Goal: Task Accomplishment & Management: Complete application form

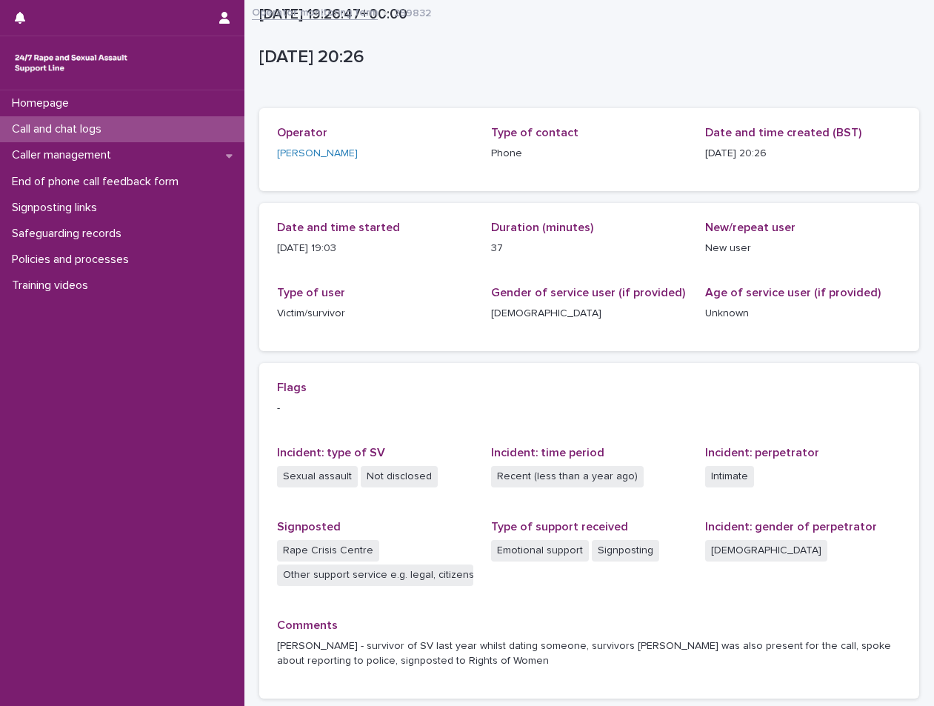
scroll to position [121, 0]
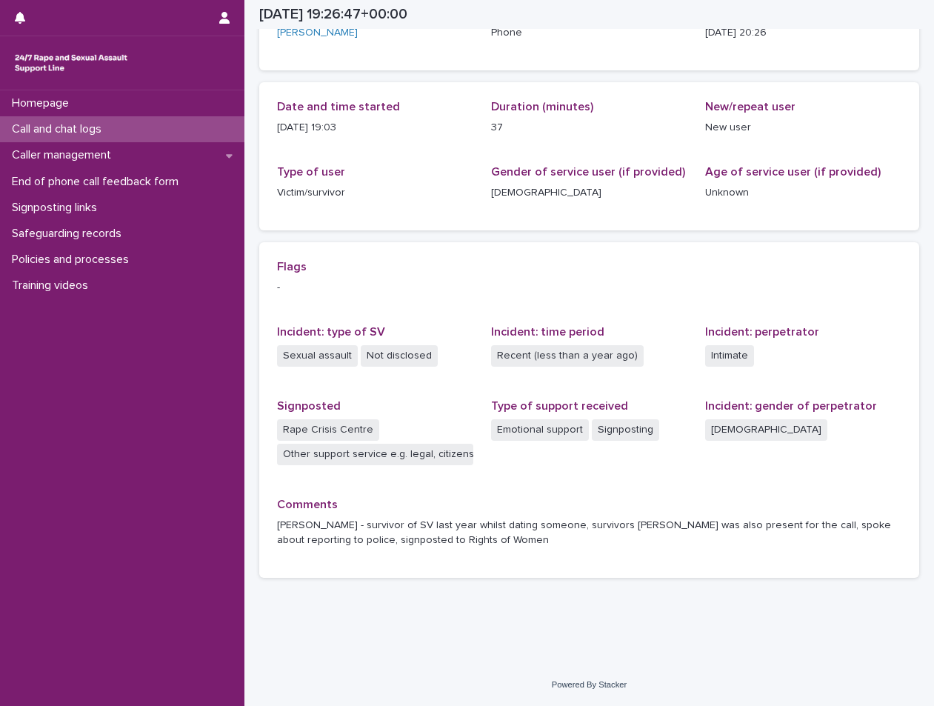
drag, startPoint x: 0, startPoint y: 0, endPoint x: 140, endPoint y: 132, distance: 192.3
click at [140, 132] on div "Call and chat logs" at bounding box center [122, 129] width 244 height 26
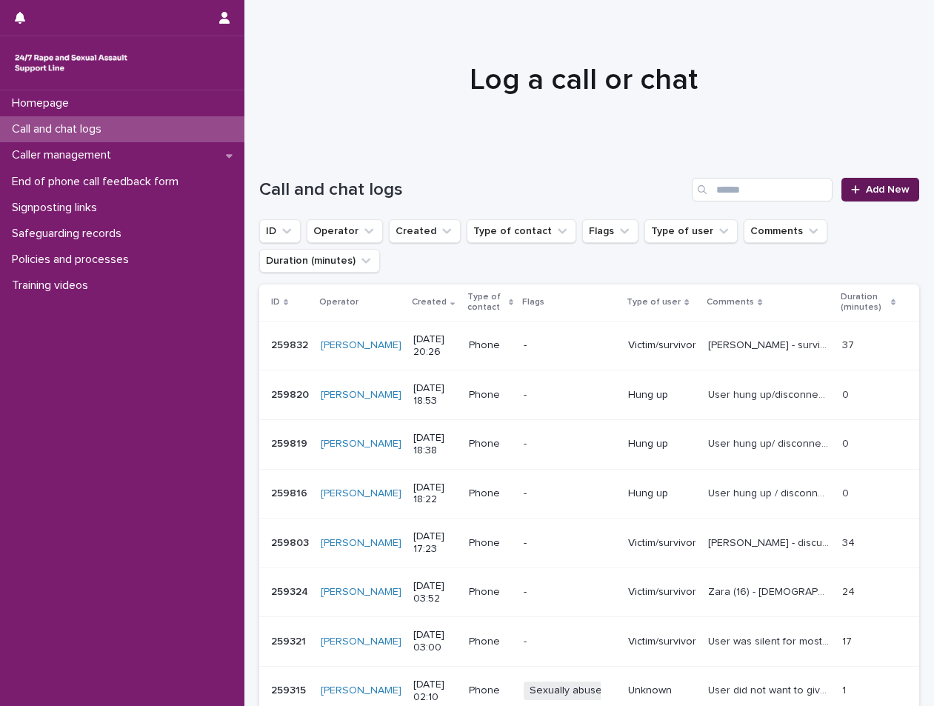
click at [892, 187] on span "Add New" at bounding box center [888, 189] width 44 height 10
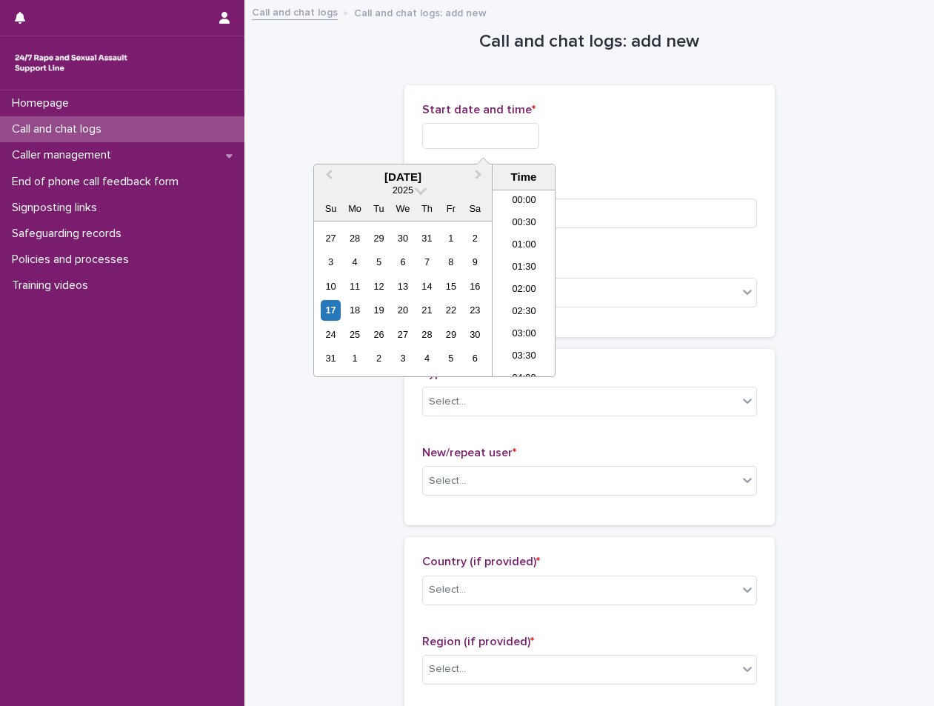
click at [449, 133] on input "text" at bounding box center [480, 136] width 117 height 26
drag, startPoint x: 537, startPoint y: 277, endPoint x: 529, endPoint y: 252, distance: 26.5
click at [534, 277] on li "21:00" at bounding box center [523, 283] width 63 height 22
click at [512, 130] on input "**********" at bounding box center [480, 136] width 117 height 26
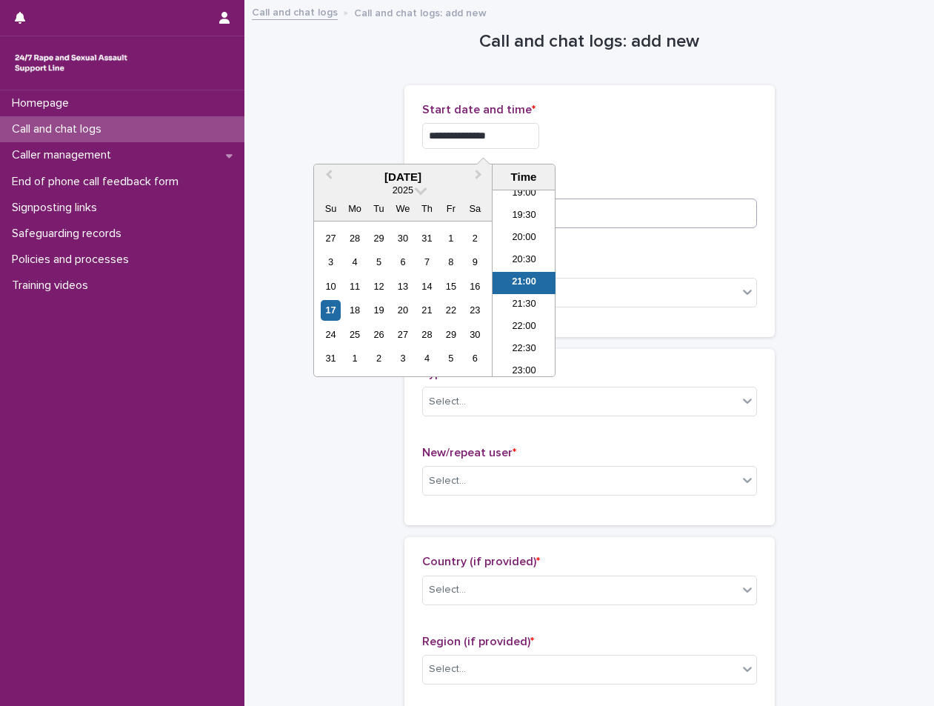
type input "**********"
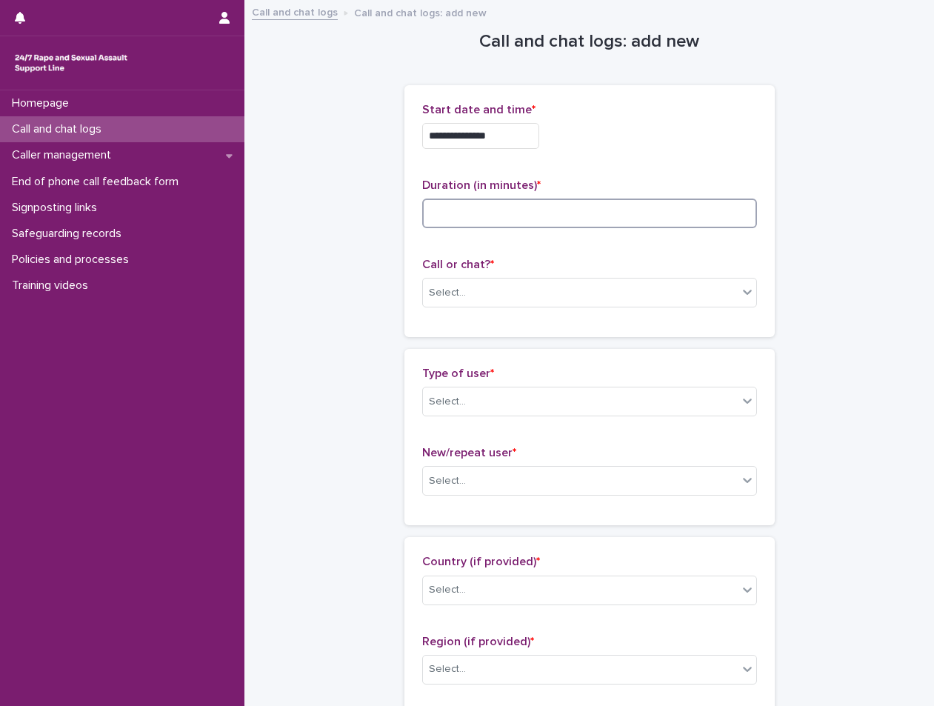
click at [570, 224] on input at bounding box center [589, 213] width 335 height 30
type input "*"
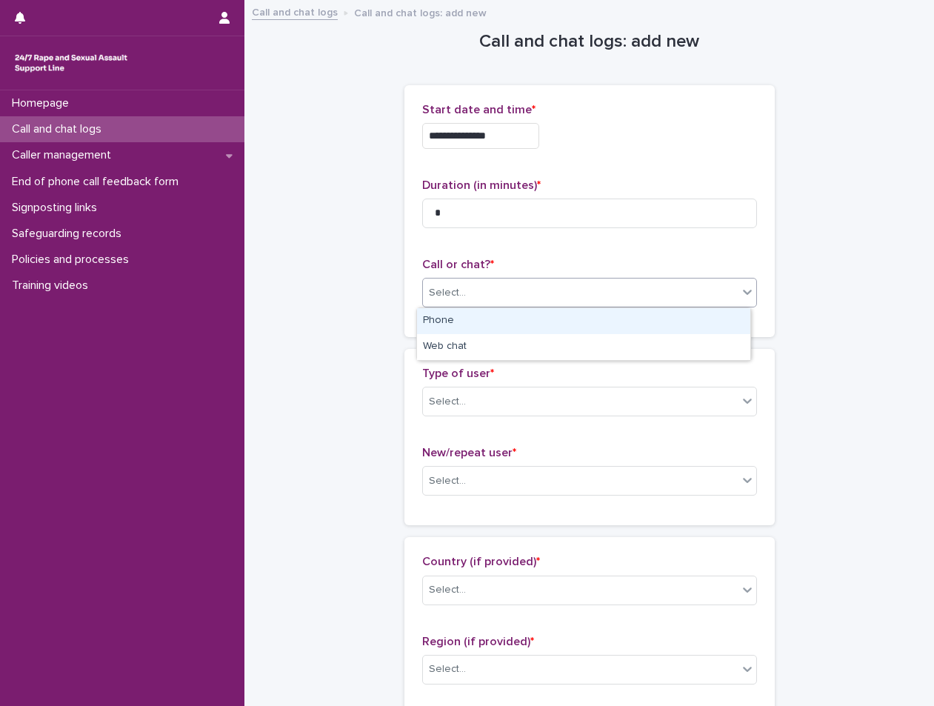
click at [516, 280] on div "Select..." at bounding box center [589, 293] width 335 height 30
click at [495, 321] on div "Phone" at bounding box center [583, 321] width 333 height 26
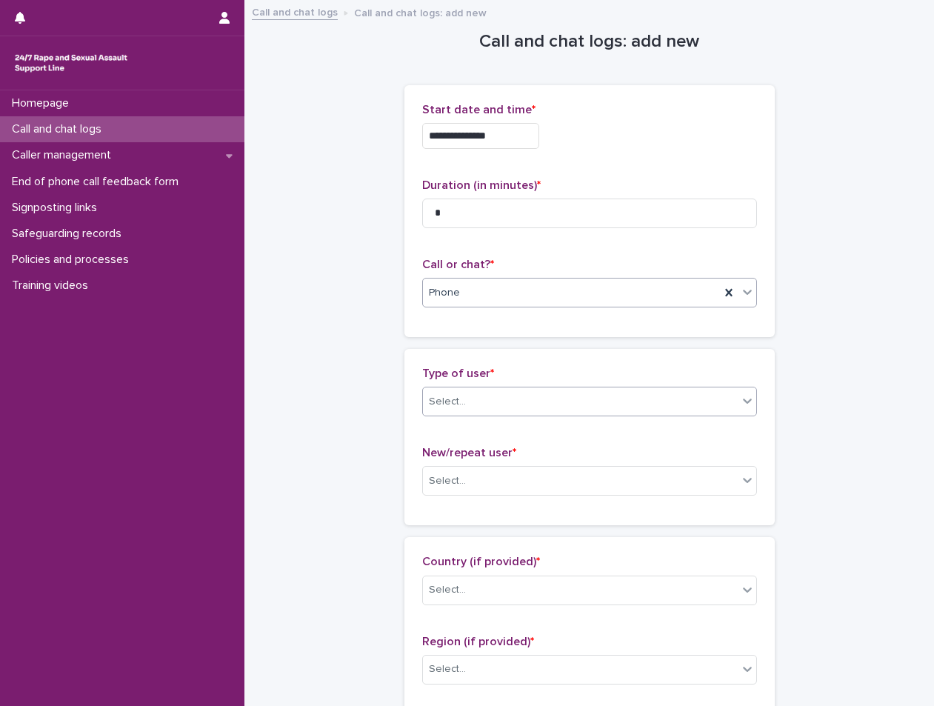
click at [489, 404] on div "Select..." at bounding box center [580, 402] width 315 height 24
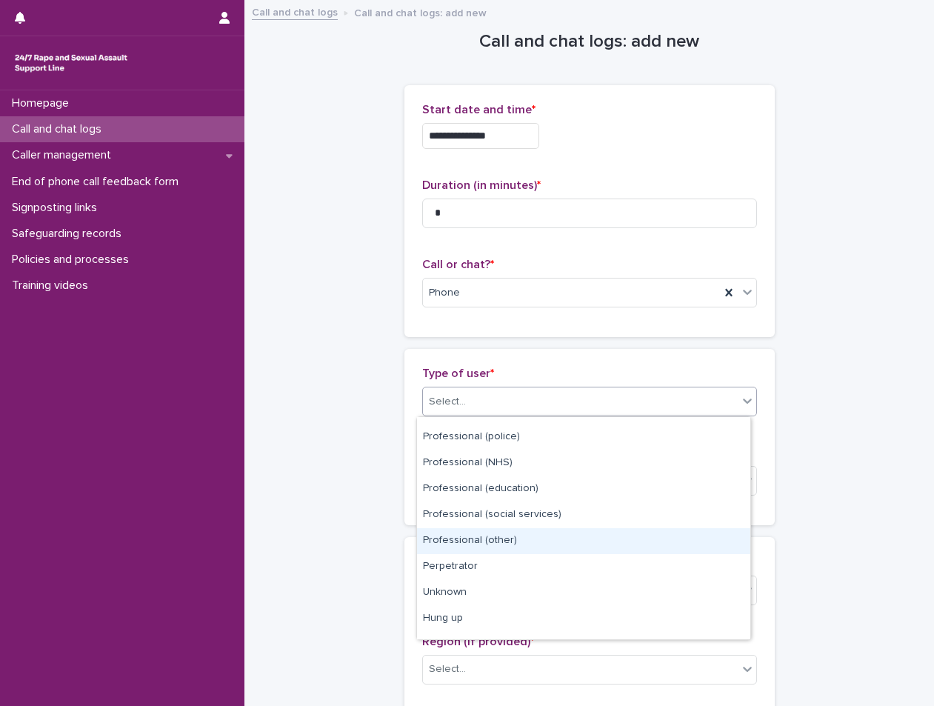
scroll to position [167, 0]
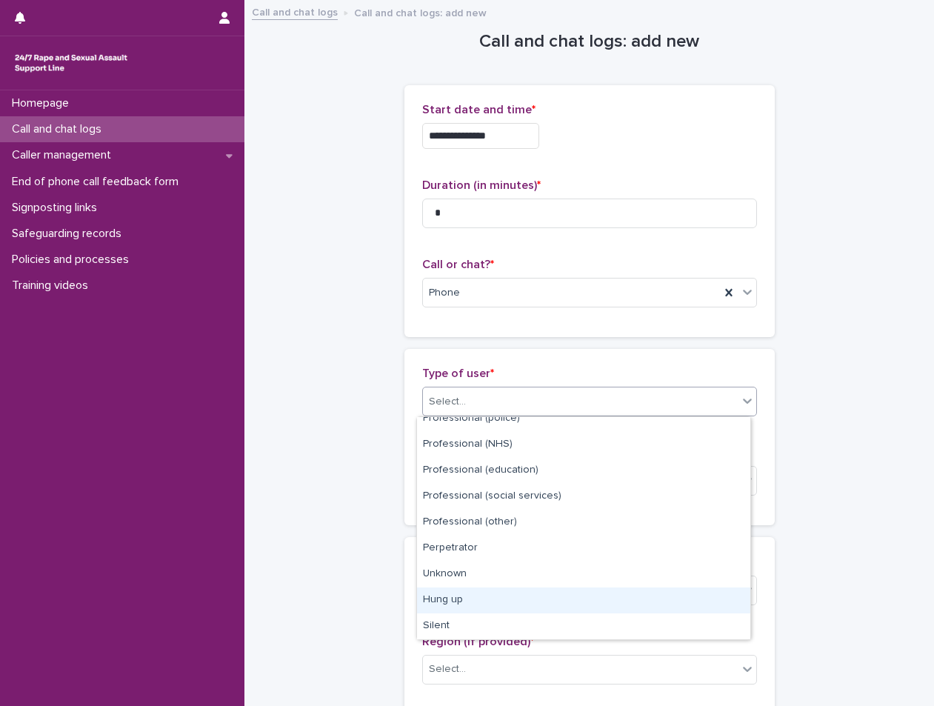
click at [472, 590] on div "Hung up" at bounding box center [583, 600] width 333 height 26
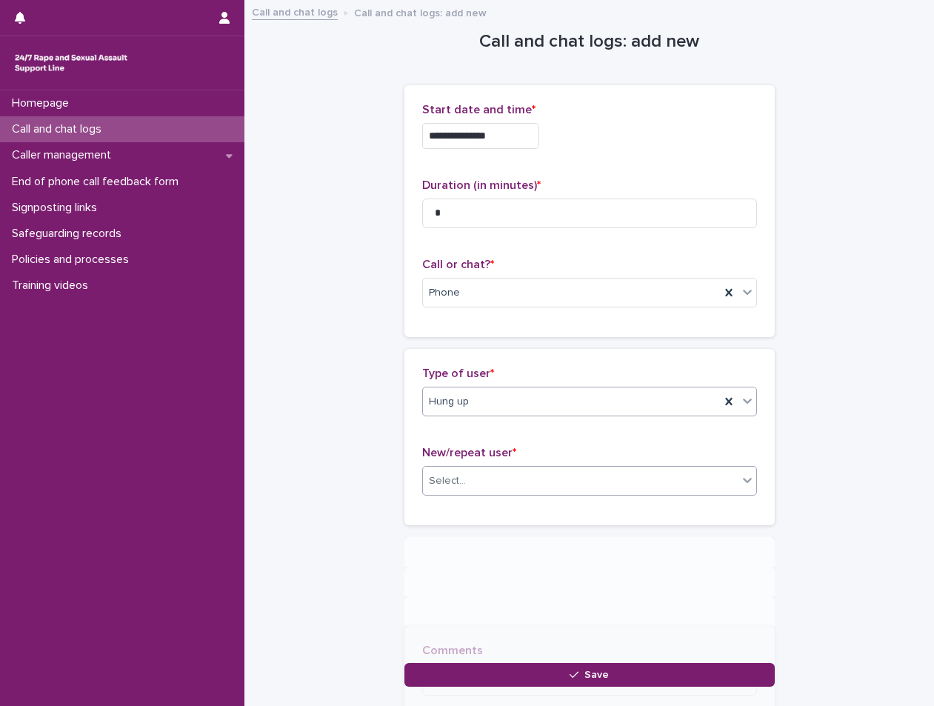
click at [479, 481] on div "Select..." at bounding box center [580, 481] width 315 height 24
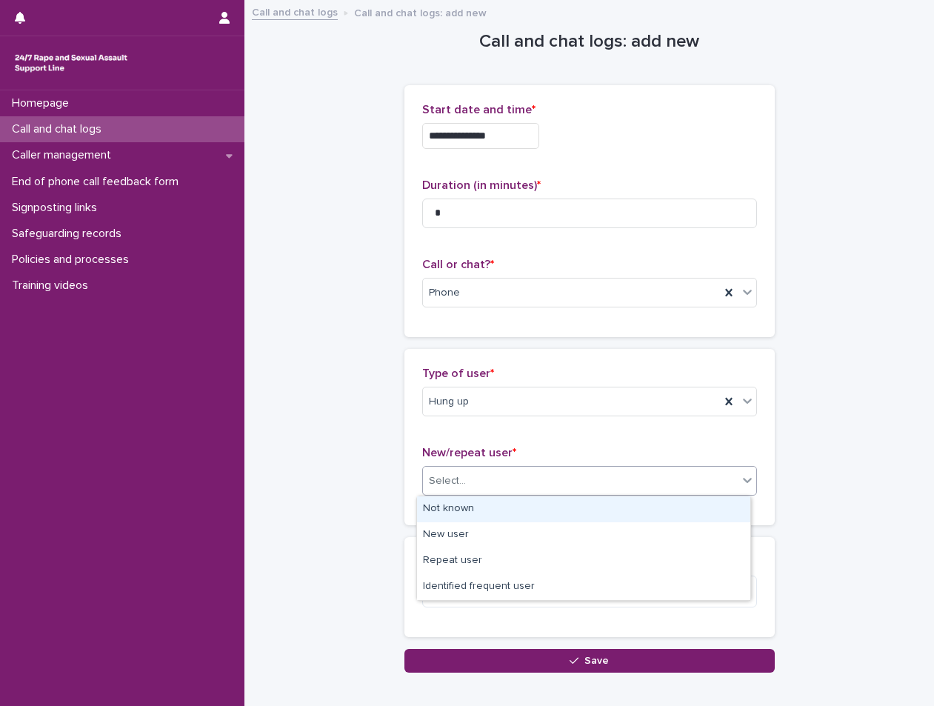
click at [484, 509] on div "Not known" at bounding box center [583, 509] width 333 height 26
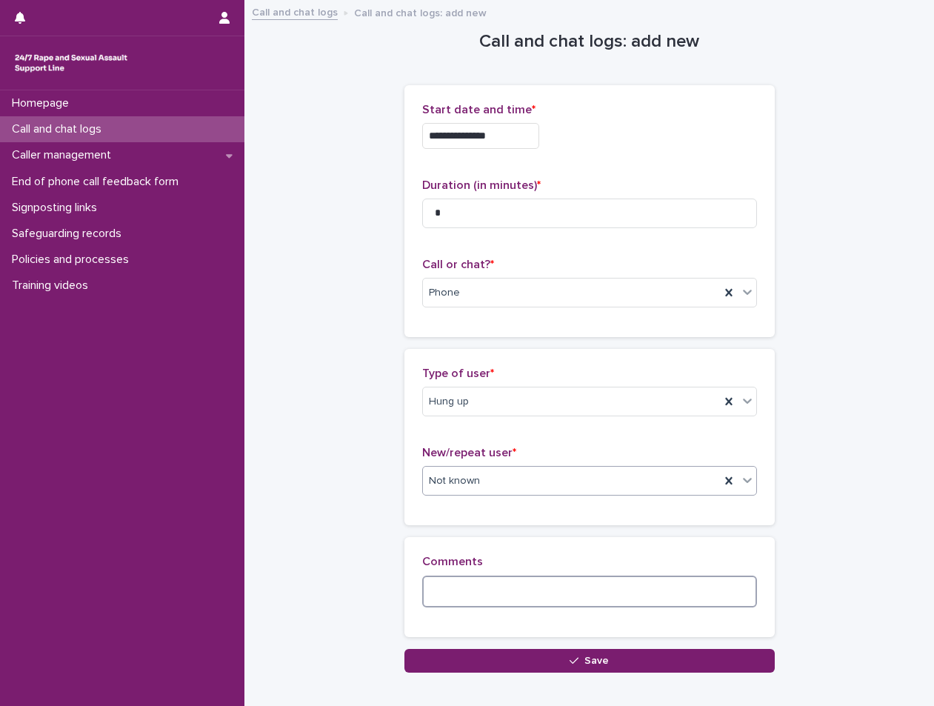
click at [509, 599] on textarea at bounding box center [589, 591] width 335 height 32
type textarea "**********"
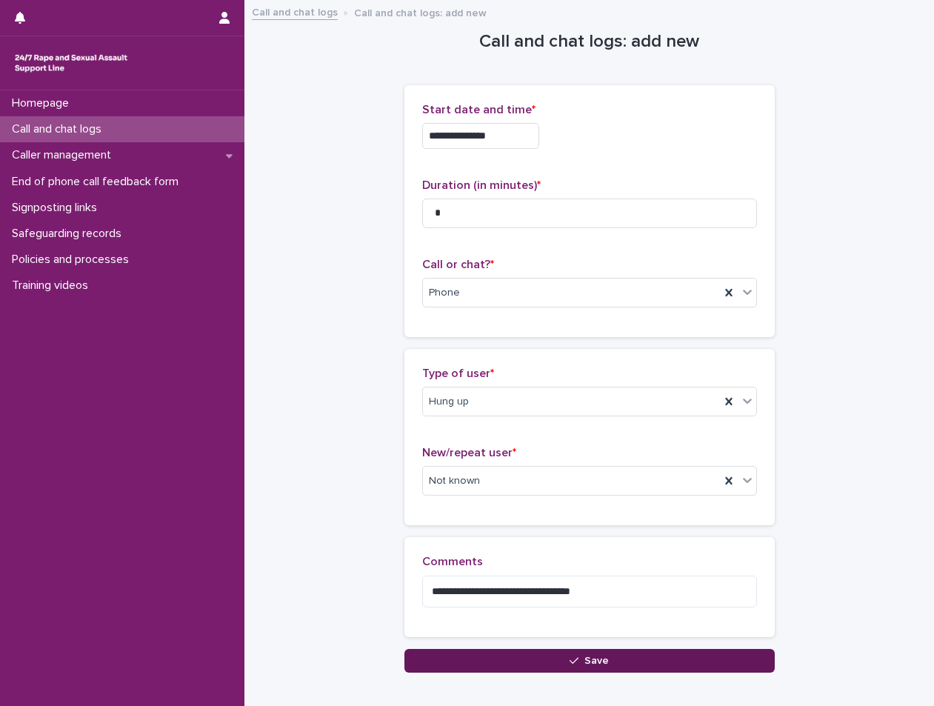
click at [510, 663] on button "Save" at bounding box center [589, 661] width 370 height 24
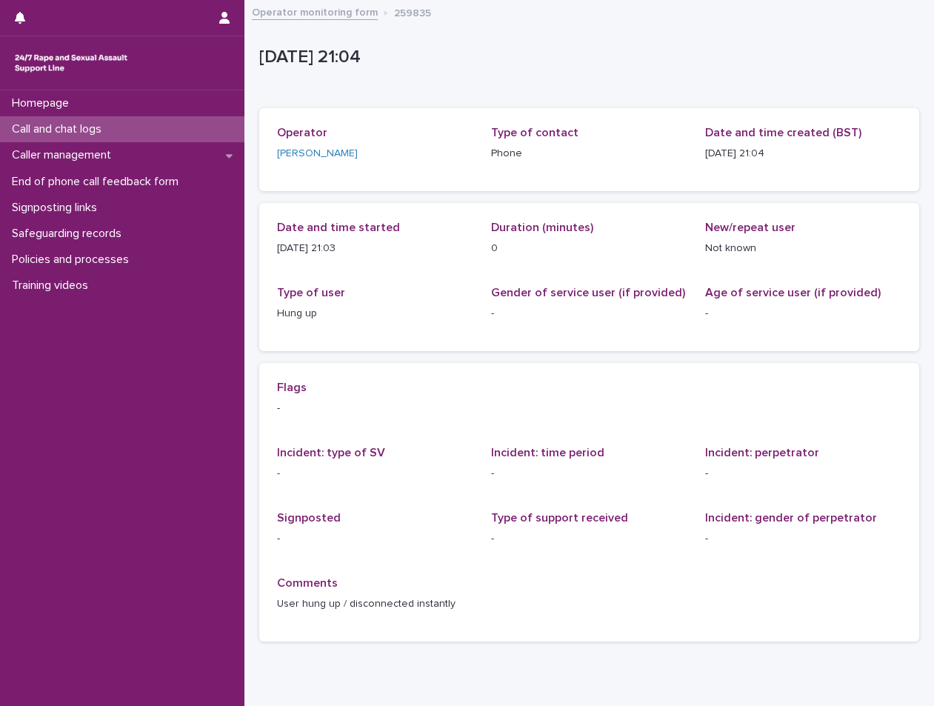
click at [53, 135] on p "Call and chat logs" at bounding box center [59, 129] width 107 height 14
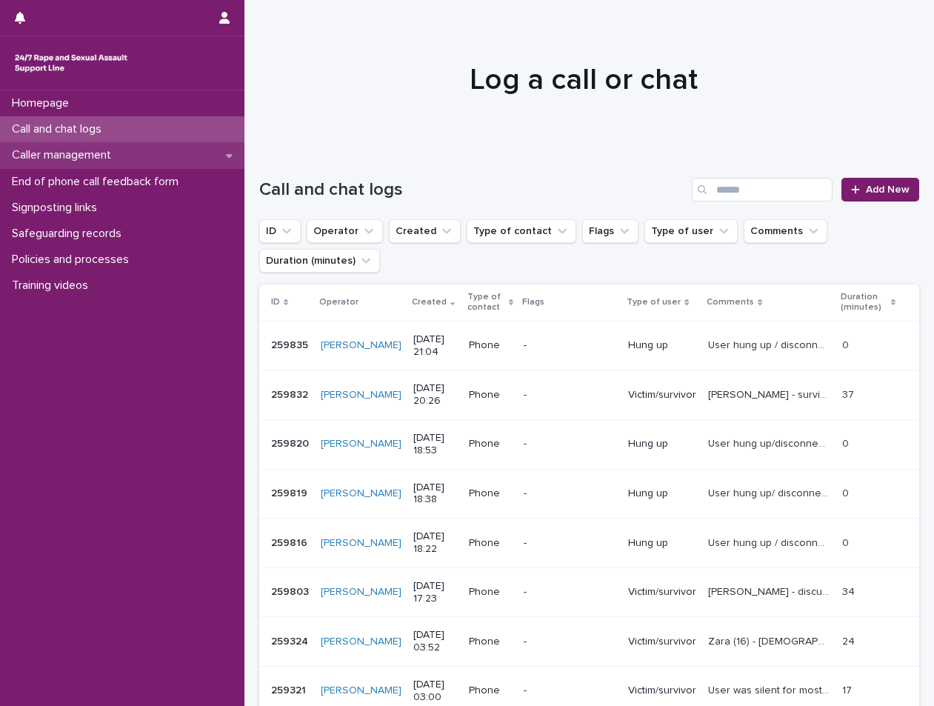
click at [131, 142] on div "Caller management" at bounding box center [122, 155] width 244 height 26
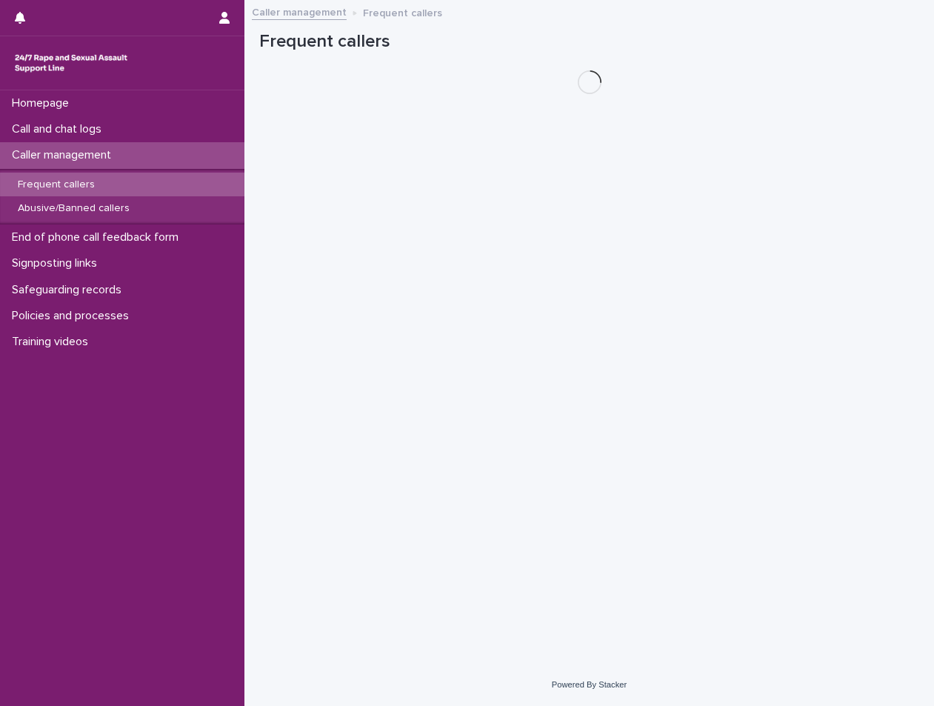
click at [125, 184] on div "Frequent callers" at bounding box center [122, 185] width 244 height 24
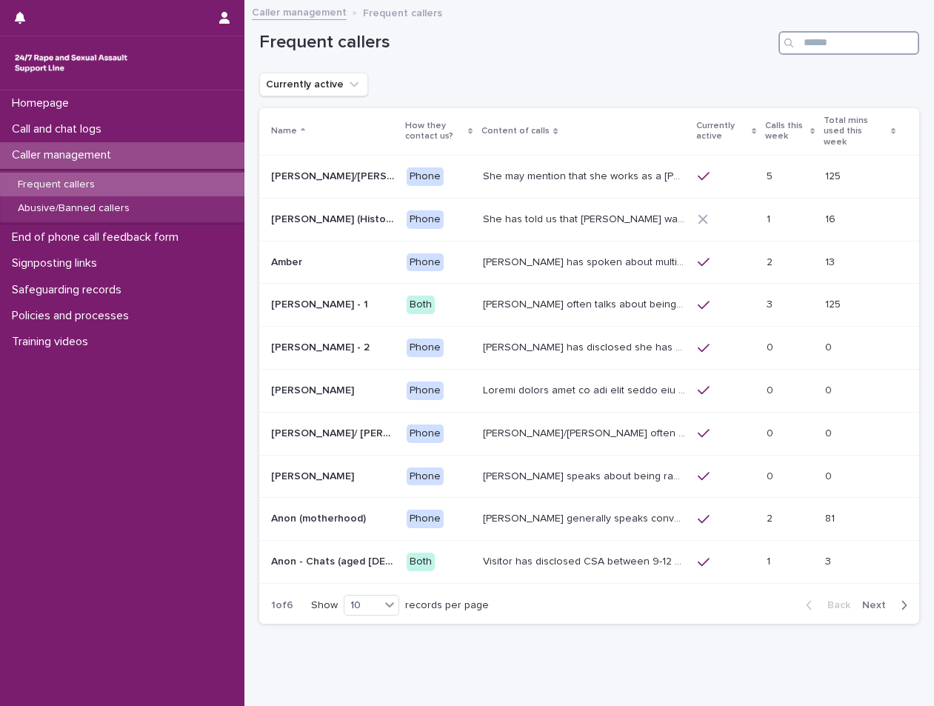
click at [812, 50] on input "Search" at bounding box center [848, 43] width 141 height 24
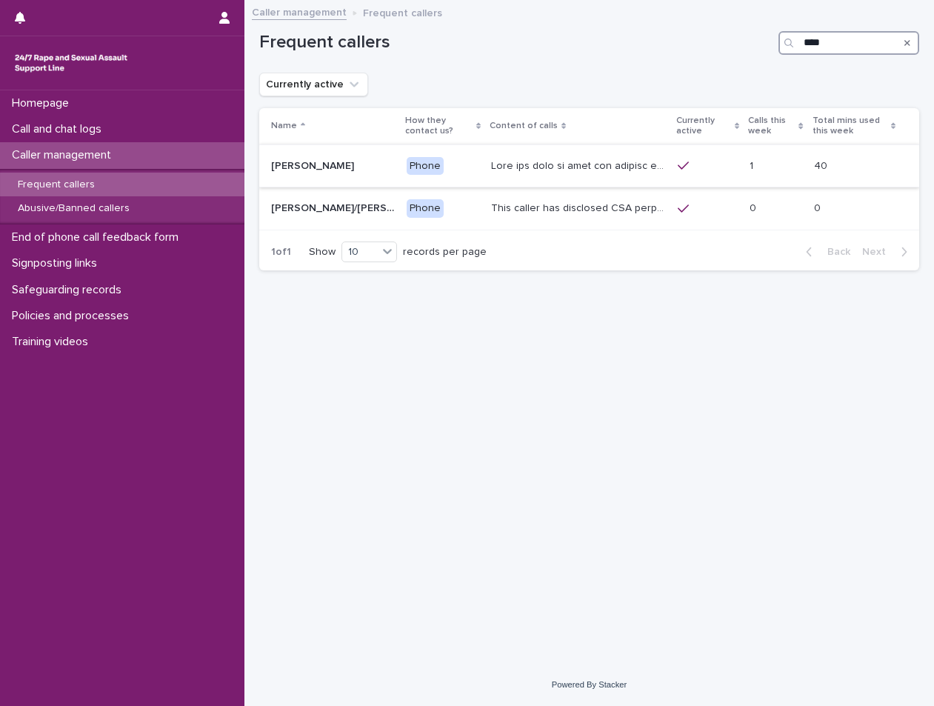
type input "****"
click at [600, 170] on p at bounding box center [580, 165] width 178 height 16
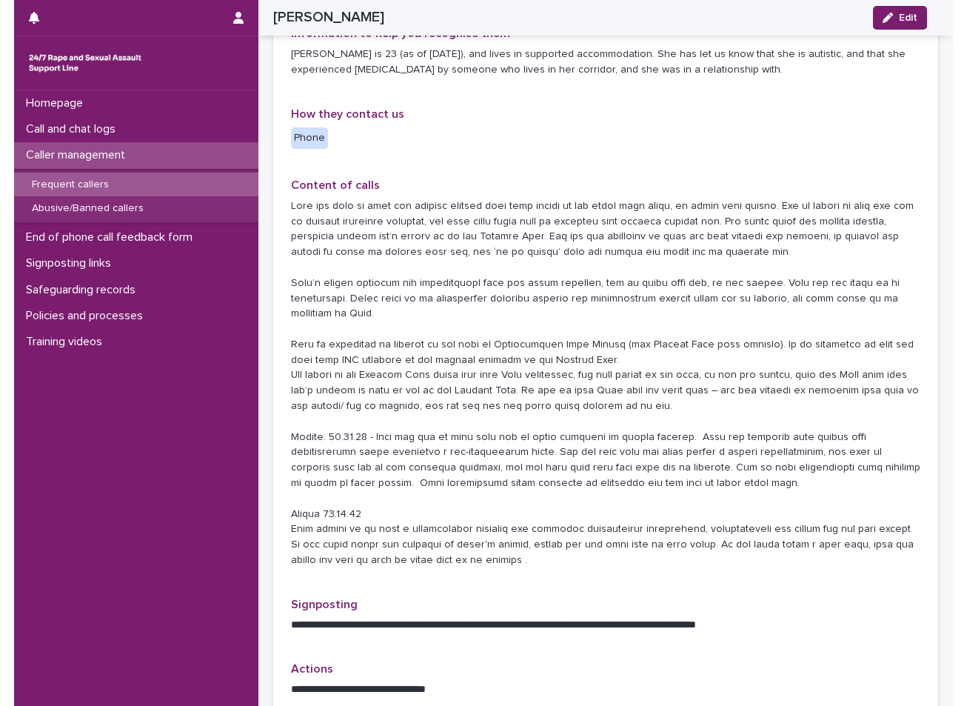
scroll to position [222, 0]
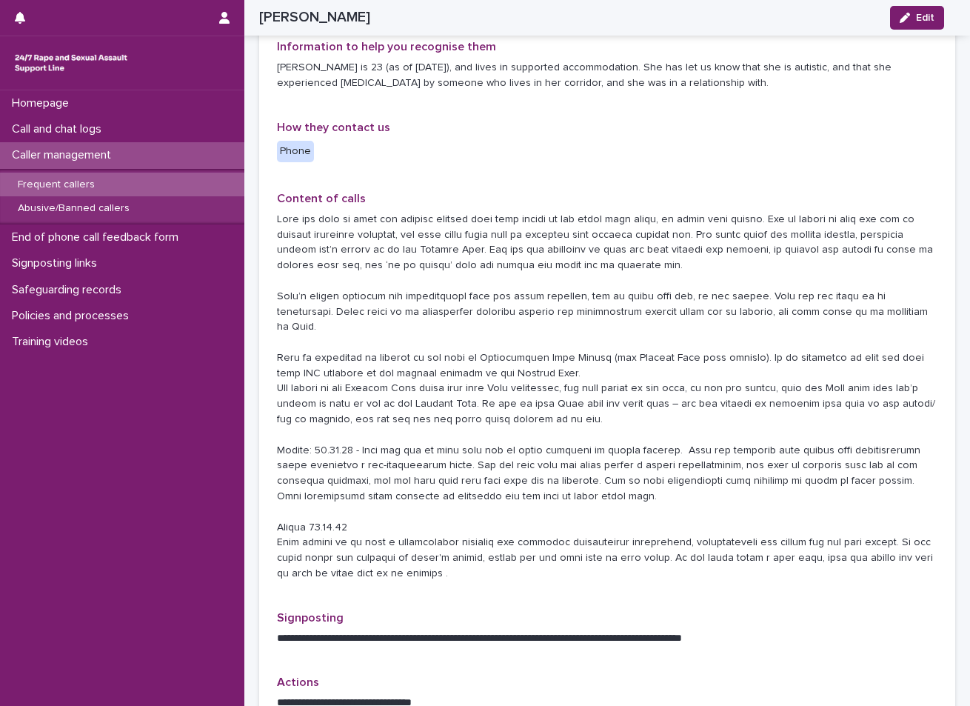
click at [5, 398] on div "Homepage Call and chat logs Caller management Frequent callers Abusive/Banned c…" at bounding box center [122, 397] width 244 height 615
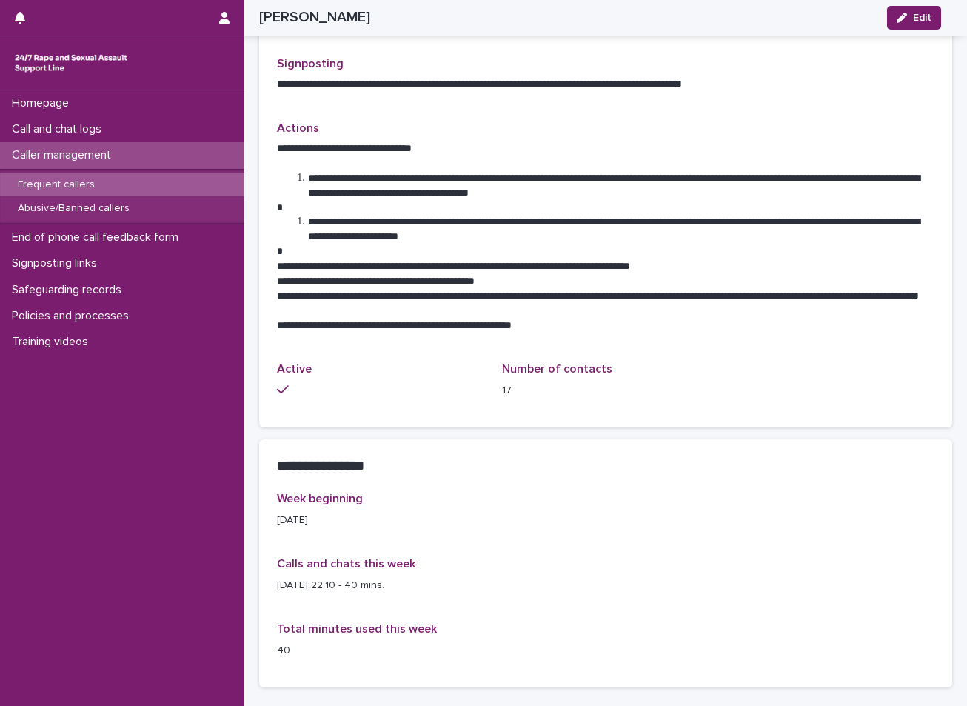
scroll to position [963, 0]
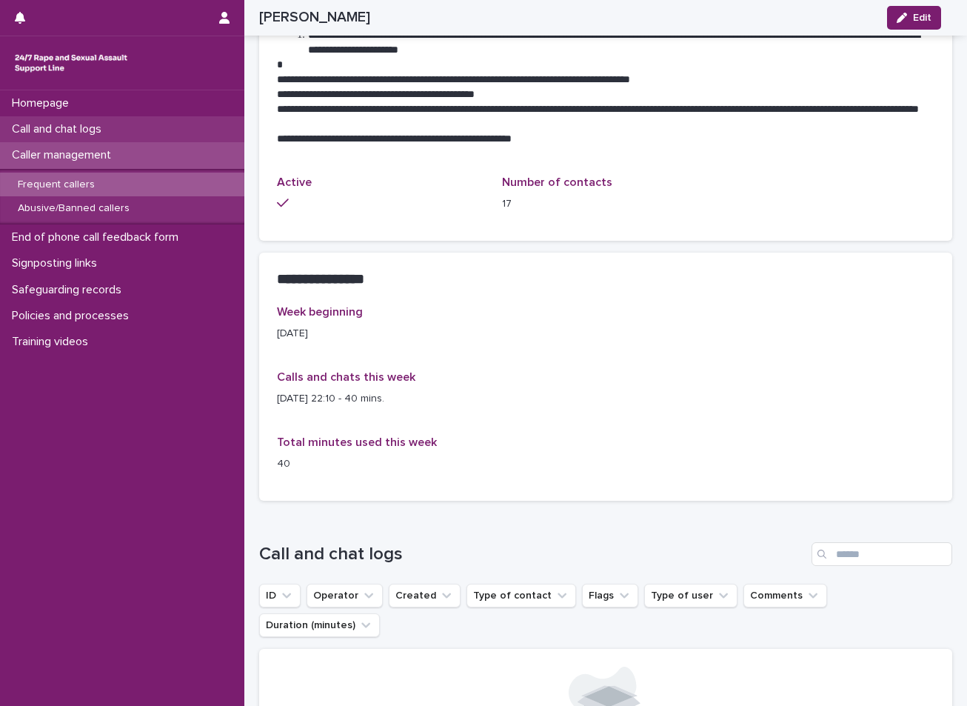
click at [159, 124] on div "Call and chat logs" at bounding box center [122, 129] width 244 height 26
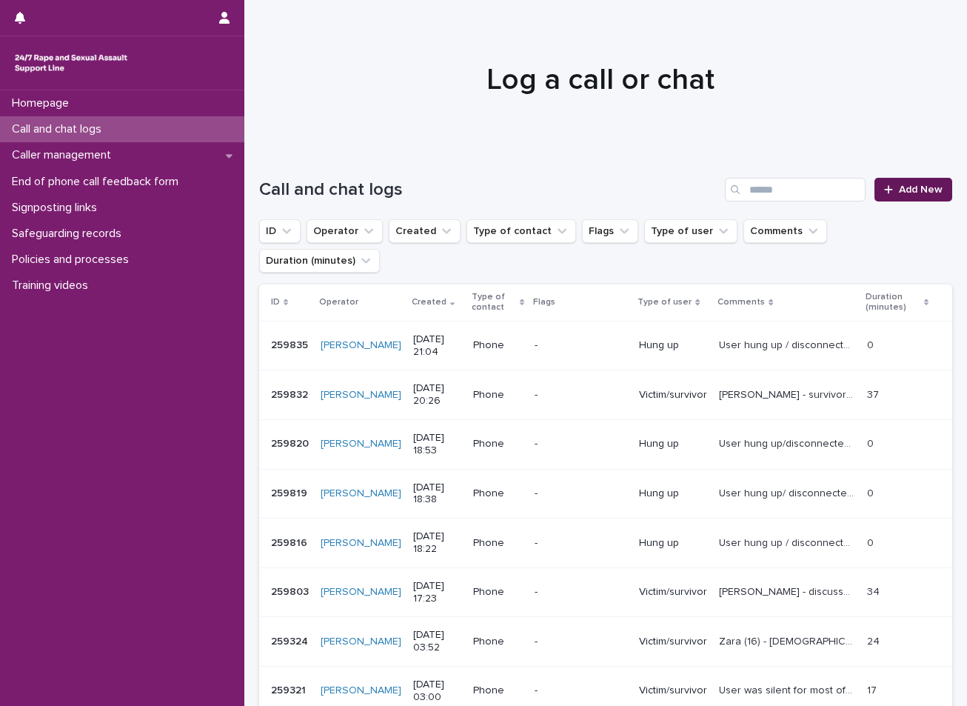
click at [900, 178] on link "Add New" at bounding box center [914, 190] width 78 height 24
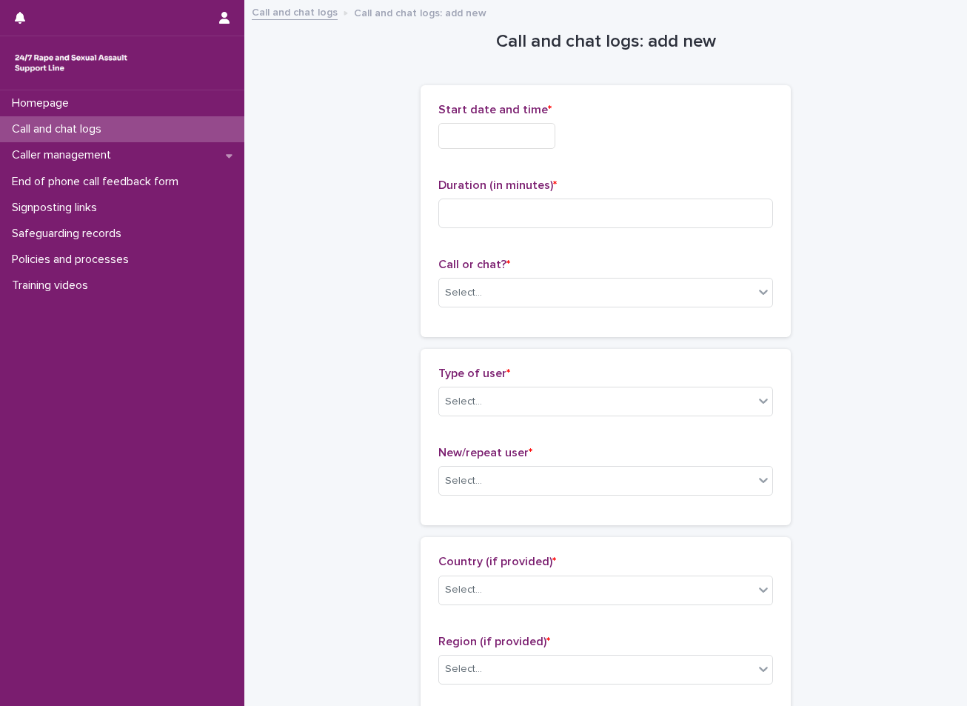
click at [519, 127] on input "text" at bounding box center [496, 136] width 117 height 26
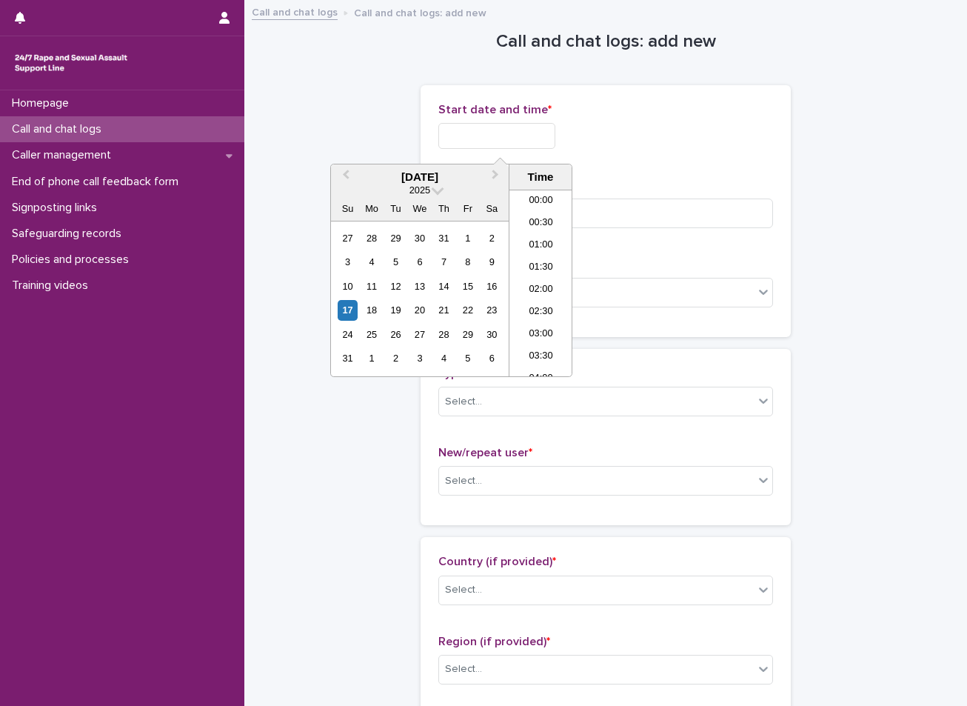
scroll to position [874, 0]
click at [545, 261] on li "21:00" at bounding box center [540, 261] width 63 height 22
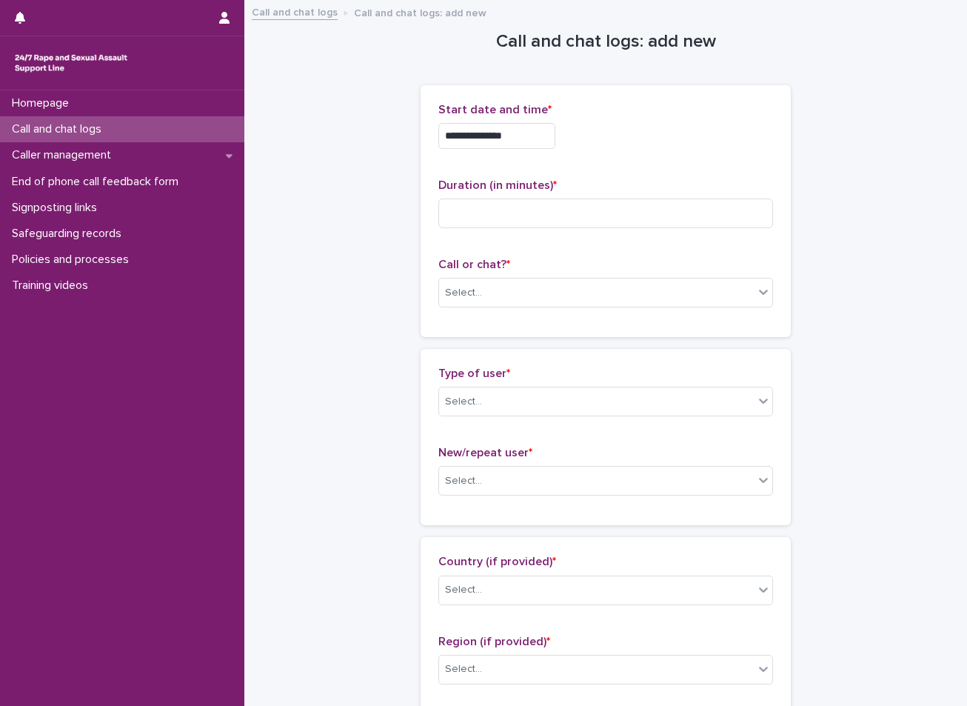
click at [521, 120] on div "**********" at bounding box center [605, 132] width 335 height 58
click at [522, 121] on div "**********" at bounding box center [605, 132] width 335 height 58
drag, startPoint x: 522, startPoint y: 121, endPoint x: 518, endPoint y: 131, distance: 11.0
click at [518, 131] on input "**********" at bounding box center [496, 136] width 117 height 26
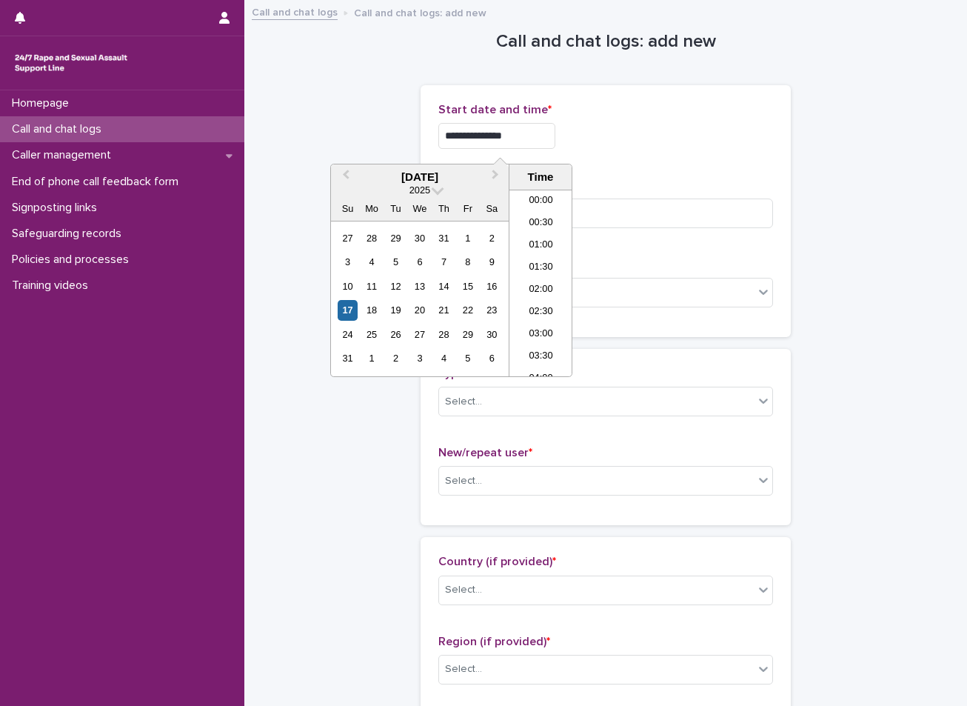
scroll to position [852, 0]
type input "**********"
click at [589, 201] on input at bounding box center [605, 213] width 335 height 30
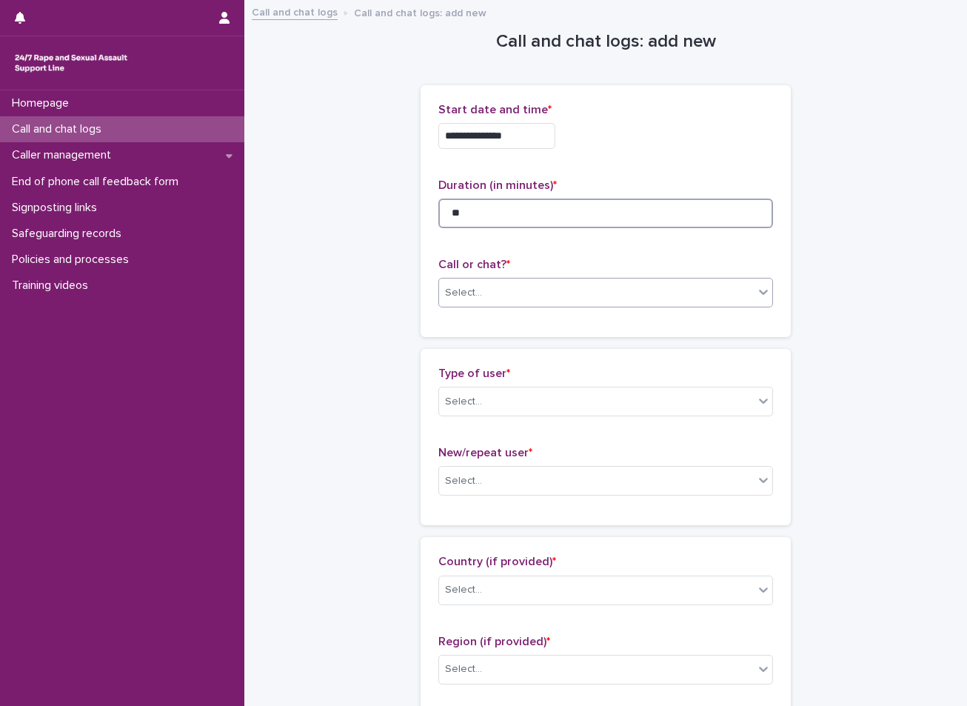
type input "**"
click at [474, 292] on div "Select..." at bounding box center [463, 293] width 37 height 16
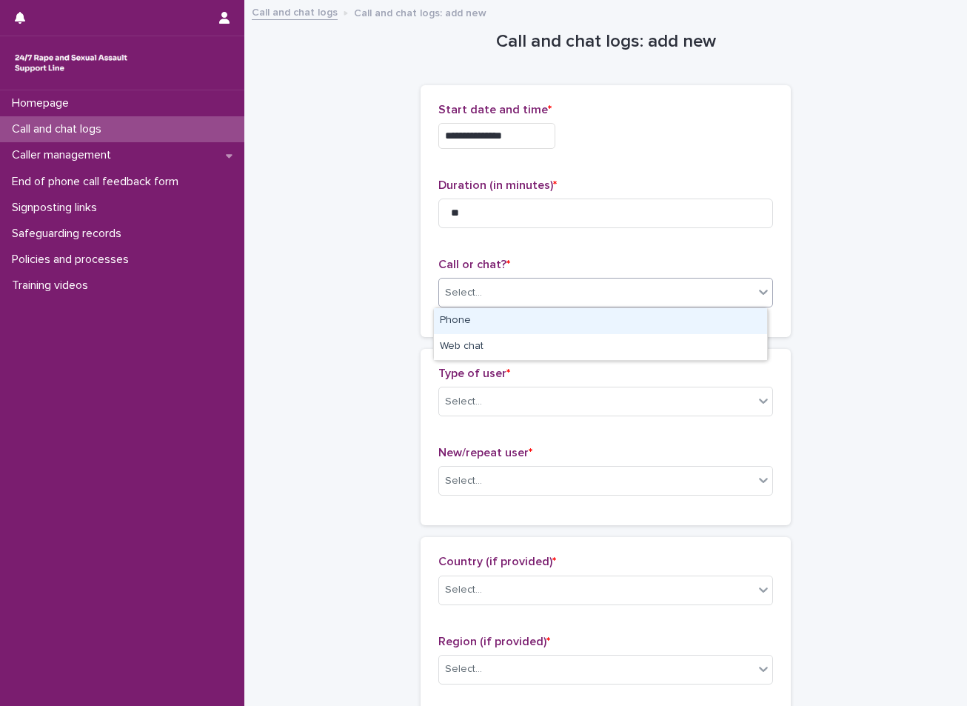
click at [457, 327] on div "Phone" at bounding box center [600, 321] width 333 height 26
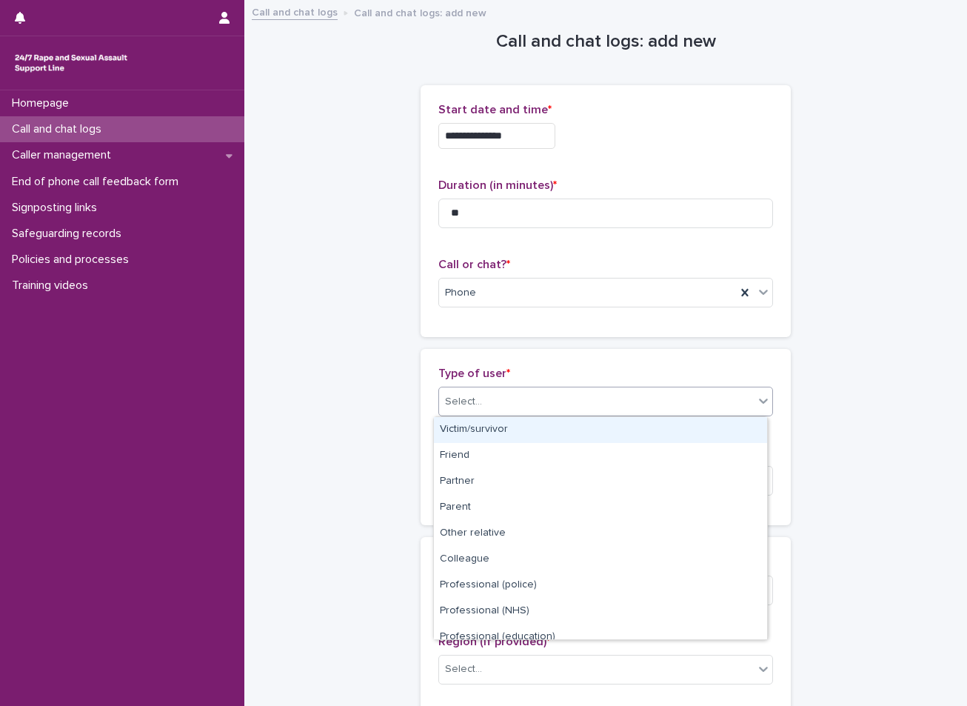
click at [460, 401] on div "Select..." at bounding box center [463, 402] width 37 height 16
click at [478, 434] on div "Victim/survivor" at bounding box center [600, 430] width 333 height 26
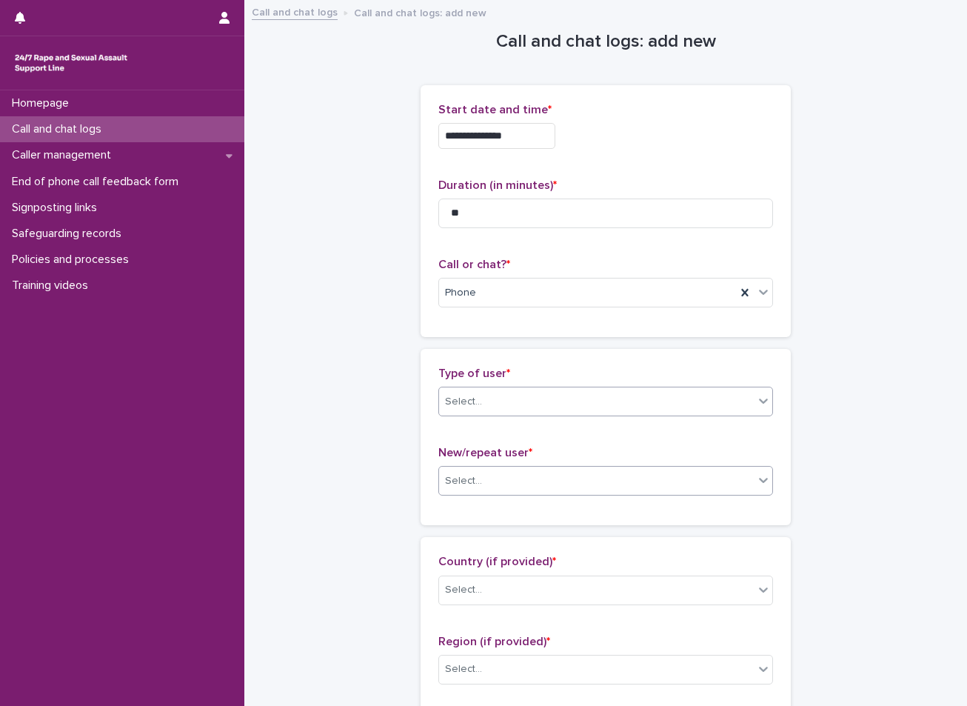
click at [482, 477] on div "Select..." at bounding box center [596, 481] width 315 height 24
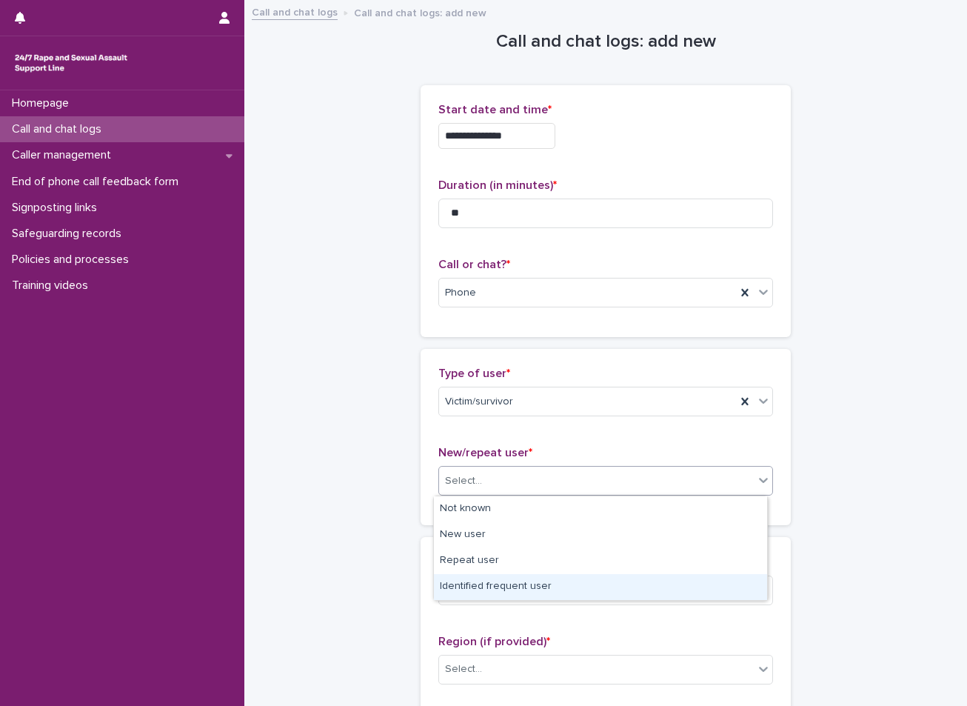
click at [482, 588] on div "Identified frequent user" at bounding box center [600, 587] width 333 height 26
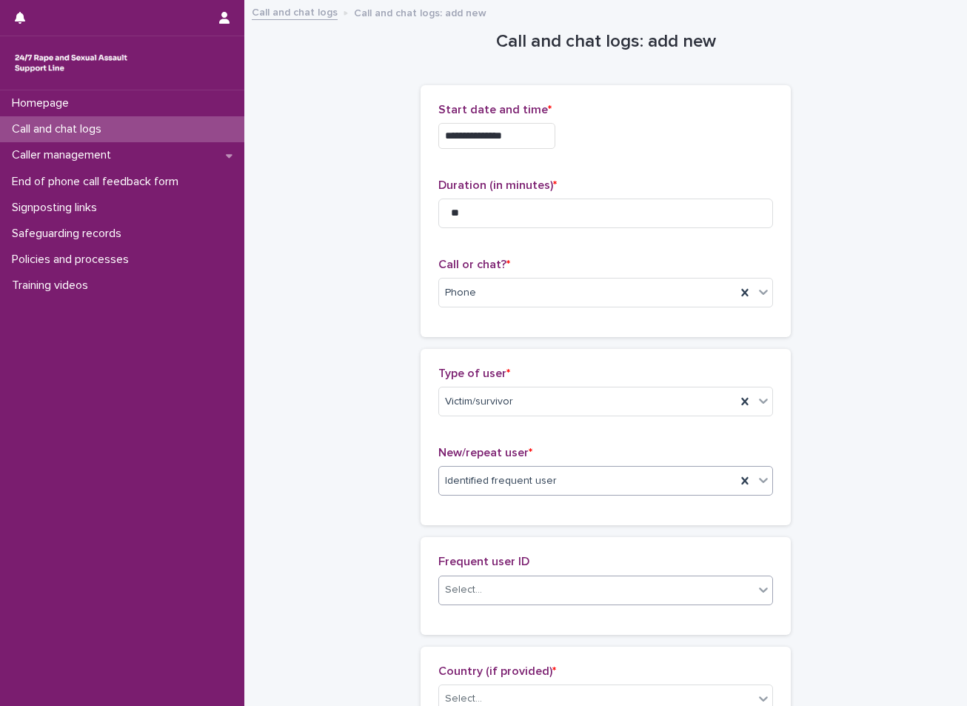
click at [478, 578] on div "Select..." at bounding box center [596, 590] width 315 height 24
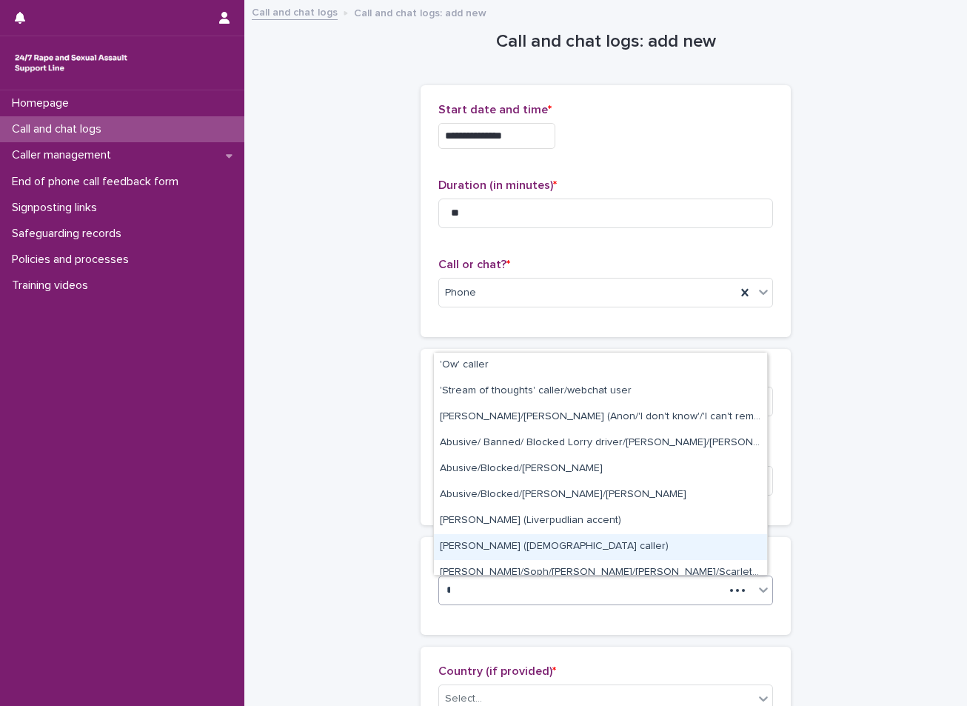
type input "**"
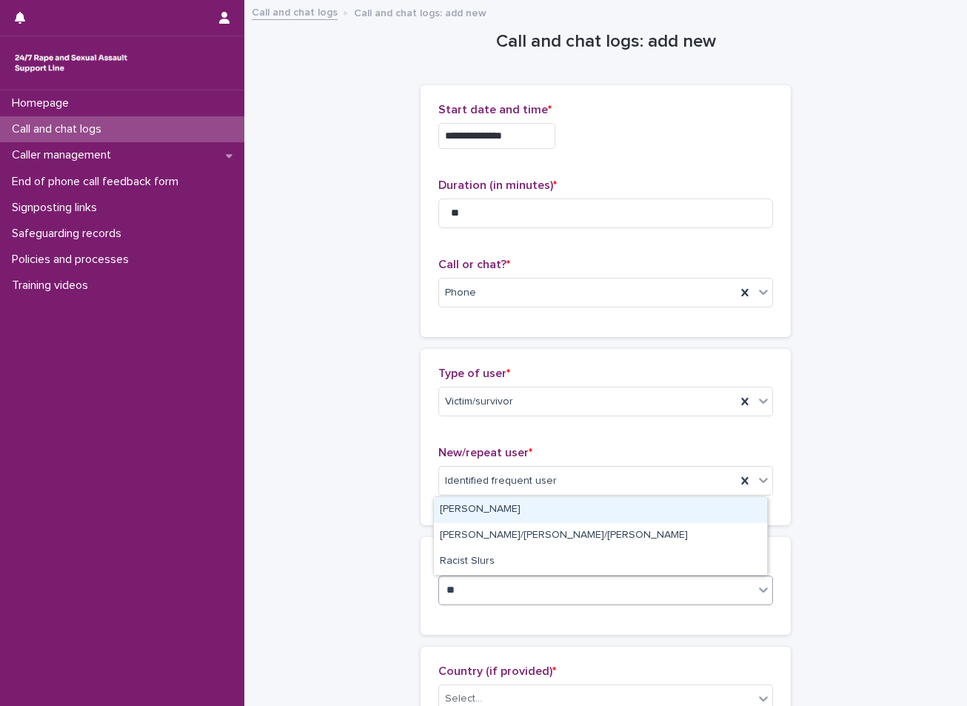
click at [478, 507] on div "[PERSON_NAME]" at bounding box center [600, 510] width 333 height 26
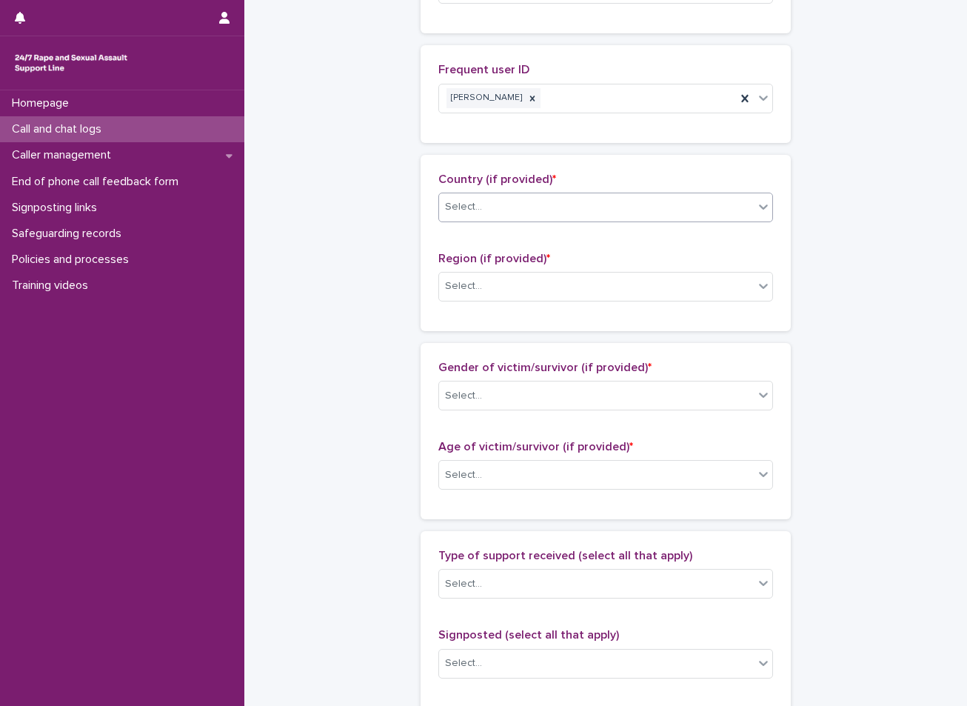
click at [499, 250] on div "Country (if provided) * Select... Region (if provided) * Select..." at bounding box center [605, 243] width 335 height 141
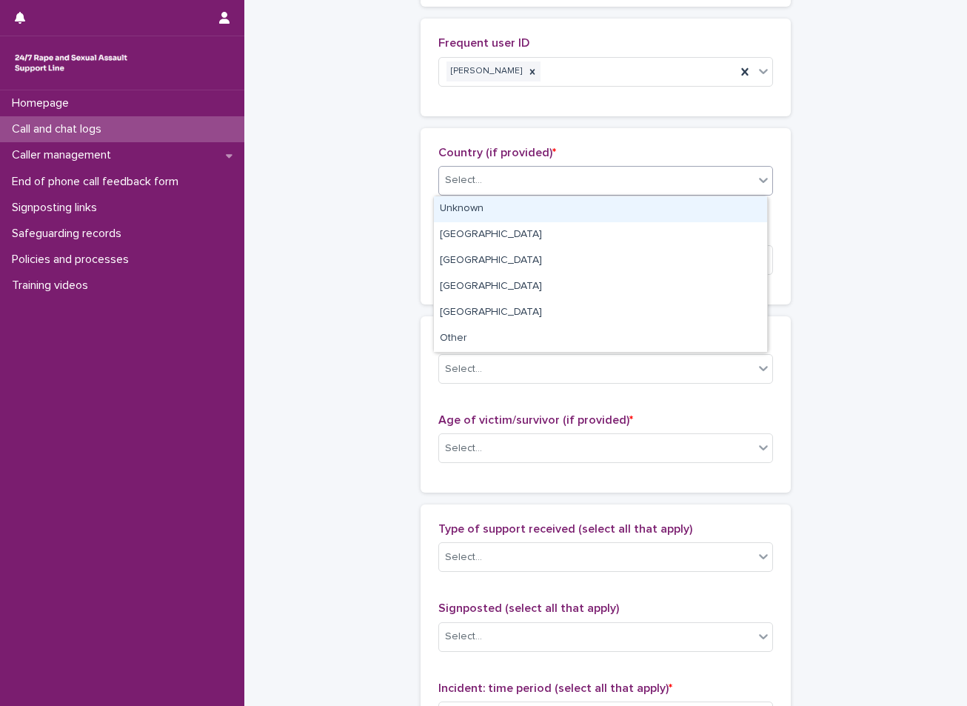
click at [505, 173] on div "Select..." at bounding box center [596, 180] width 315 height 24
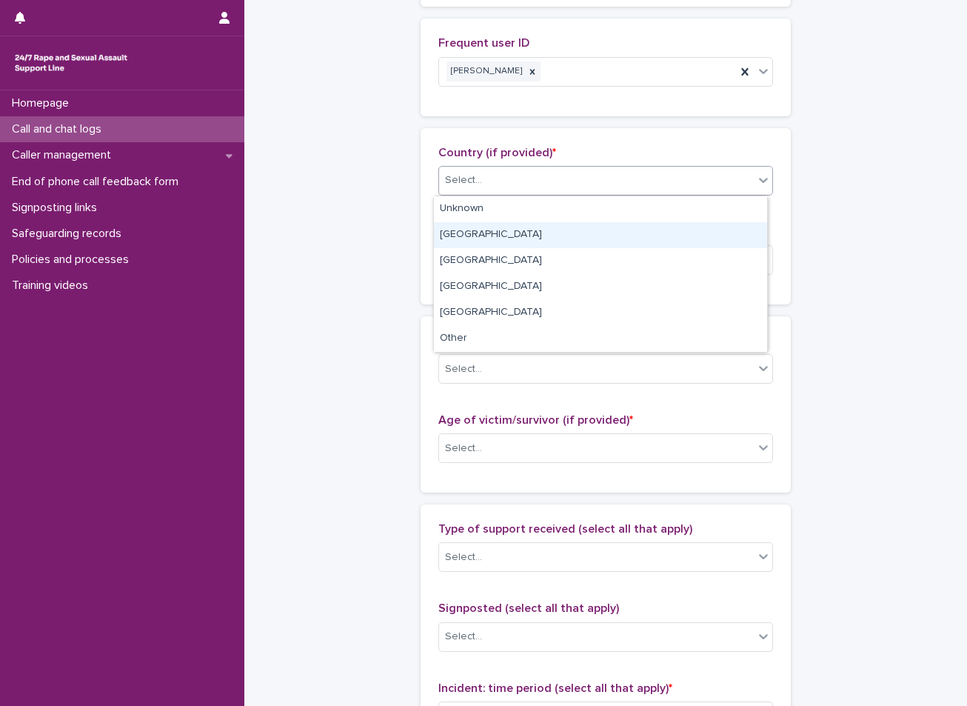
click at [475, 242] on div "England" at bounding box center [600, 235] width 333 height 26
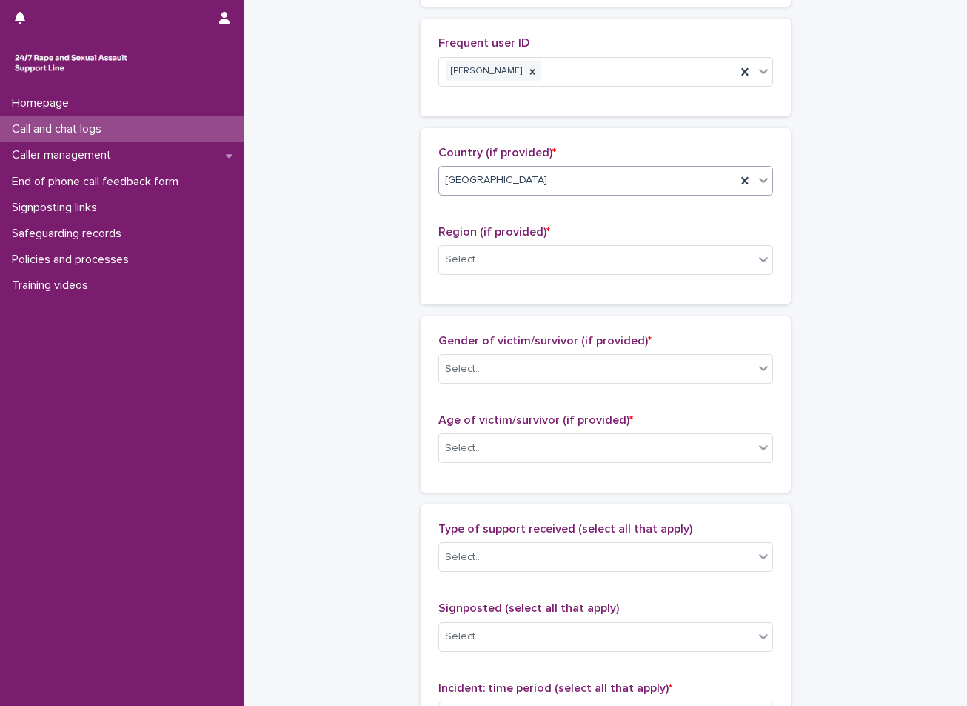
click at [472, 276] on div "Region (if provided) * Select..." at bounding box center [605, 255] width 335 height 61
click at [471, 263] on div "Select..." at bounding box center [463, 260] width 37 height 16
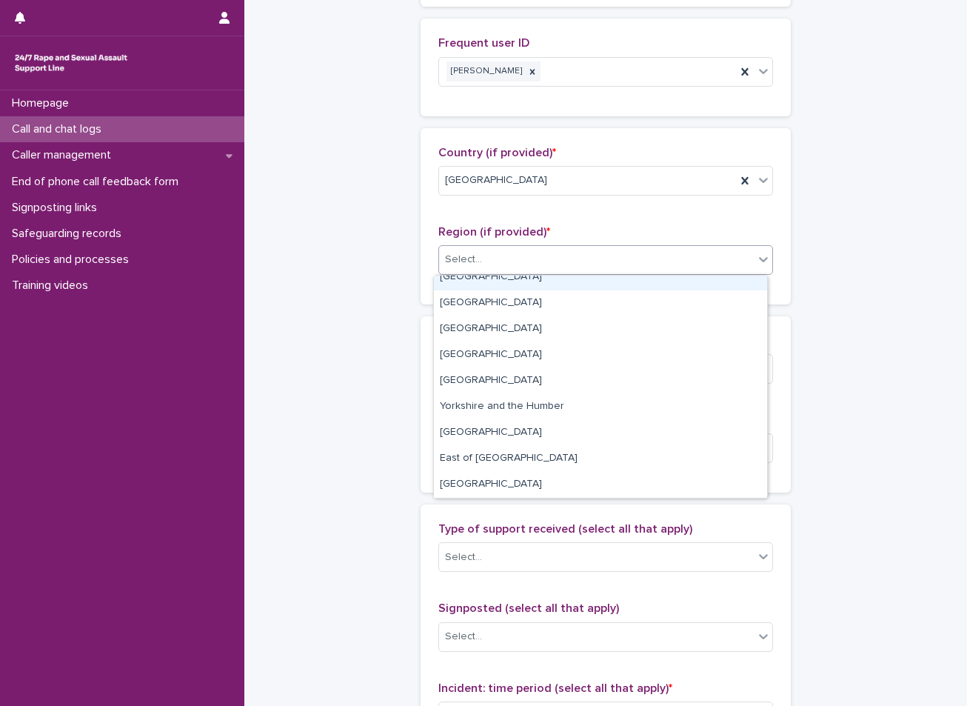
scroll to position [0, 0]
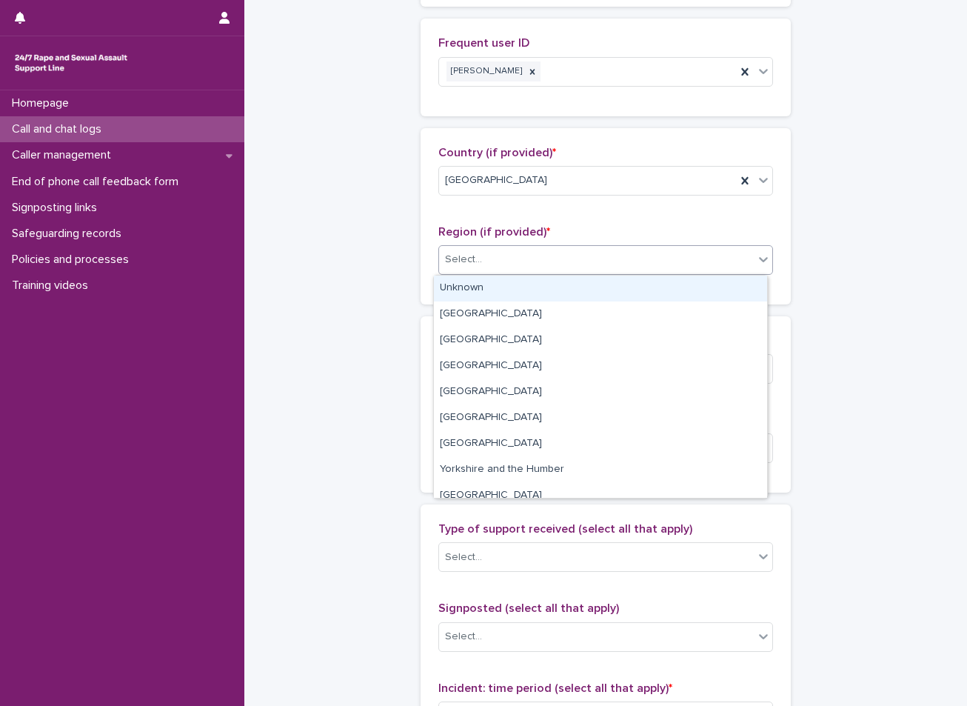
click at [492, 294] on div "Unknown" at bounding box center [600, 288] width 333 height 26
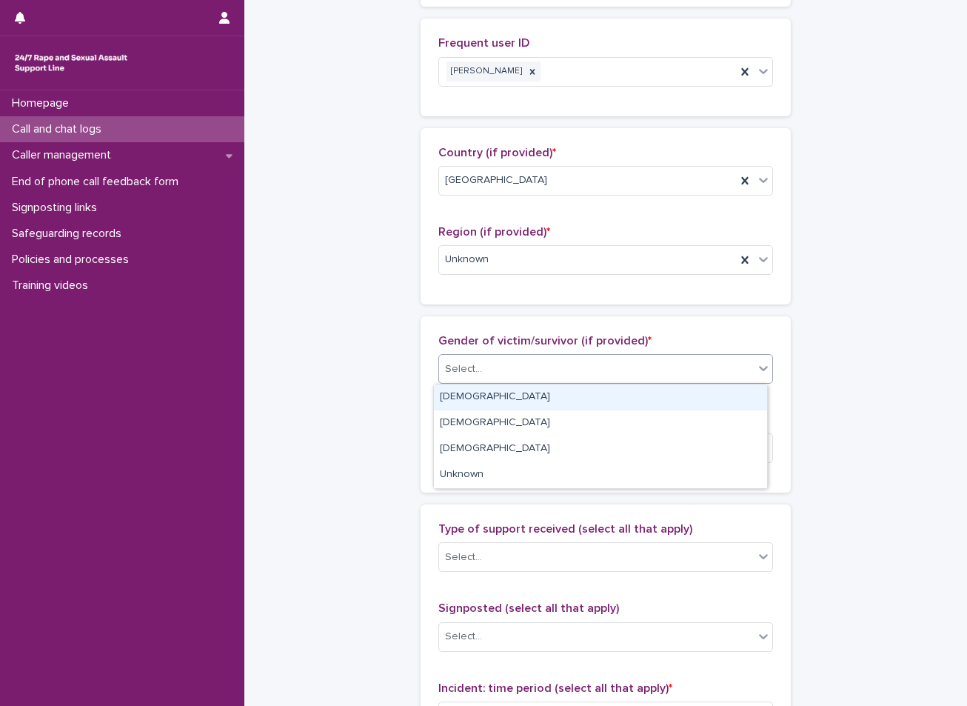
click at [506, 357] on div "Select..." at bounding box center [596, 369] width 315 height 24
click at [483, 393] on div "[DEMOGRAPHIC_DATA]" at bounding box center [600, 397] width 333 height 26
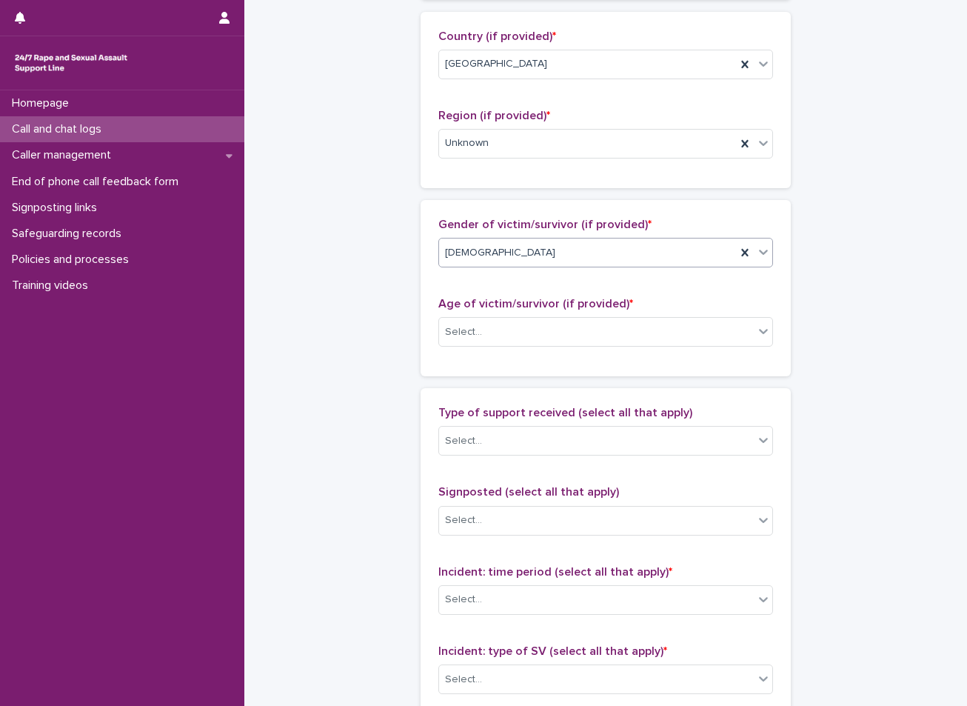
scroll to position [666, 0]
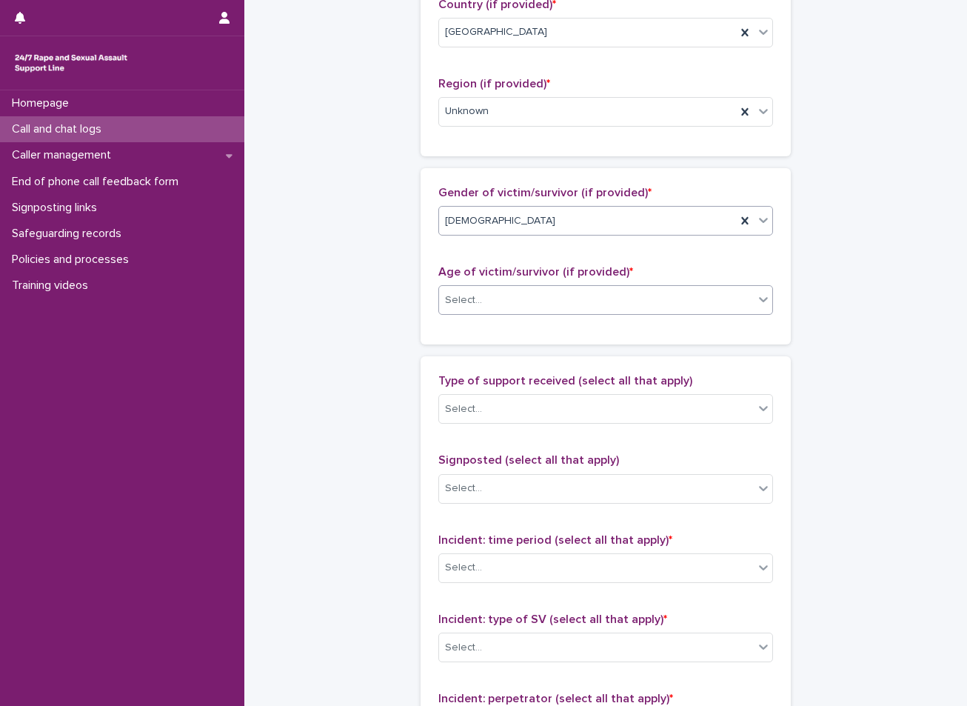
click at [499, 301] on div "Select..." at bounding box center [596, 300] width 315 height 24
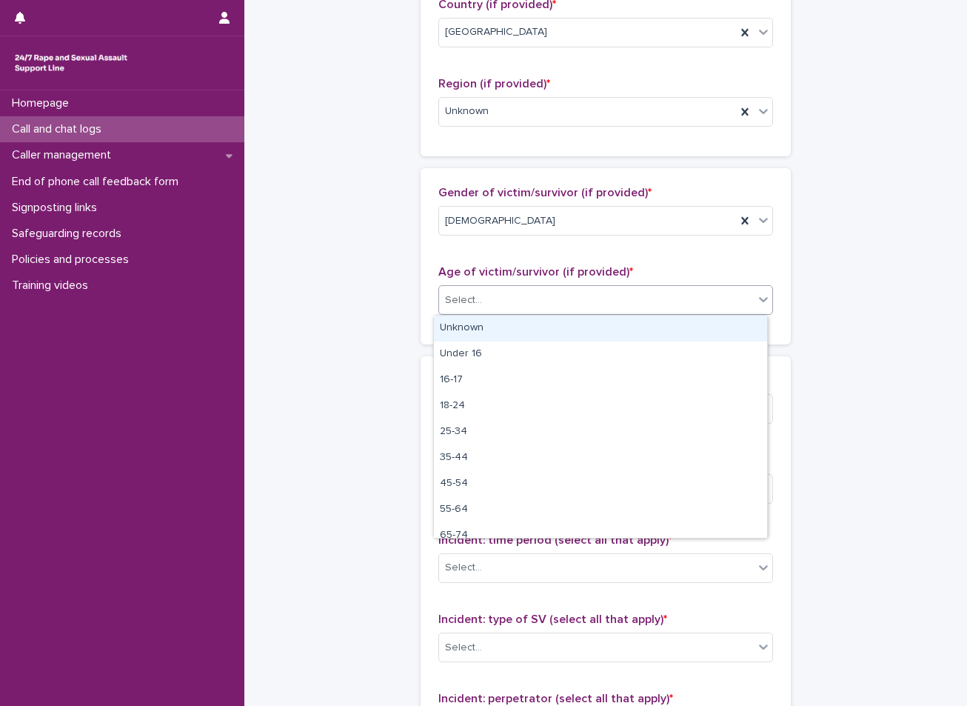
click at [489, 332] on div "Unknown" at bounding box center [600, 328] width 333 height 26
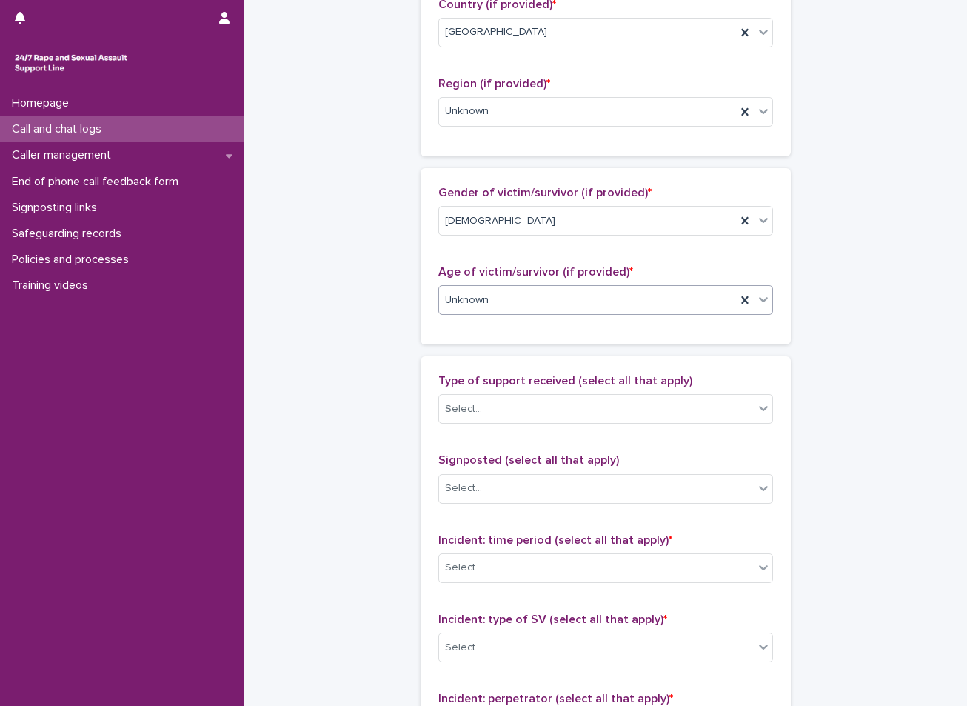
scroll to position [889, 0]
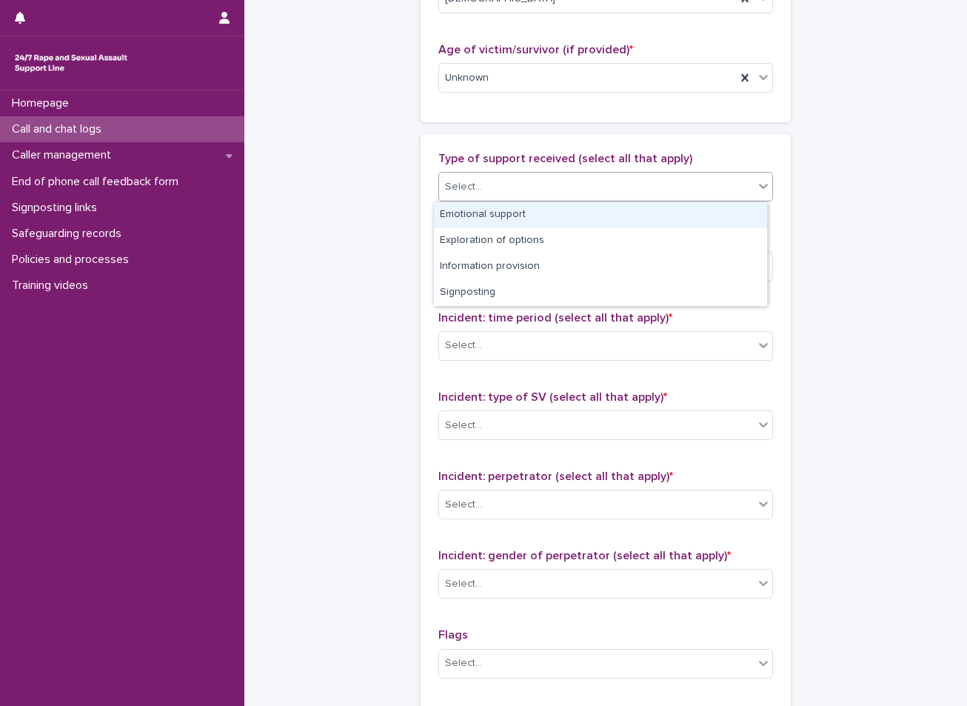
click at [515, 193] on div "Select..." at bounding box center [596, 187] width 315 height 24
click at [507, 206] on div "Emotional support" at bounding box center [600, 215] width 333 height 26
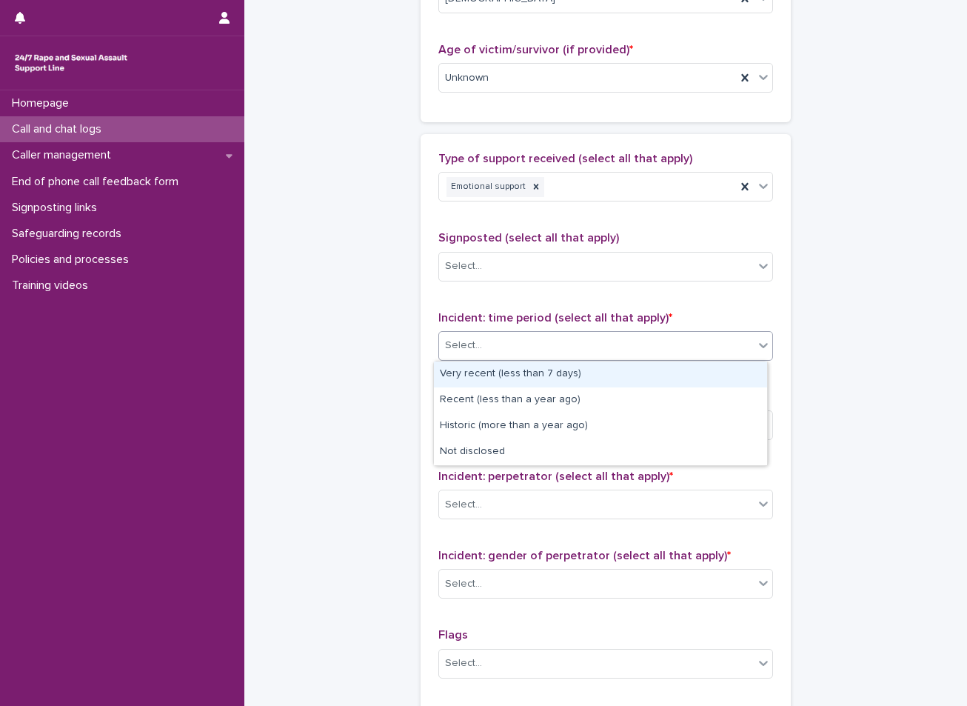
click at [518, 337] on div "Select..." at bounding box center [596, 345] width 315 height 24
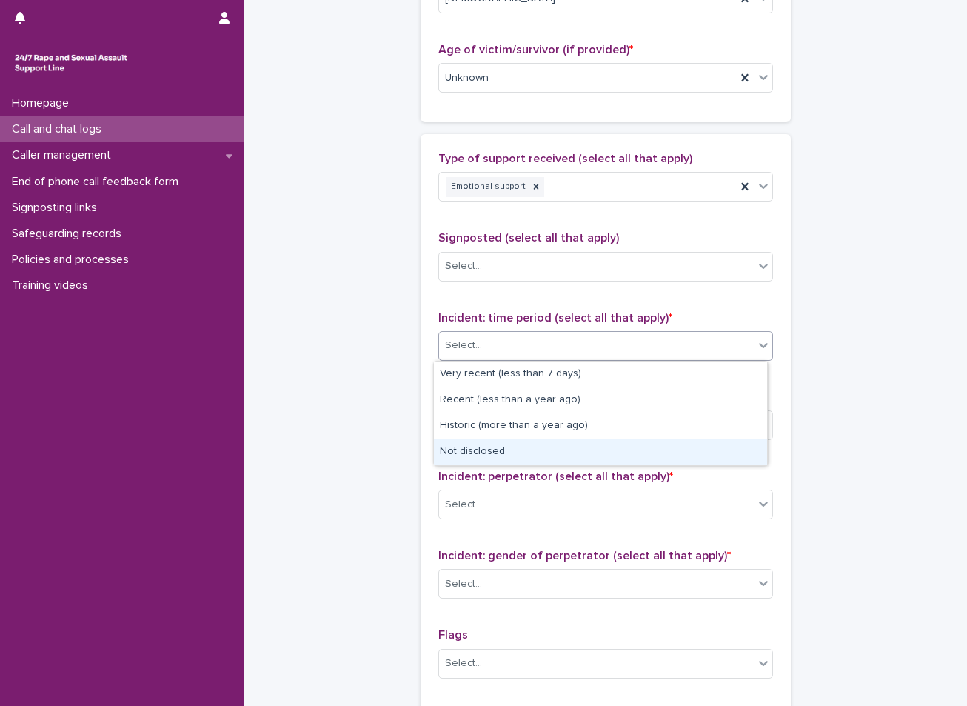
click at [492, 450] on div "Not disclosed" at bounding box center [600, 452] width 333 height 26
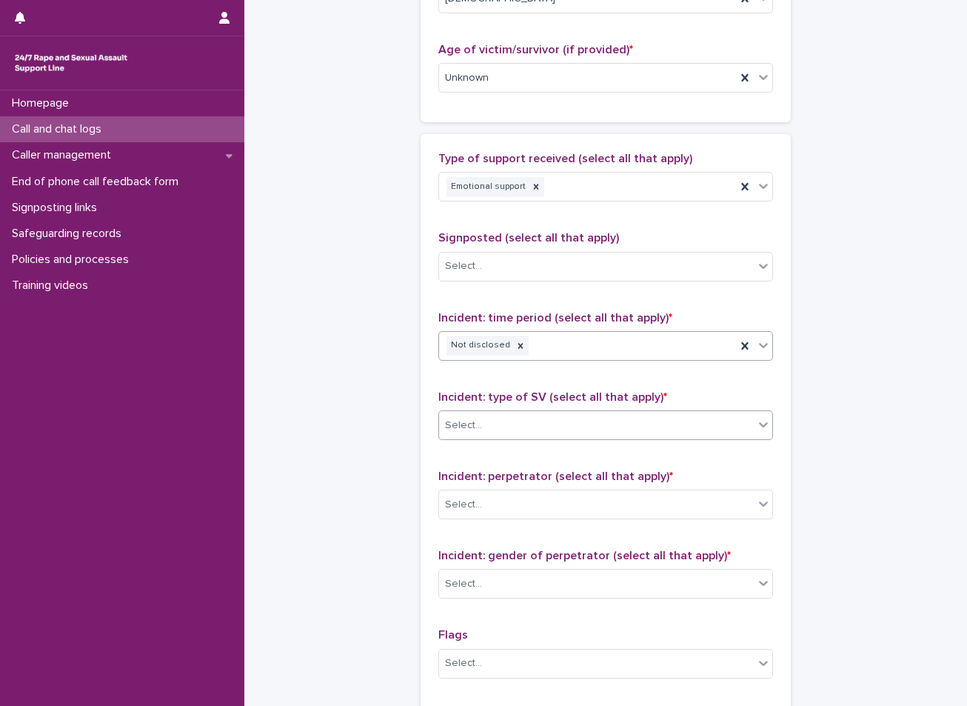
click at [520, 426] on div "Select..." at bounding box center [596, 425] width 315 height 24
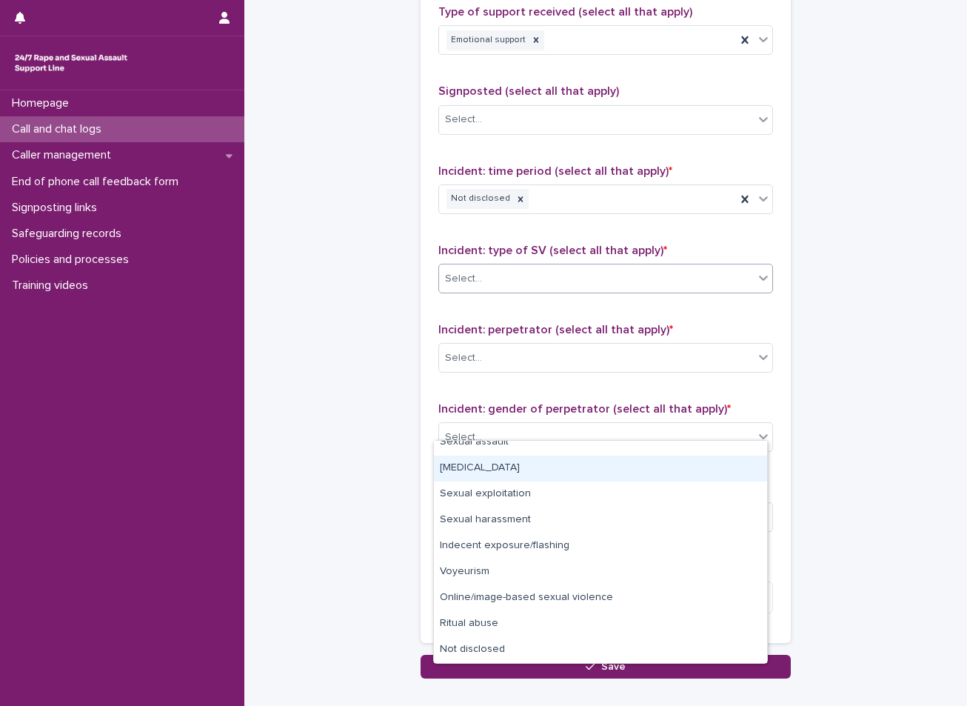
scroll to position [1037, 0]
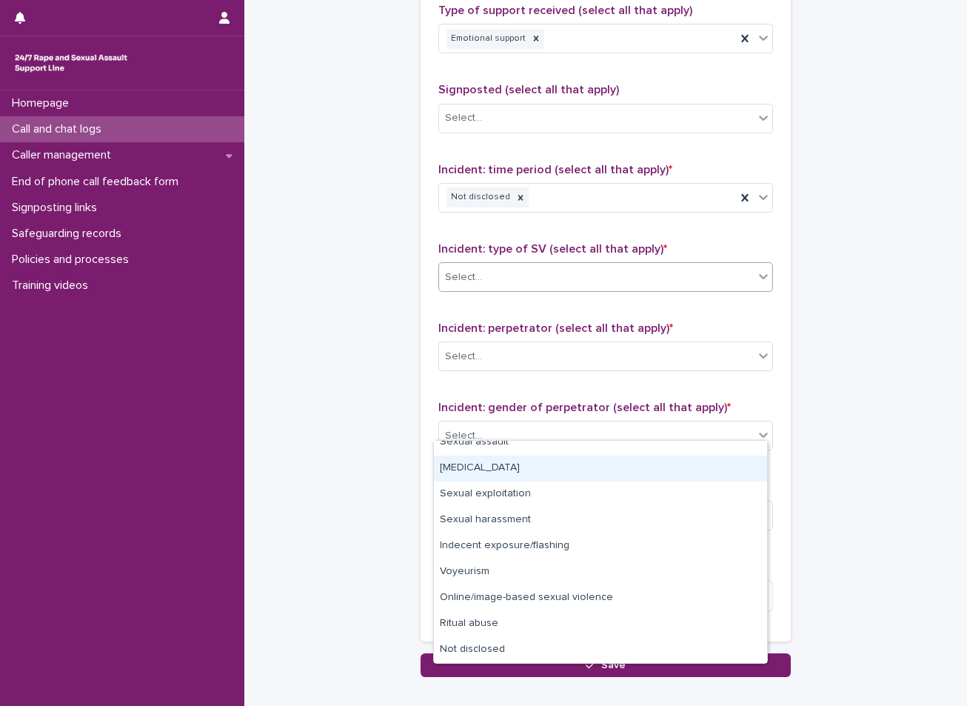
click at [524, 280] on div "Select..." at bounding box center [596, 277] width 315 height 24
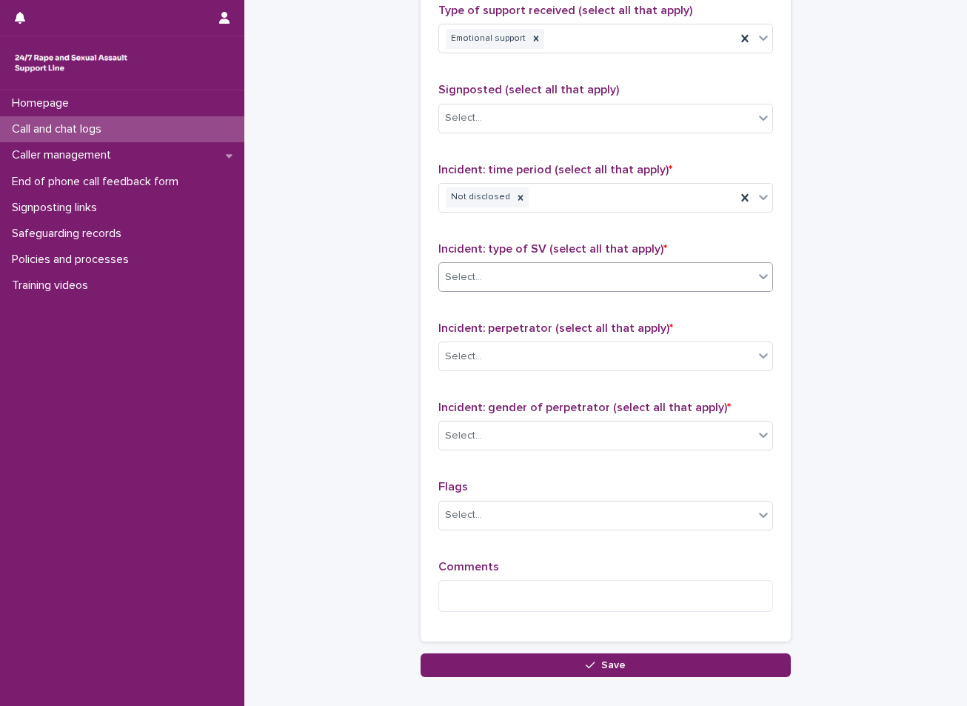
click at [524, 280] on div "Select..." at bounding box center [596, 277] width 315 height 24
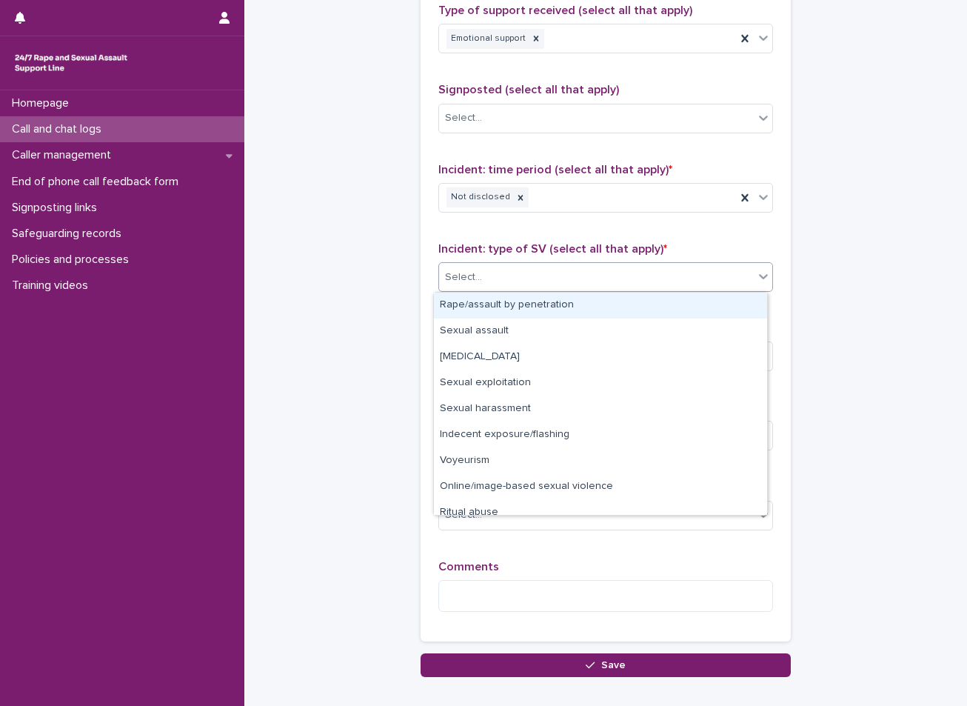
click at [513, 307] on div "Rape/assault by penetration" at bounding box center [600, 305] width 333 height 26
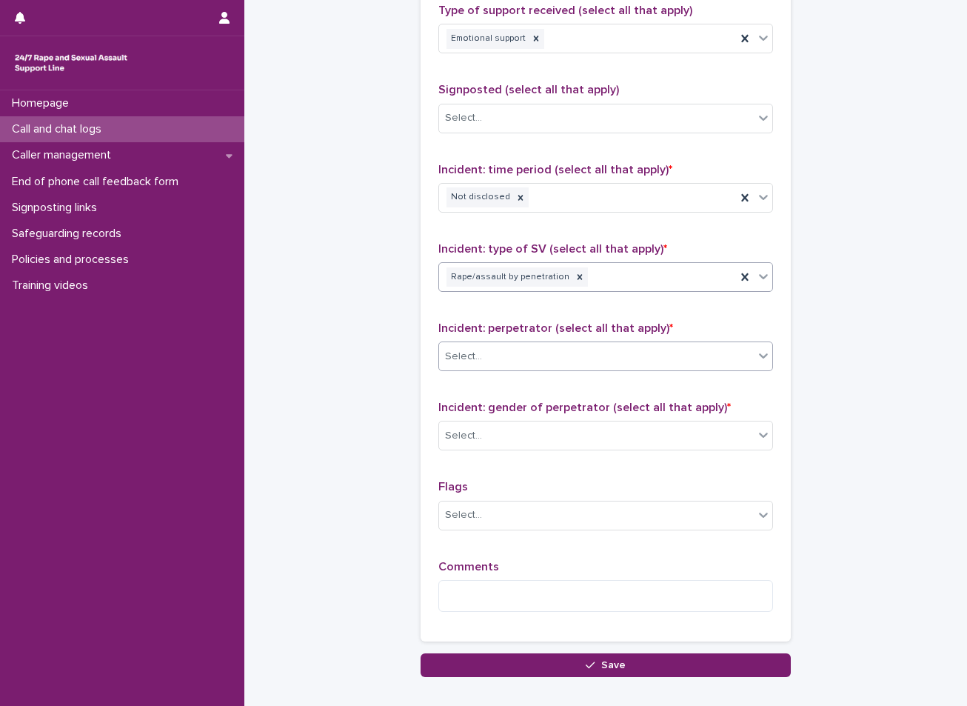
click at [531, 361] on div "Select..." at bounding box center [596, 356] width 315 height 24
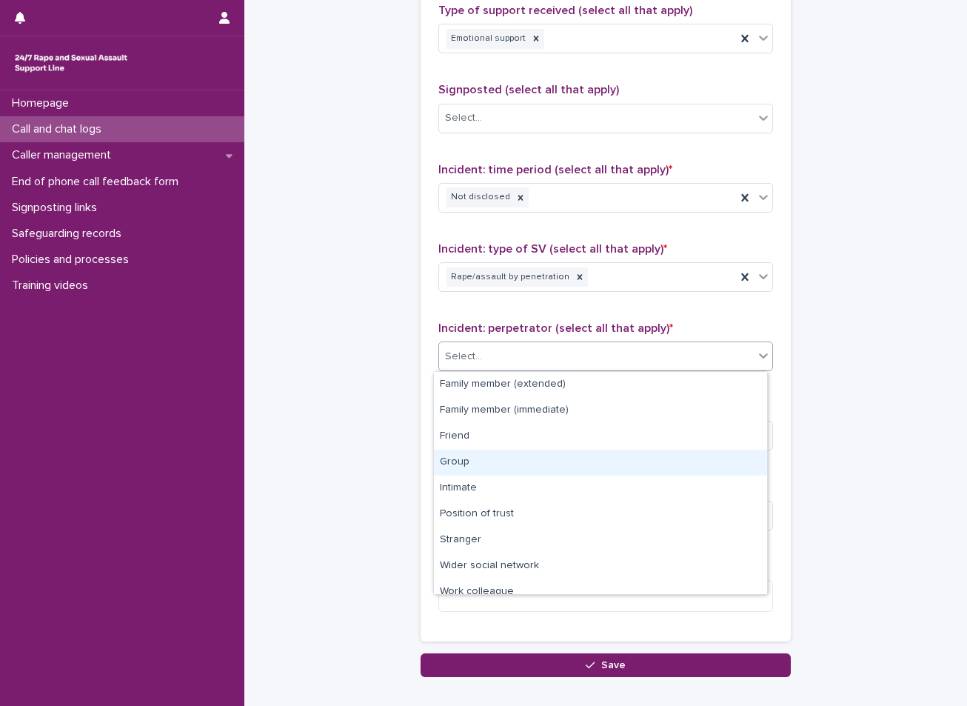
scroll to position [63, 0]
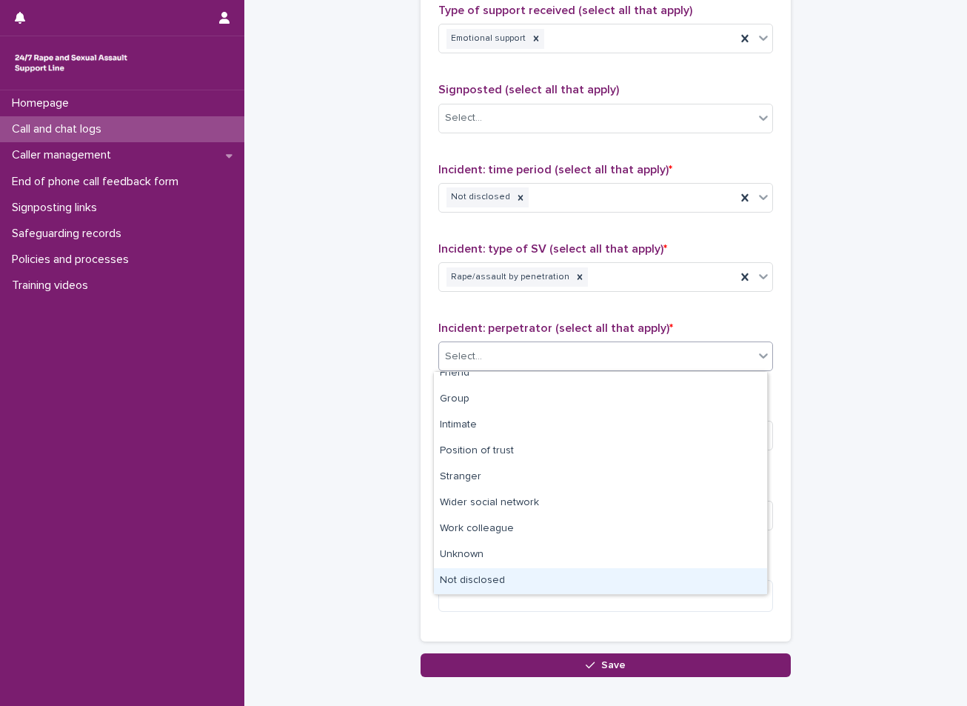
click at [475, 592] on div "Not disclosed" at bounding box center [600, 581] width 333 height 26
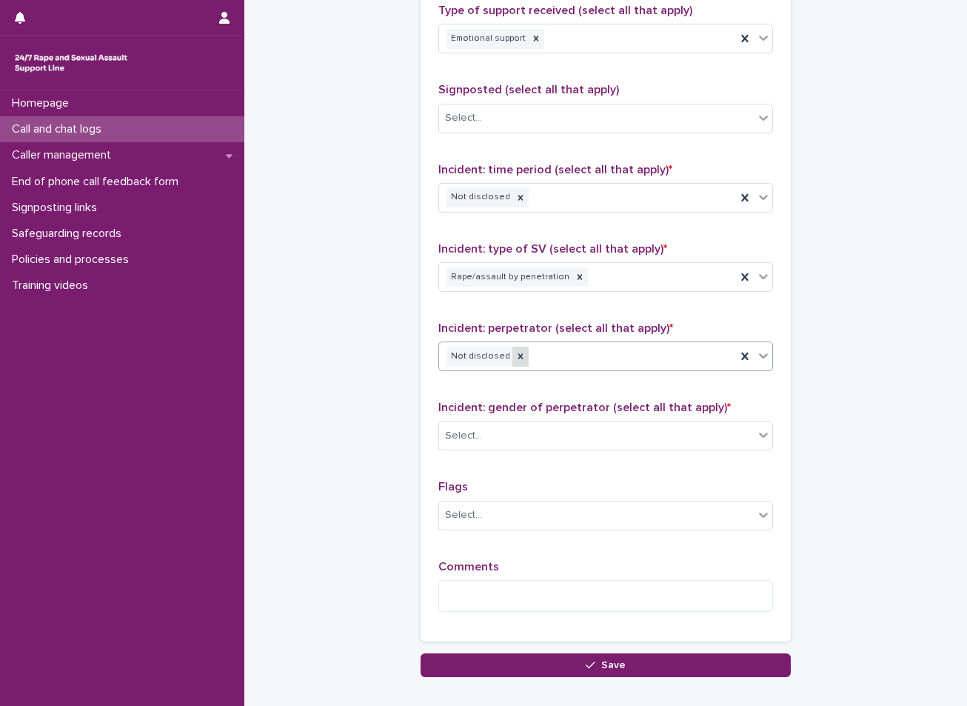
click at [515, 358] on icon at bounding box center [520, 356] width 10 height 10
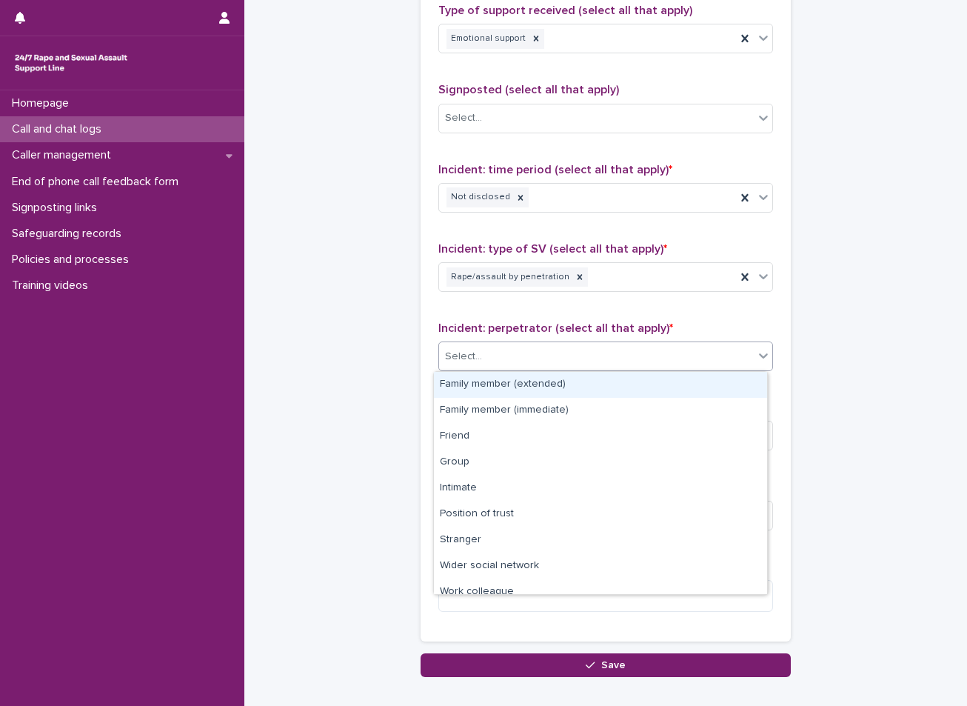
click at [520, 358] on div "Select..." at bounding box center [596, 356] width 315 height 24
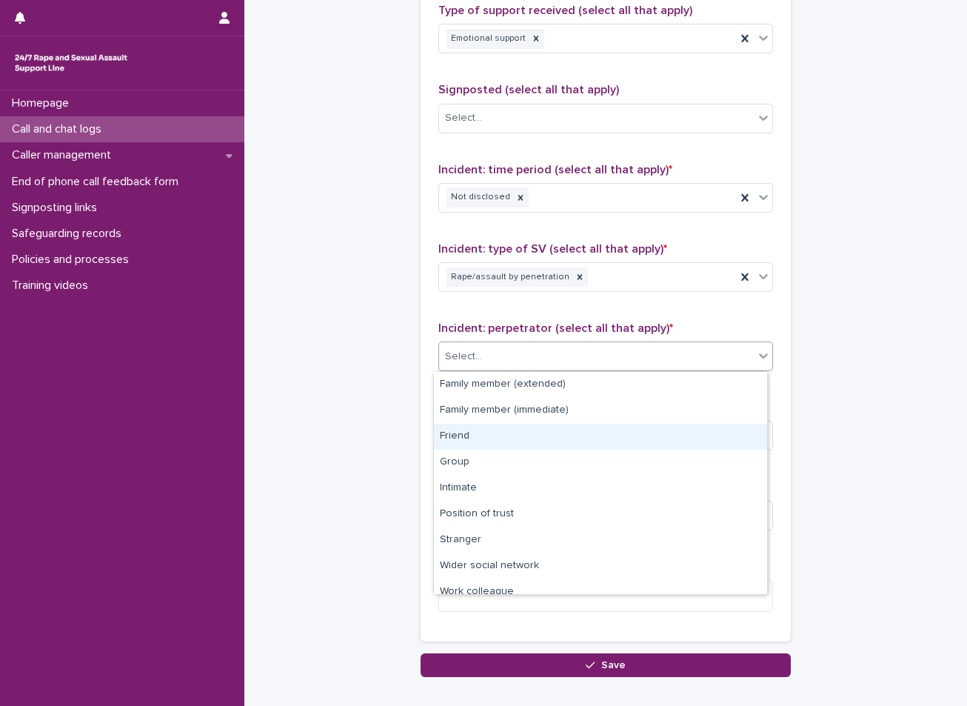
drag, startPoint x: 504, startPoint y: 453, endPoint x: 504, endPoint y: 432, distance: 21.5
click at [504, 432] on div "Friend" at bounding box center [600, 437] width 333 height 26
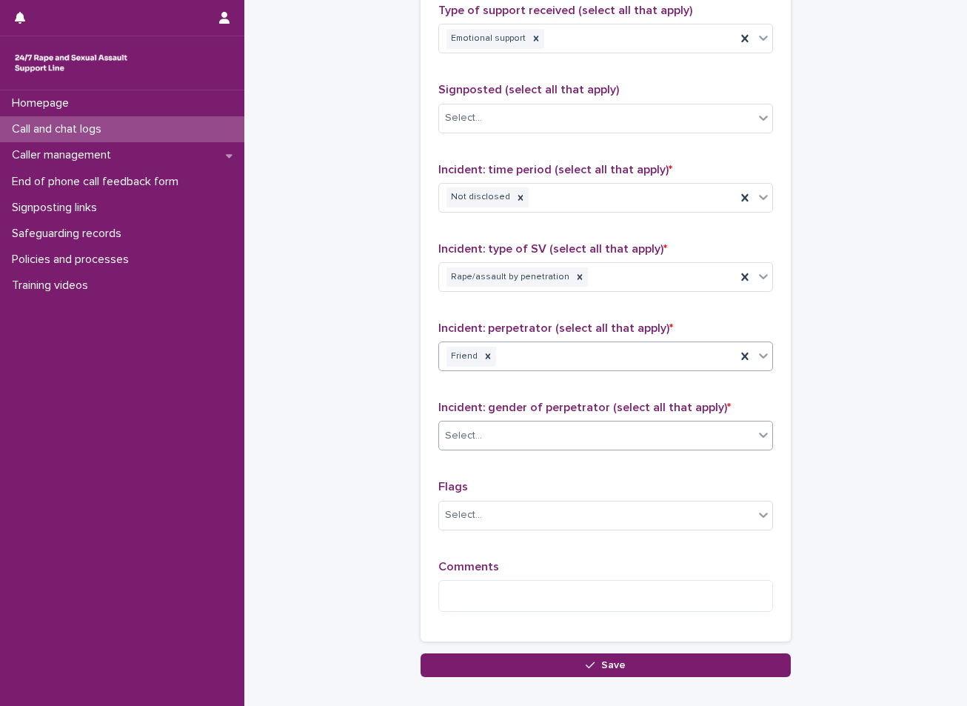
click at [501, 441] on div "Select..." at bounding box center [596, 436] width 315 height 24
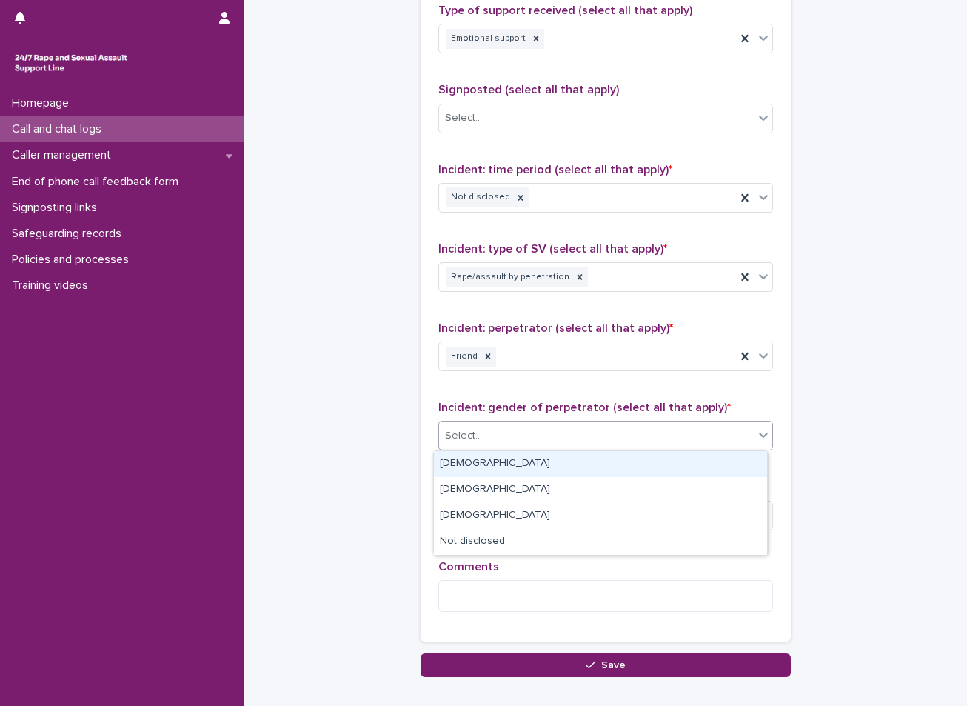
click at [493, 456] on div "[DEMOGRAPHIC_DATA]" at bounding box center [600, 464] width 333 height 26
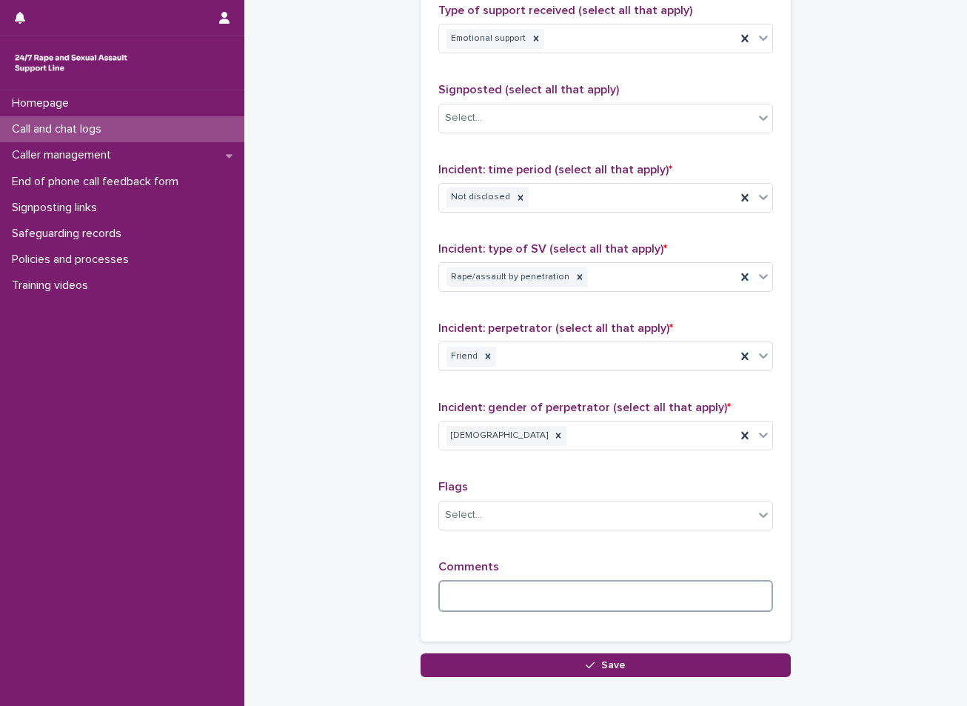
click at [509, 609] on textarea at bounding box center [605, 596] width 335 height 32
click at [633, 596] on textarea "**********" at bounding box center [605, 596] width 335 height 32
click at [725, 594] on textarea "**********" at bounding box center [605, 596] width 335 height 32
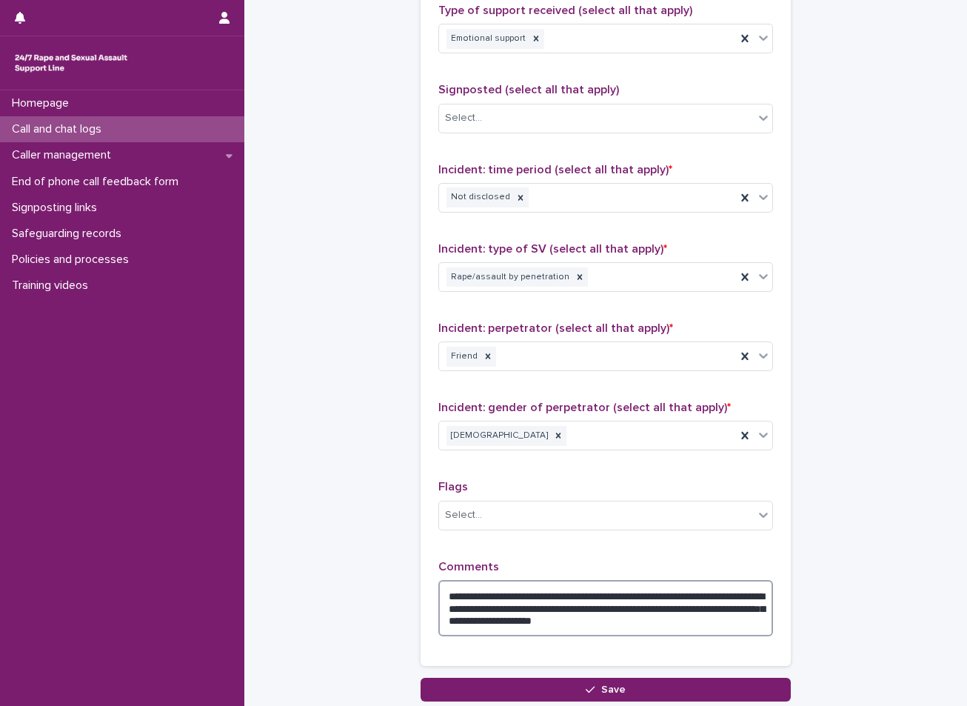
type textarea "**********"
click at [746, 618] on textarea "**********" at bounding box center [605, 608] width 335 height 56
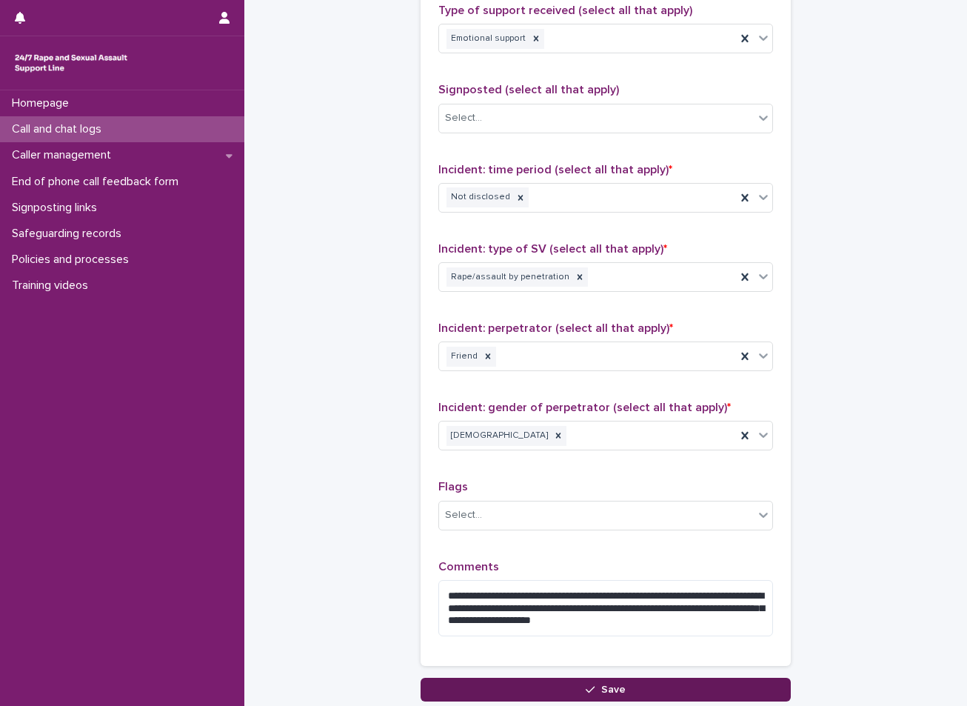
click at [683, 693] on button "Save" at bounding box center [606, 690] width 370 height 24
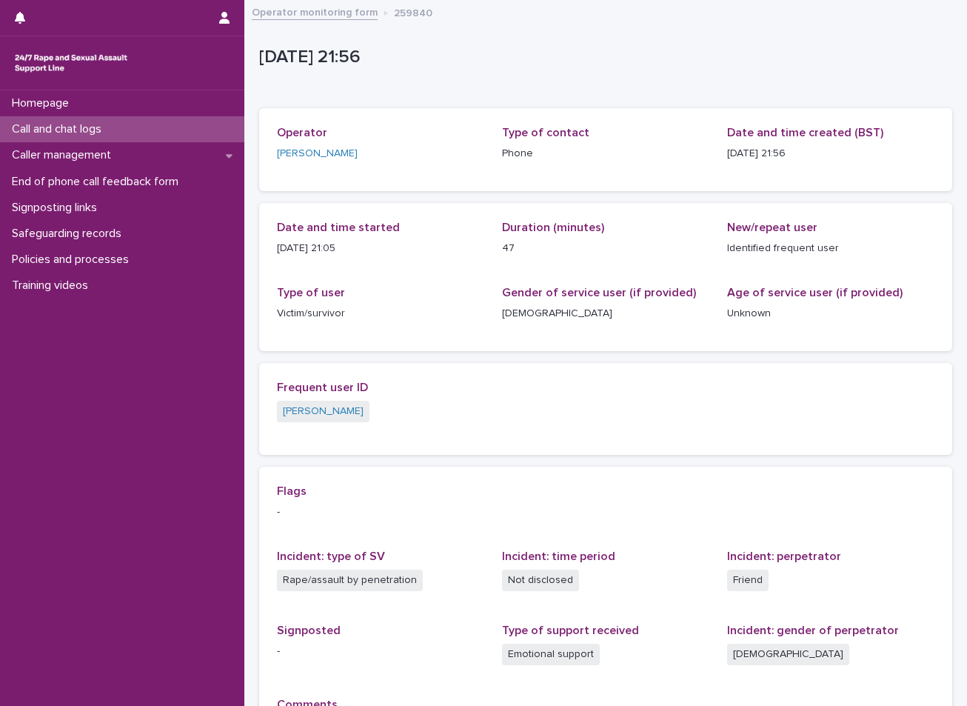
click at [47, 124] on p "Call and chat logs" at bounding box center [59, 129] width 107 height 14
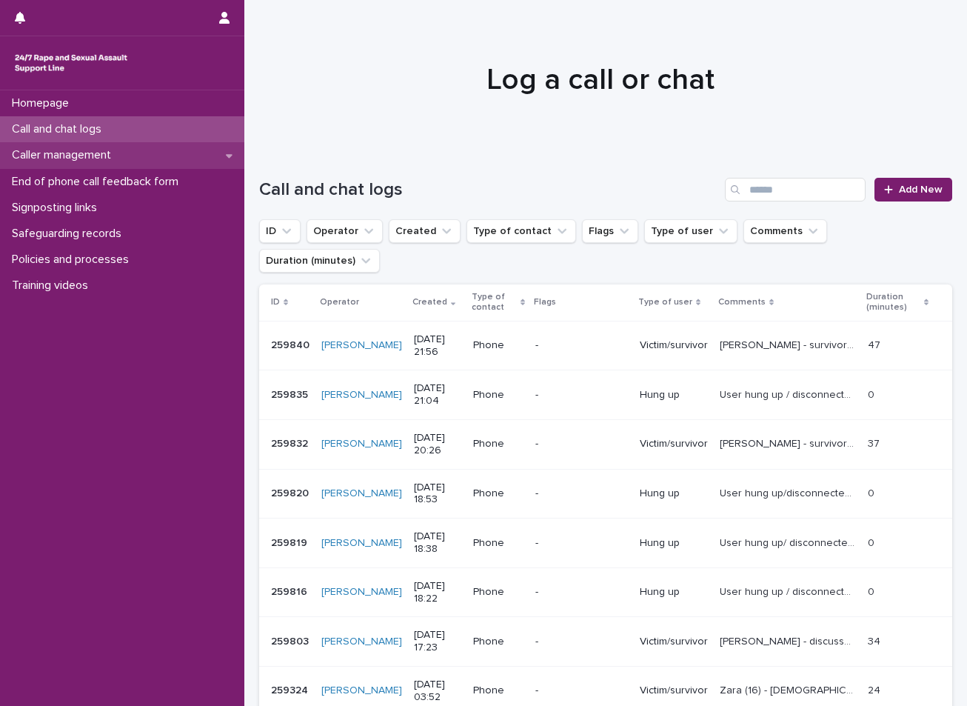
click at [84, 159] on p "Caller management" at bounding box center [64, 155] width 117 height 14
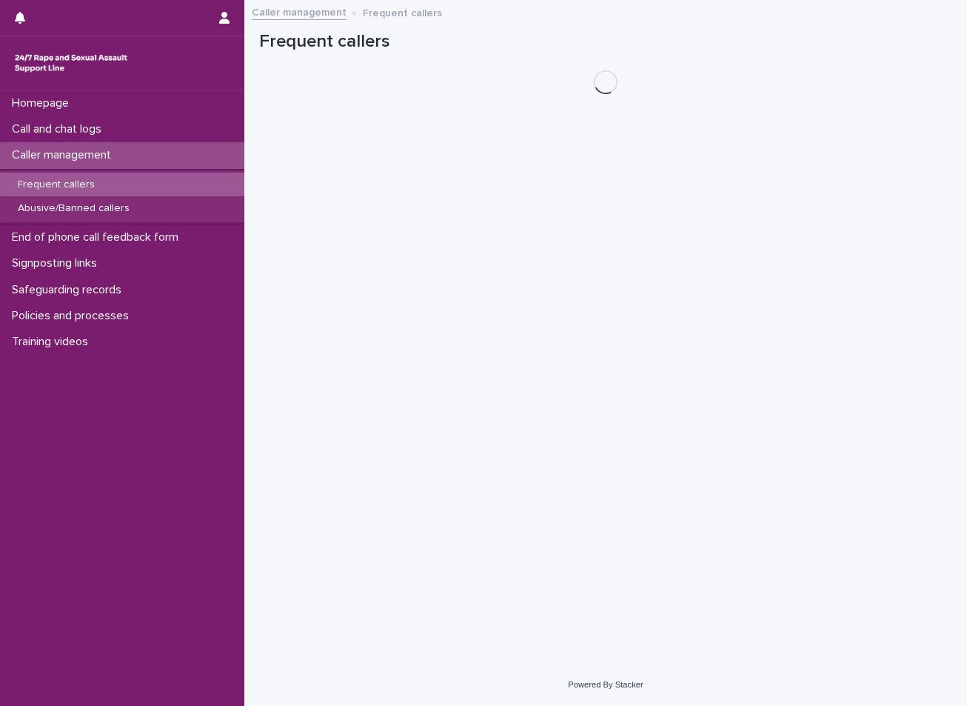
click at [84, 169] on div "Frequent callers Abusive/Banned callers" at bounding box center [122, 197] width 244 height 56
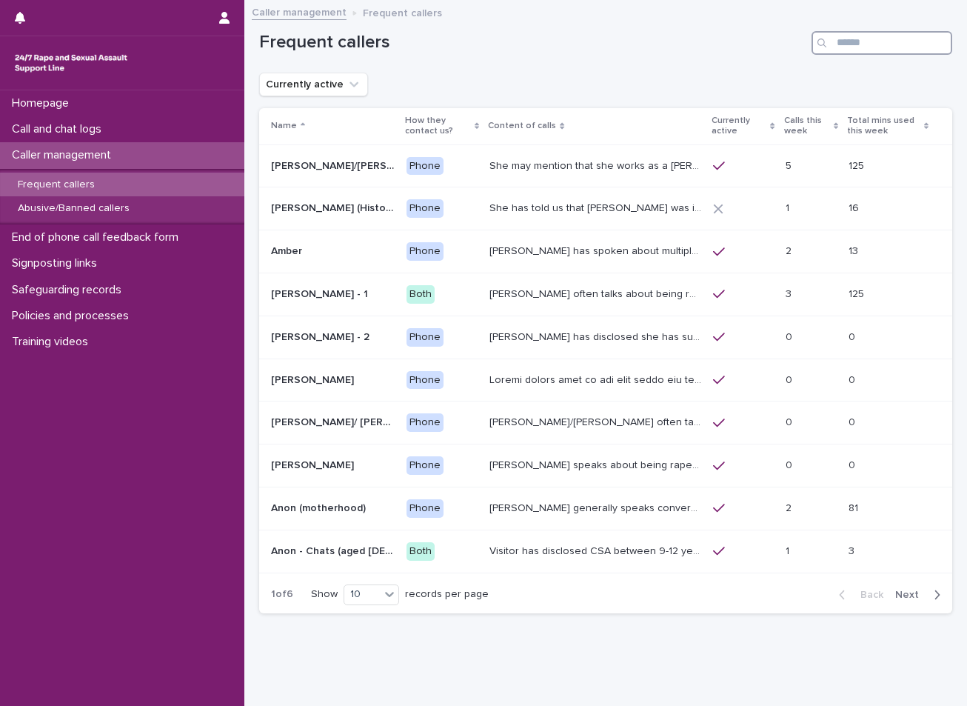
click at [886, 47] on input "Search" at bounding box center [882, 43] width 141 height 24
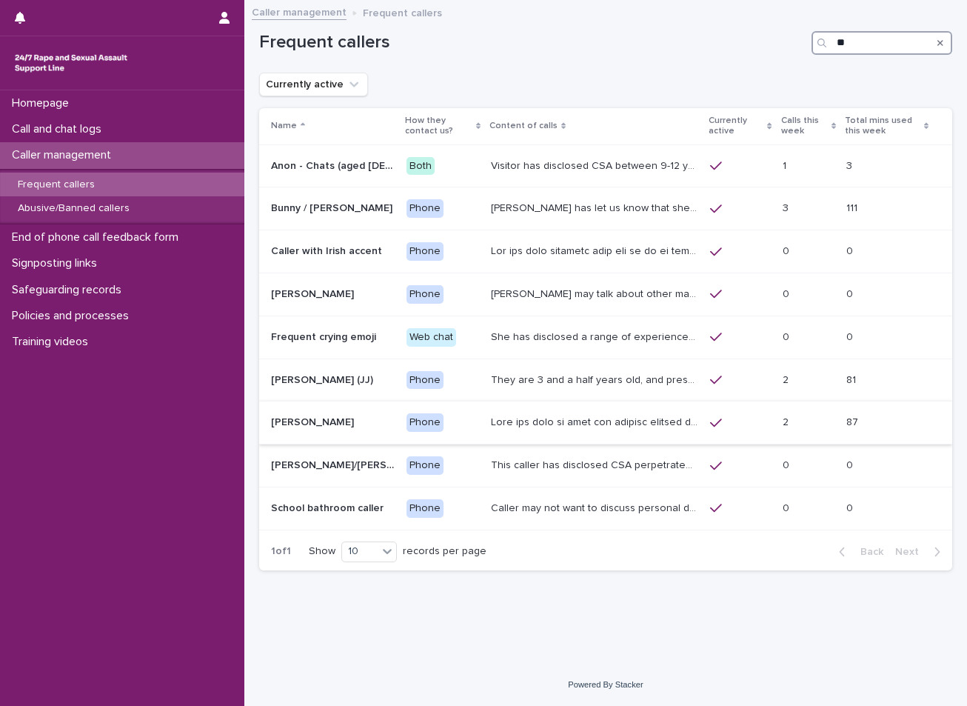
type input "**"
click at [568, 425] on p at bounding box center [596, 421] width 210 height 16
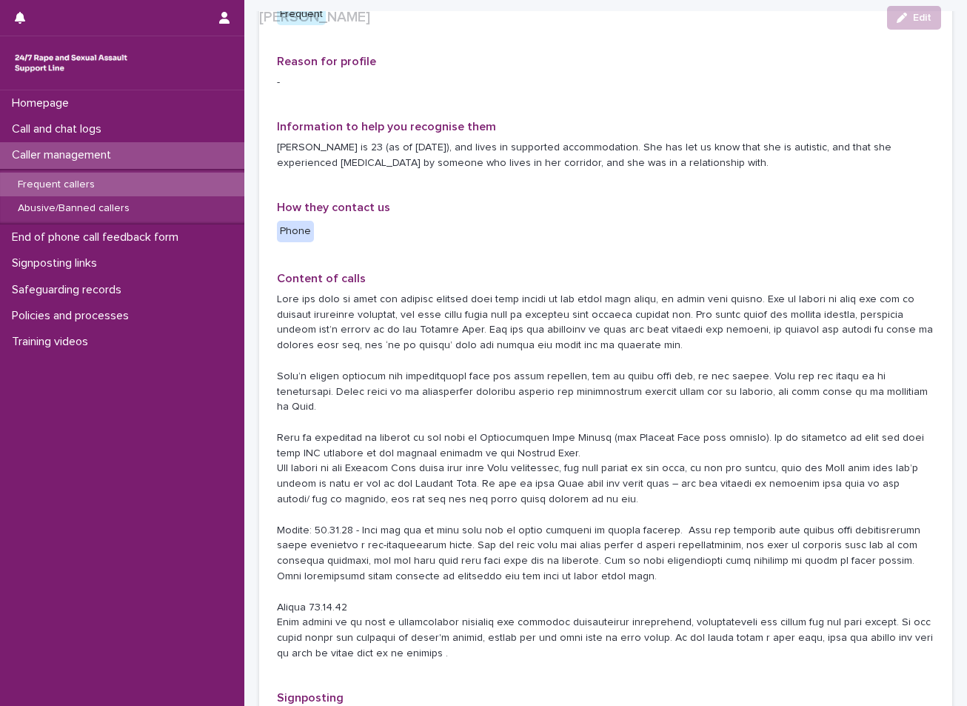
scroll to position [148, 0]
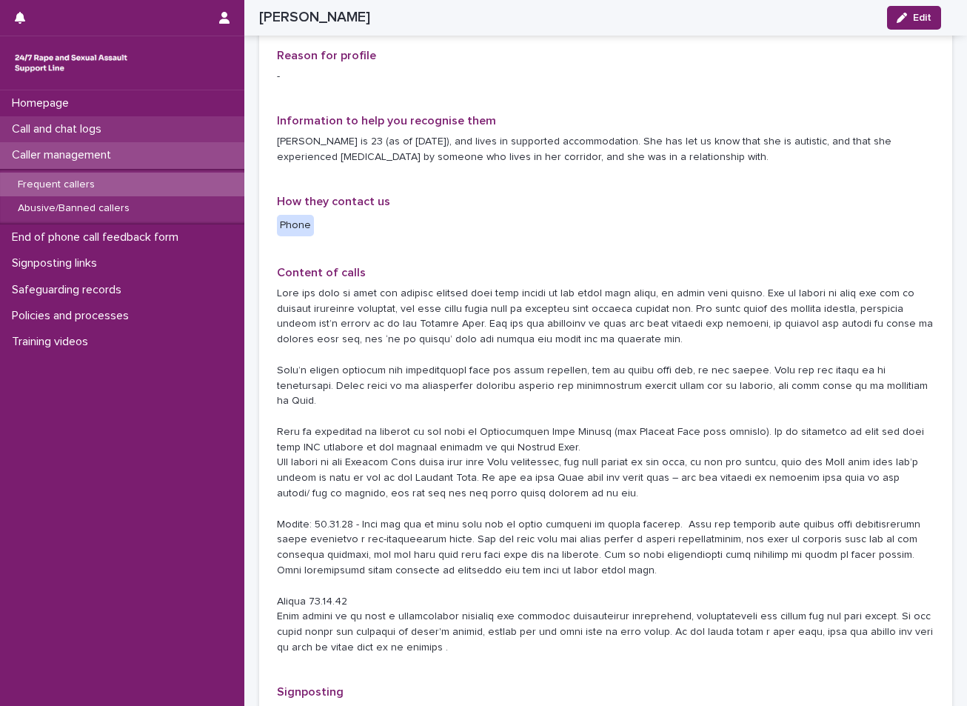
click at [113, 131] on p "Call and chat logs" at bounding box center [59, 129] width 107 height 14
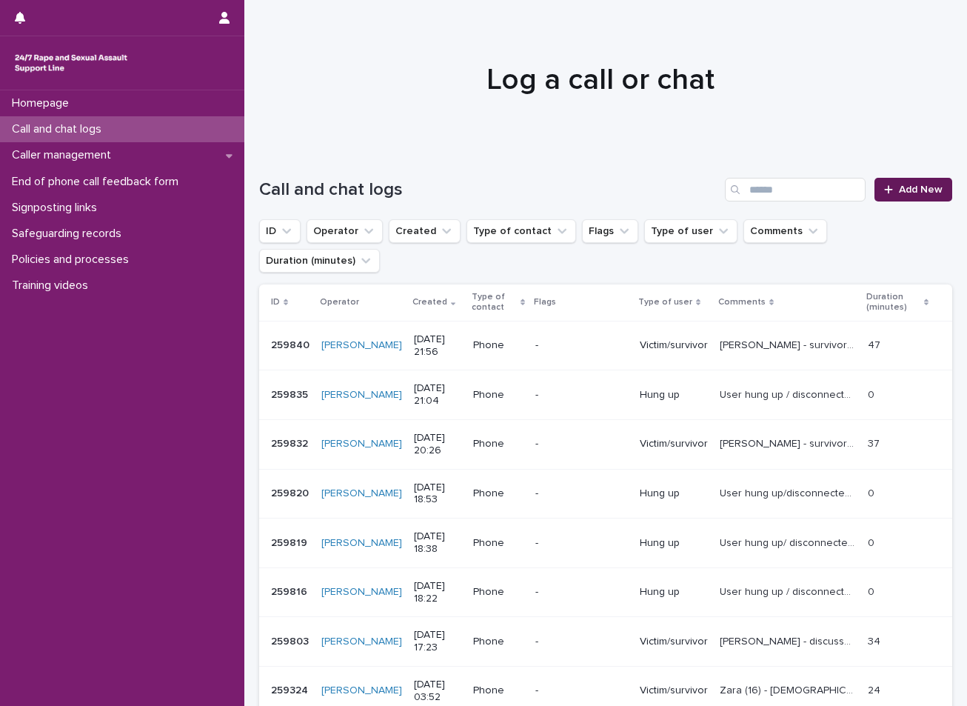
click at [889, 183] on link "Add New" at bounding box center [914, 190] width 78 height 24
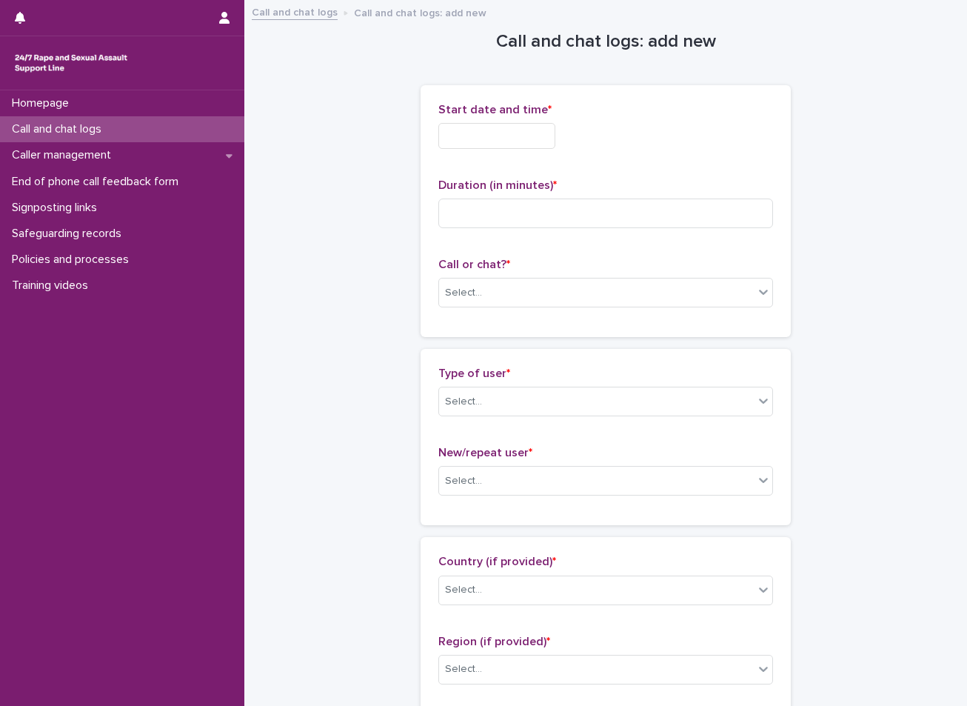
click at [524, 129] on input "text" at bounding box center [496, 136] width 117 height 26
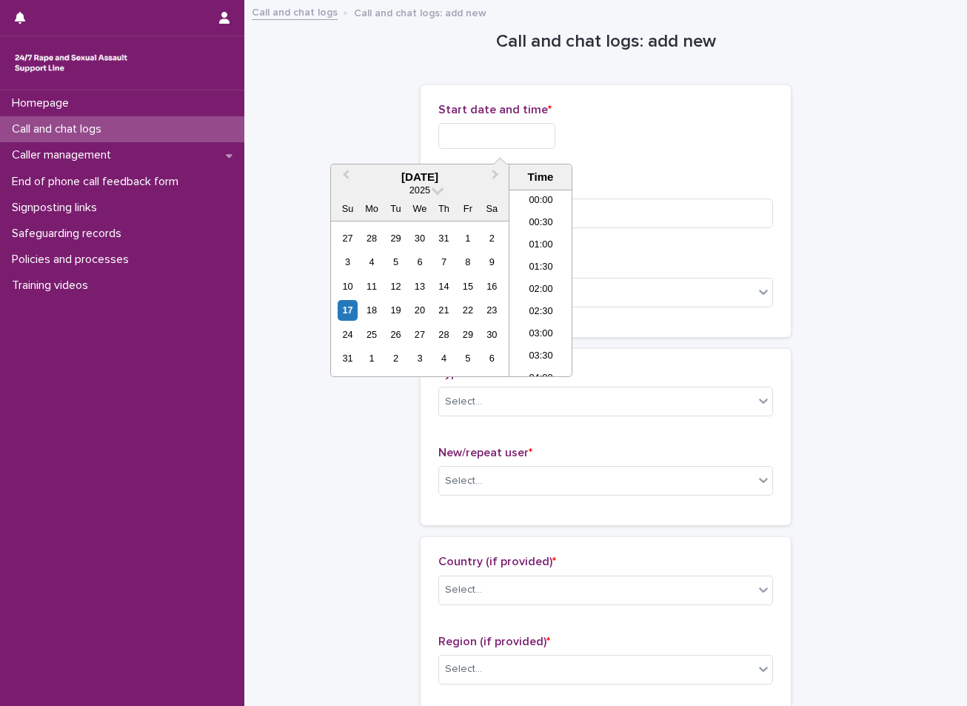
scroll to position [880, 0]
click at [546, 298] on li "22:00" at bounding box center [540, 298] width 63 height 22
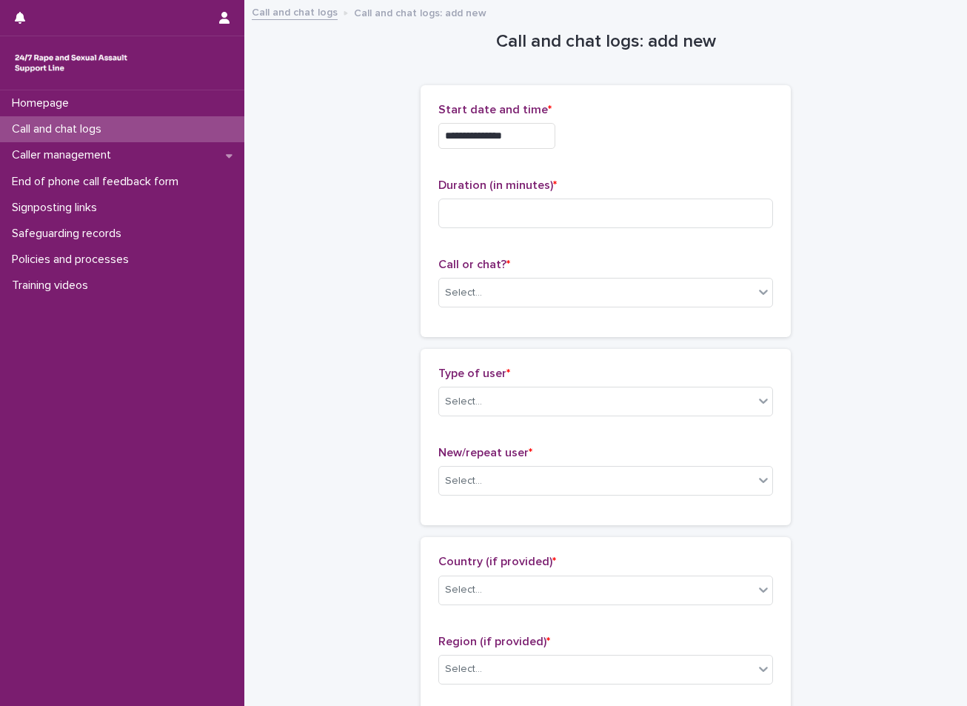
click at [555, 141] on input "**********" at bounding box center [496, 136] width 117 height 26
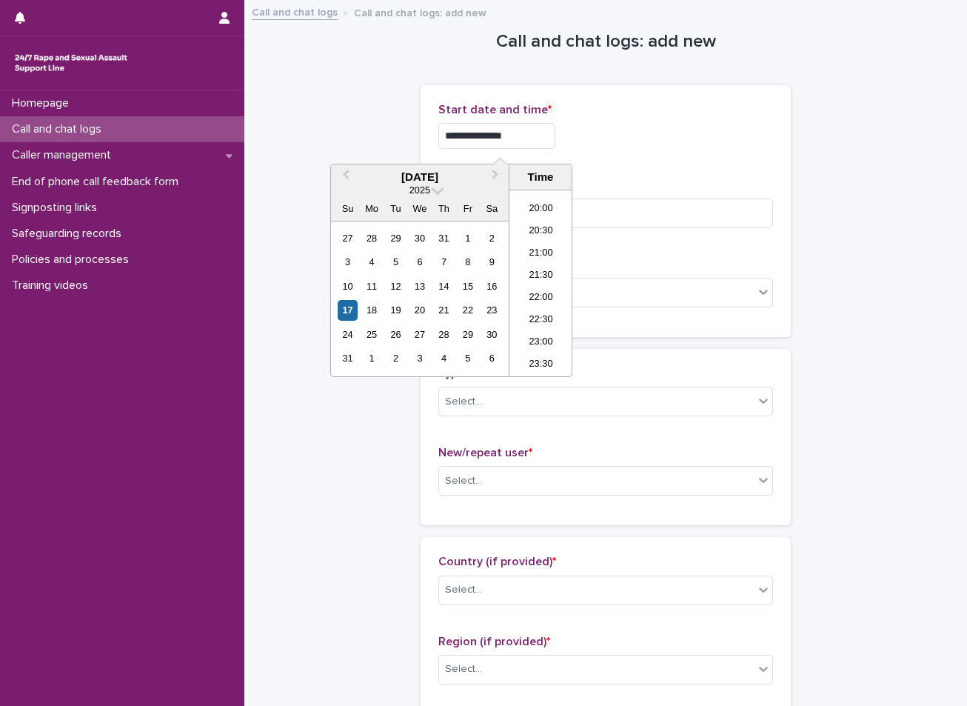
type input "**********"
click at [609, 230] on div "Duration (in minutes) *" at bounding box center [605, 208] width 335 height 61
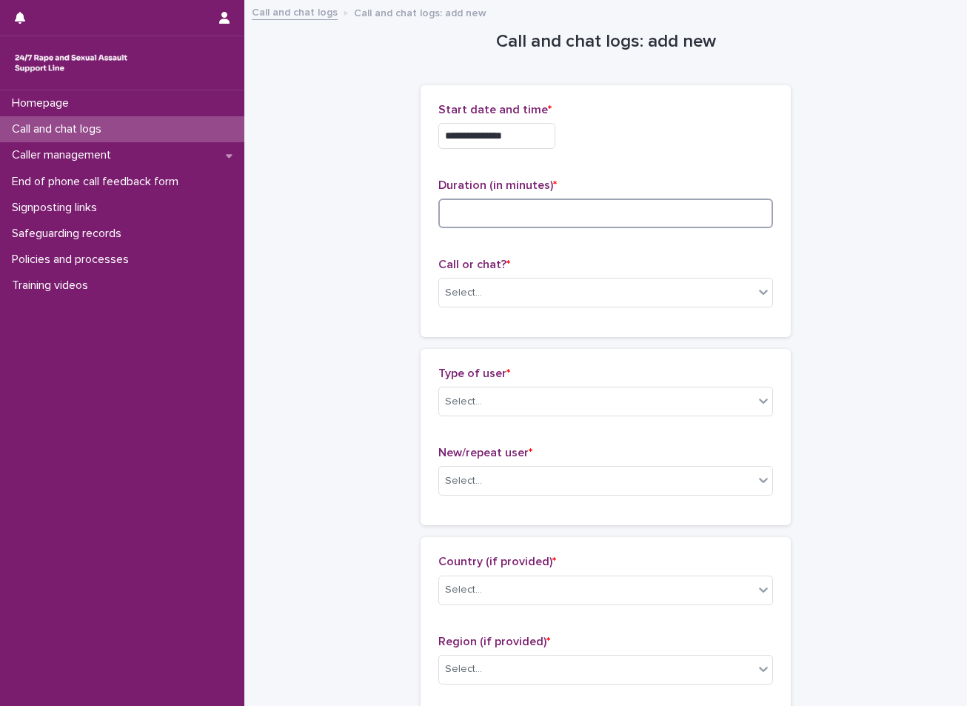
click at [606, 210] on input at bounding box center [605, 213] width 335 height 30
type input "*"
click at [520, 300] on div "Select..." at bounding box center [596, 293] width 315 height 24
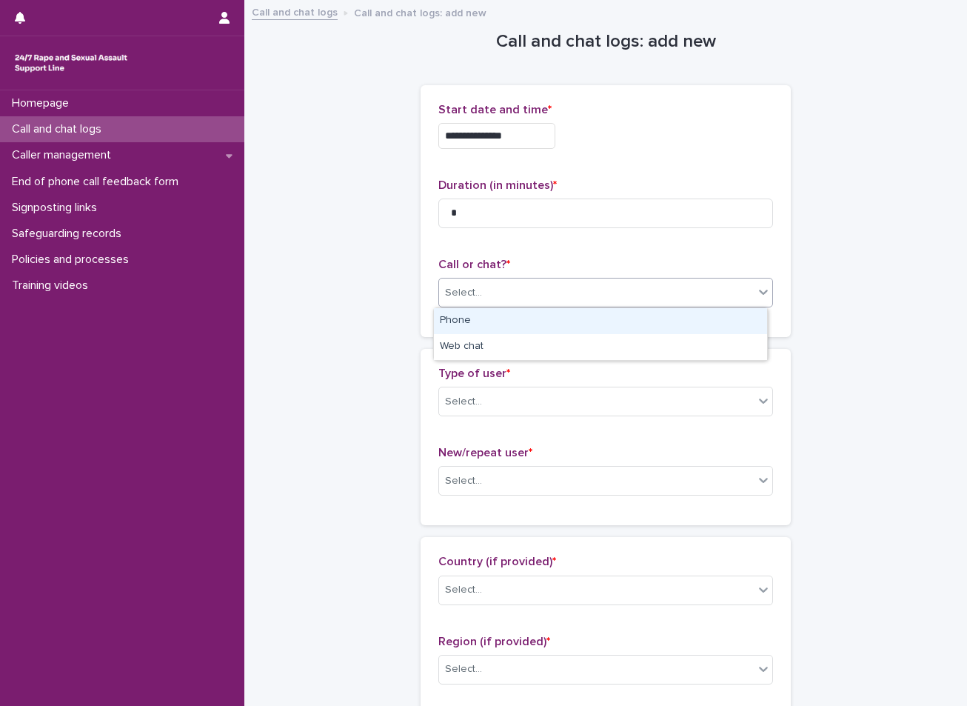
click at [509, 313] on div "Phone" at bounding box center [600, 321] width 333 height 26
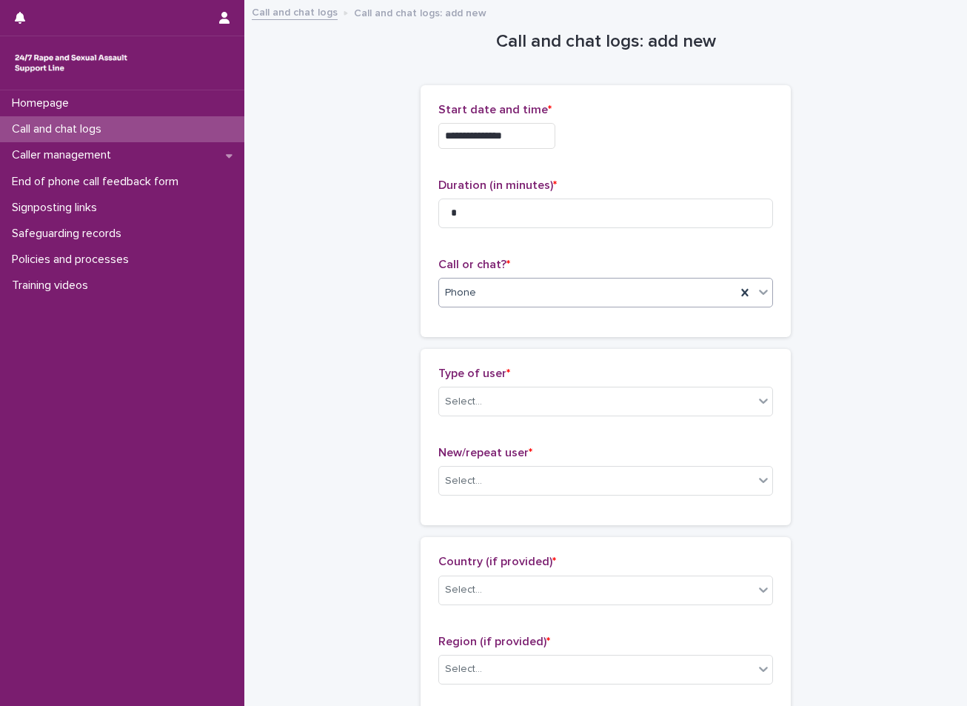
click at [505, 381] on div "Type of user * Select..." at bounding box center [605, 397] width 335 height 61
click at [505, 398] on div "Select..." at bounding box center [596, 402] width 315 height 24
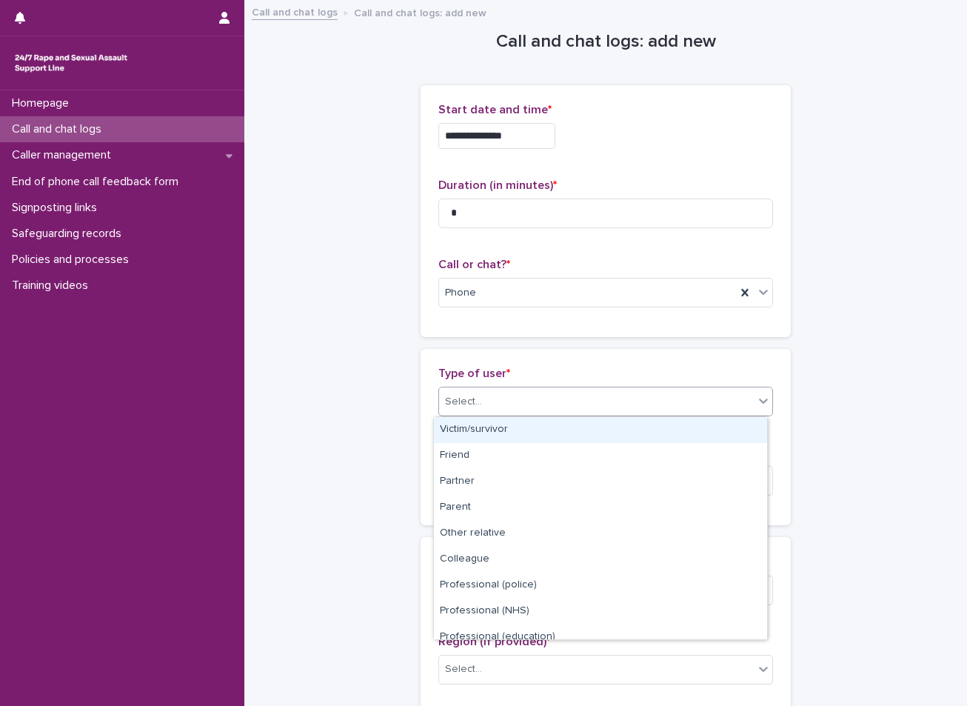
scroll to position [167, 0]
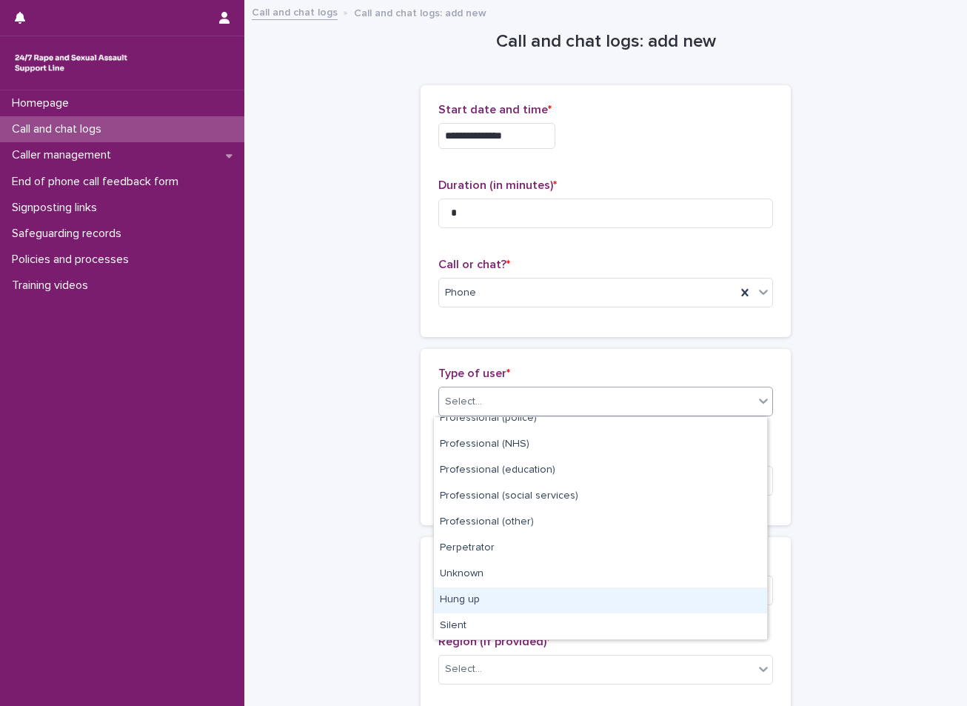
click at [475, 594] on div "Hung up" at bounding box center [600, 600] width 333 height 26
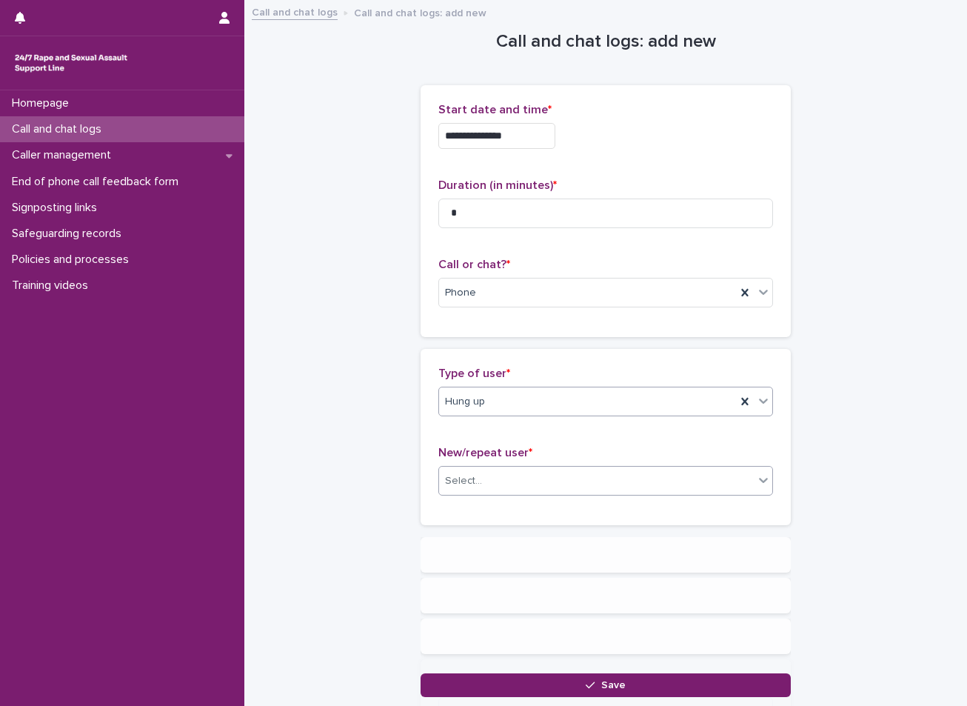
click at [512, 495] on body "**********" at bounding box center [483, 353] width 967 height 706
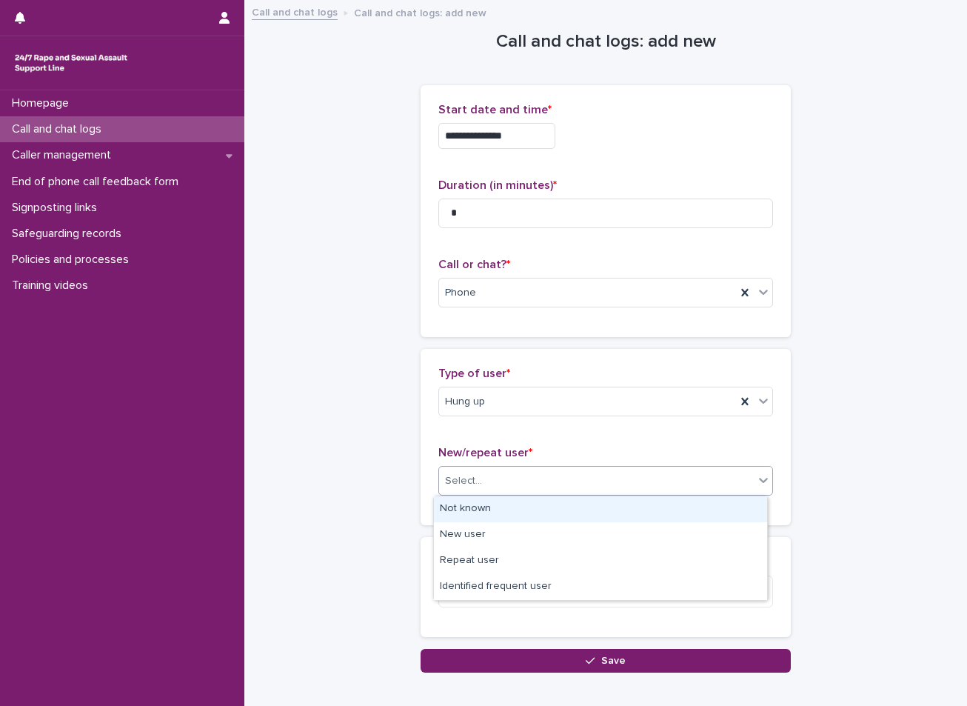
click at [478, 518] on div "Not known" at bounding box center [600, 509] width 333 height 26
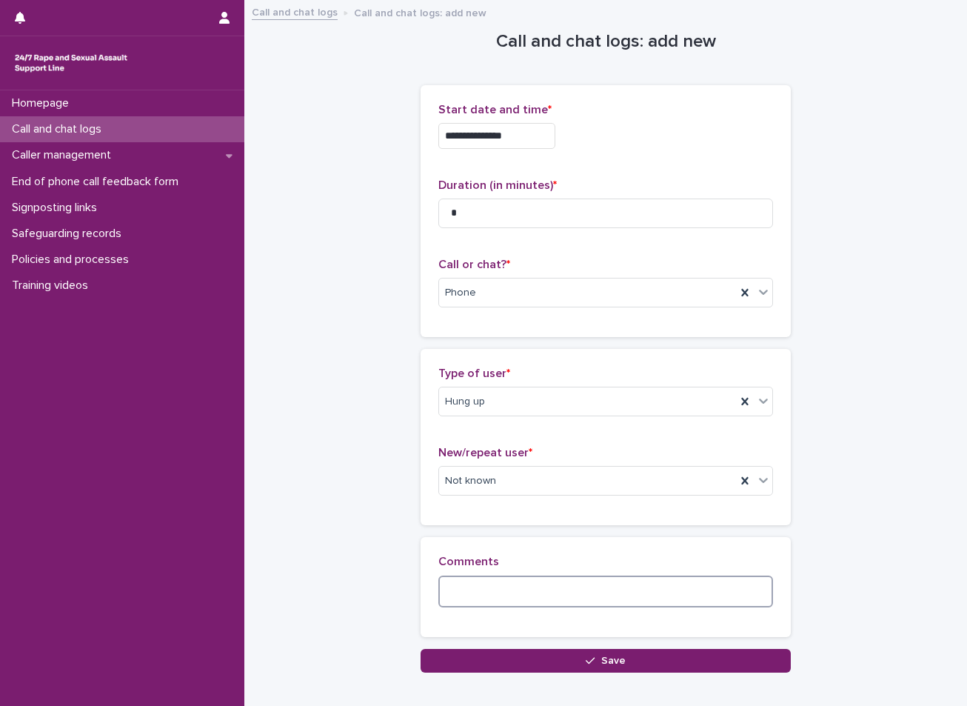
click at [482, 589] on textarea at bounding box center [605, 591] width 335 height 32
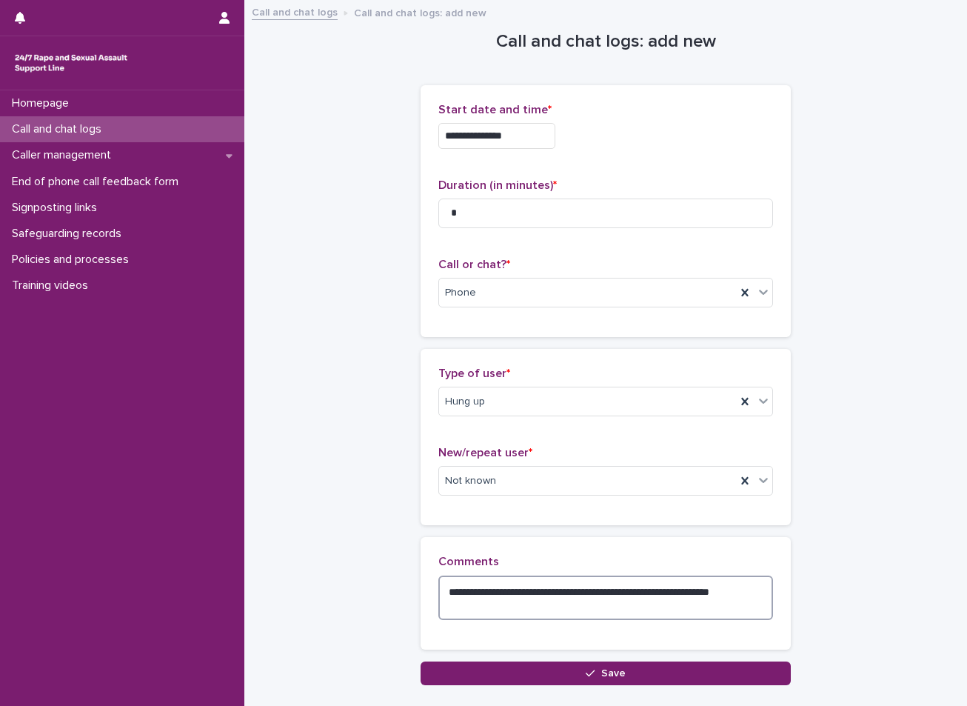
type textarea "**********"
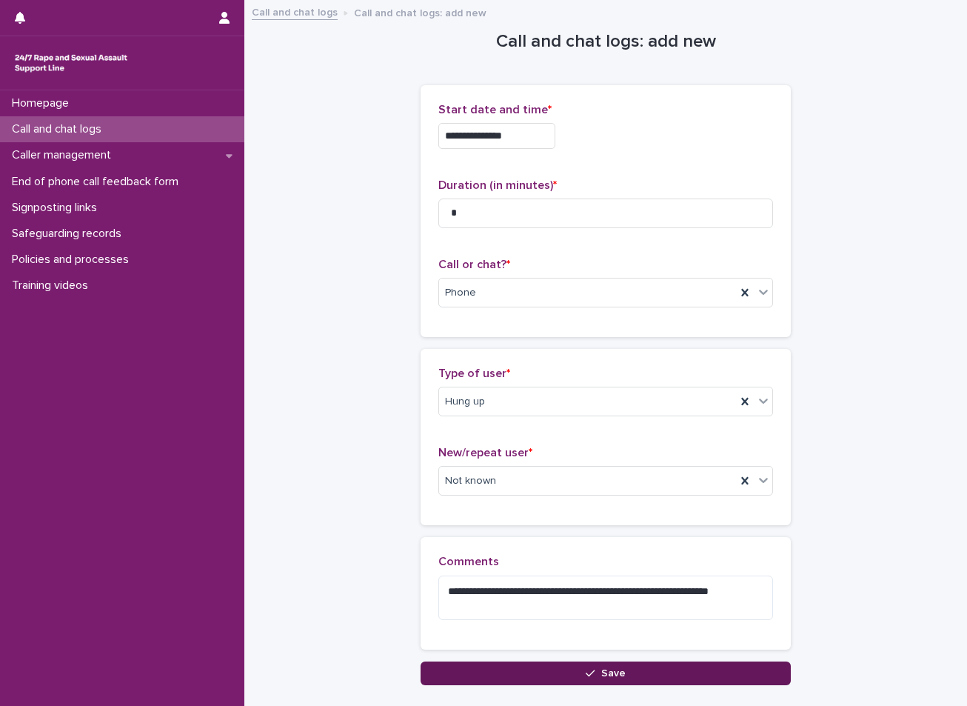
click at [556, 666] on button "Save" at bounding box center [606, 673] width 370 height 24
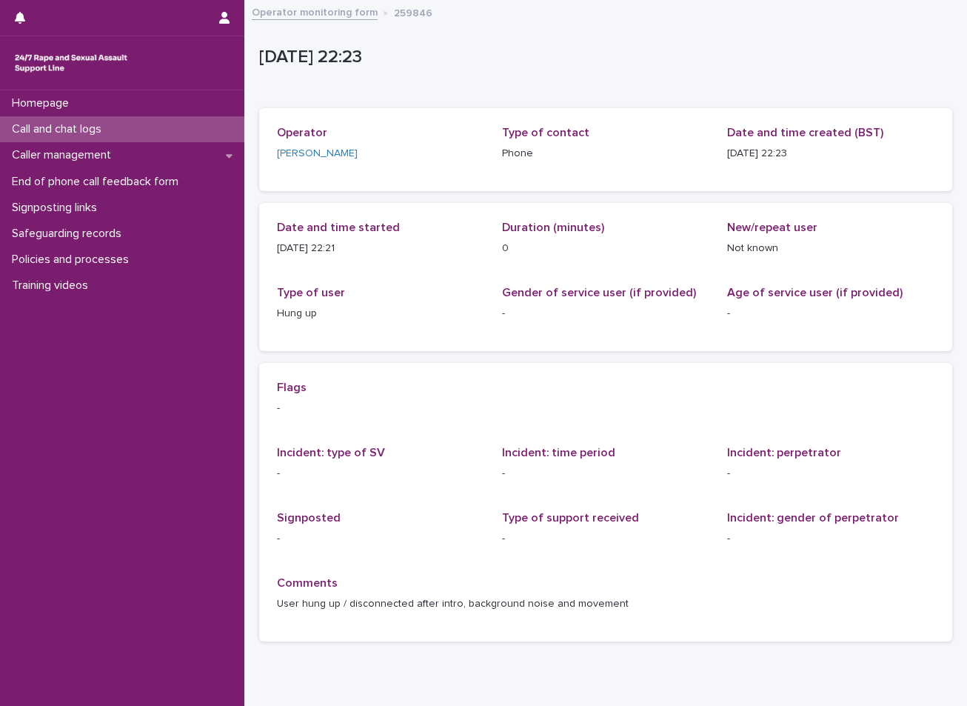
click at [72, 132] on p "Call and chat logs" at bounding box center [59, 129] width 107 height 14
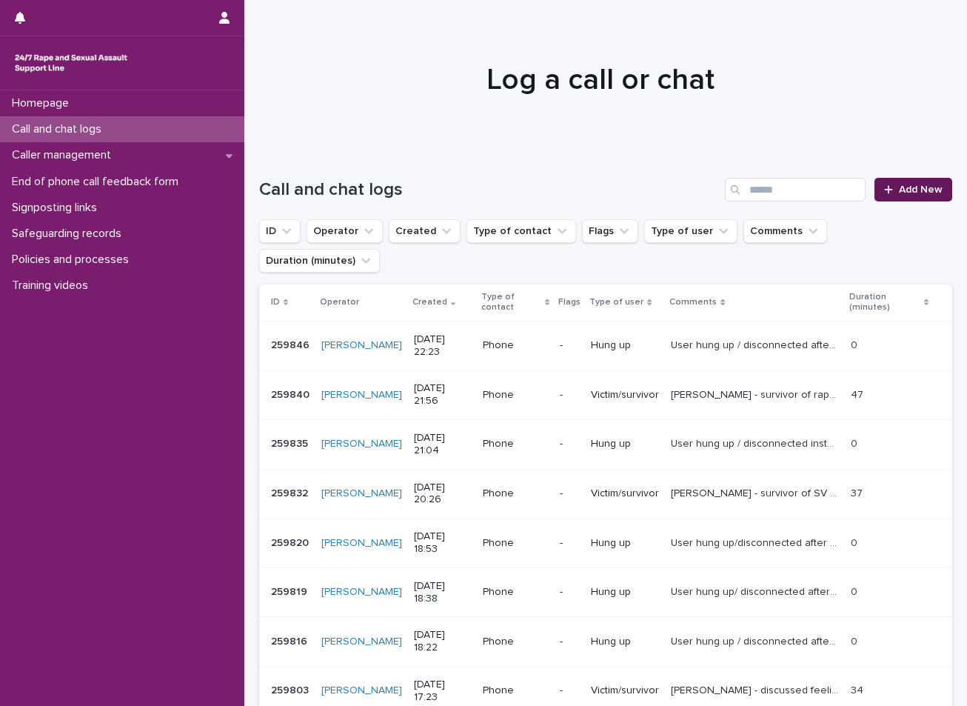
click at [899, 193] on span "Add New" at bounding box center [921, 189] width 44 height 10
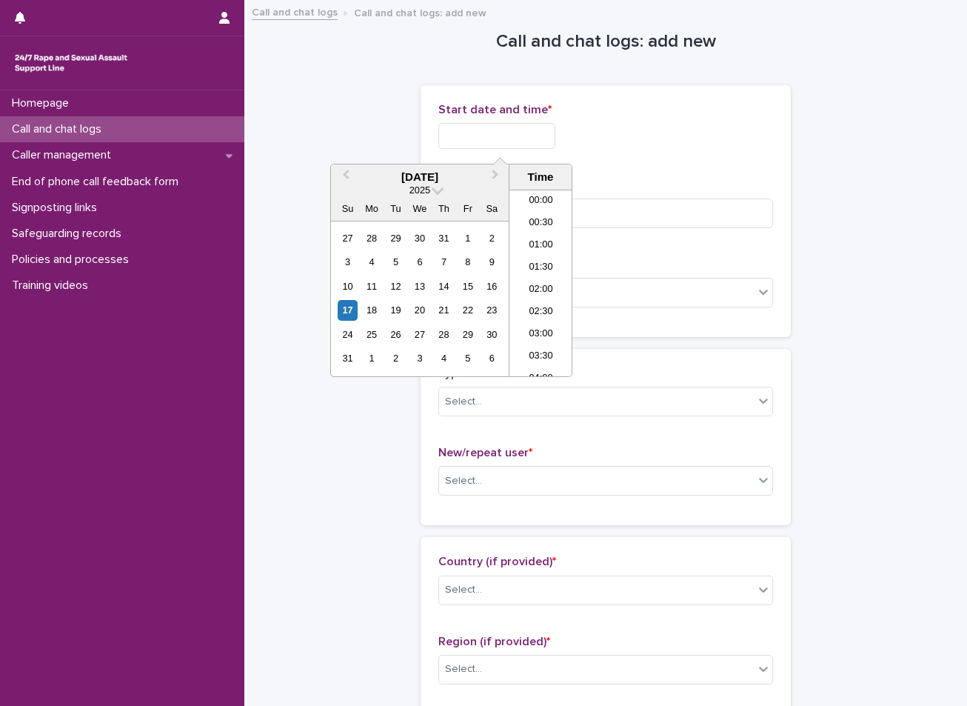
click at [502, 133] on input "text" at bounding box center [496, 136] width 117 height 26
click at [544, 298] on li "22:00" at bounding box center [540, 298] width 63 height 22
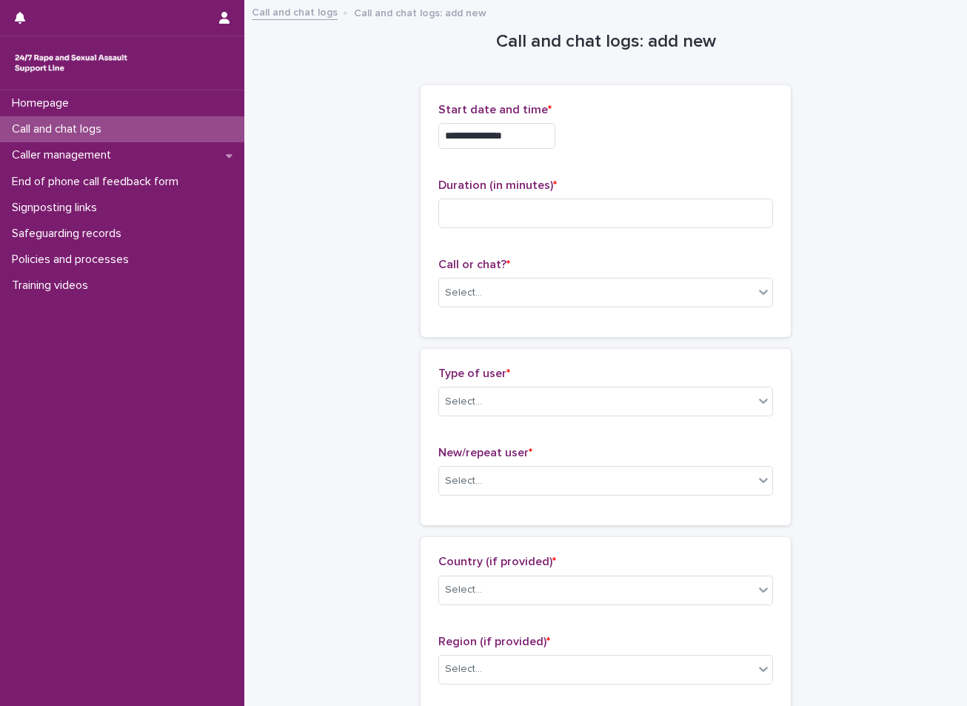
click at [546, 139] on input "**********" at bounding box center [496, 136] width 117 height 26
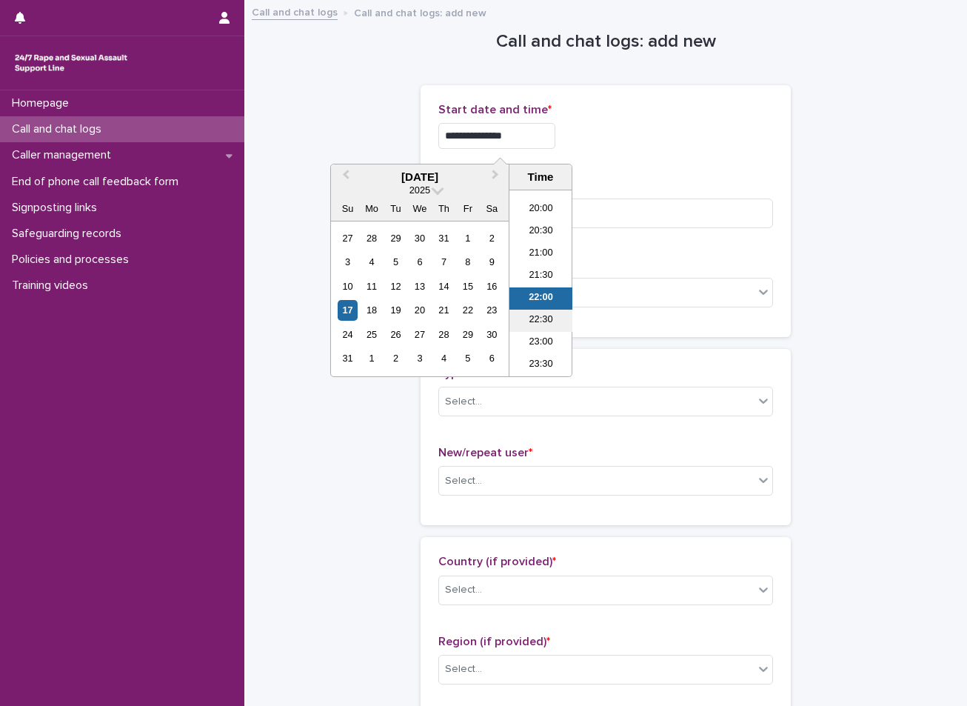
click at [524, 319] on li "22:30" at bounding box center [540, 321] width 63 height 22
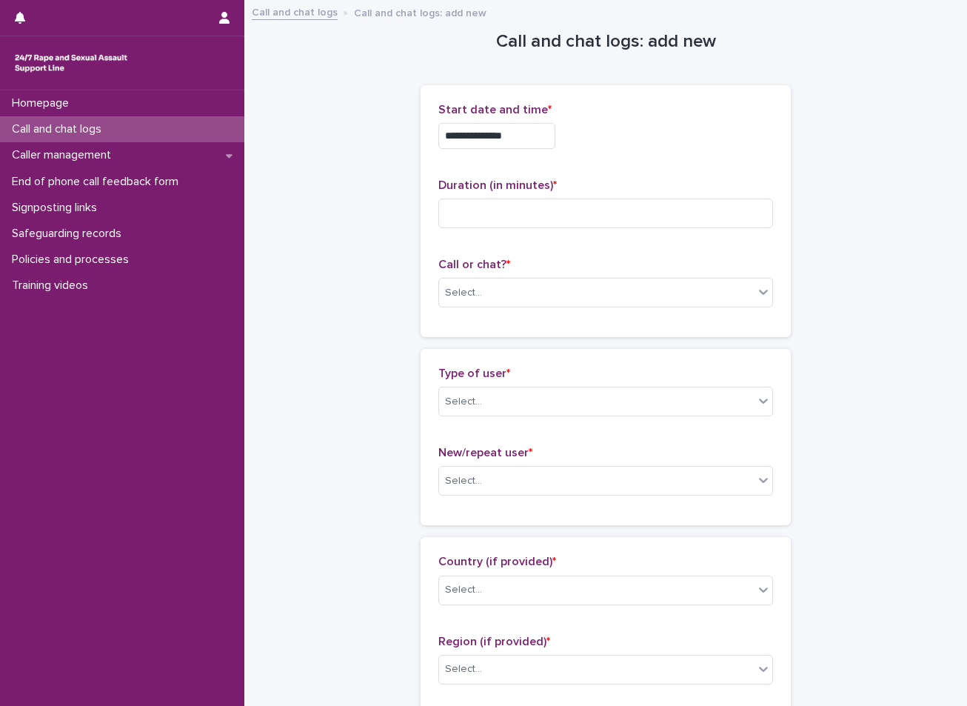
click at [530, 134] on input "**********" at bounding box center [496, 136] width 117 height 26
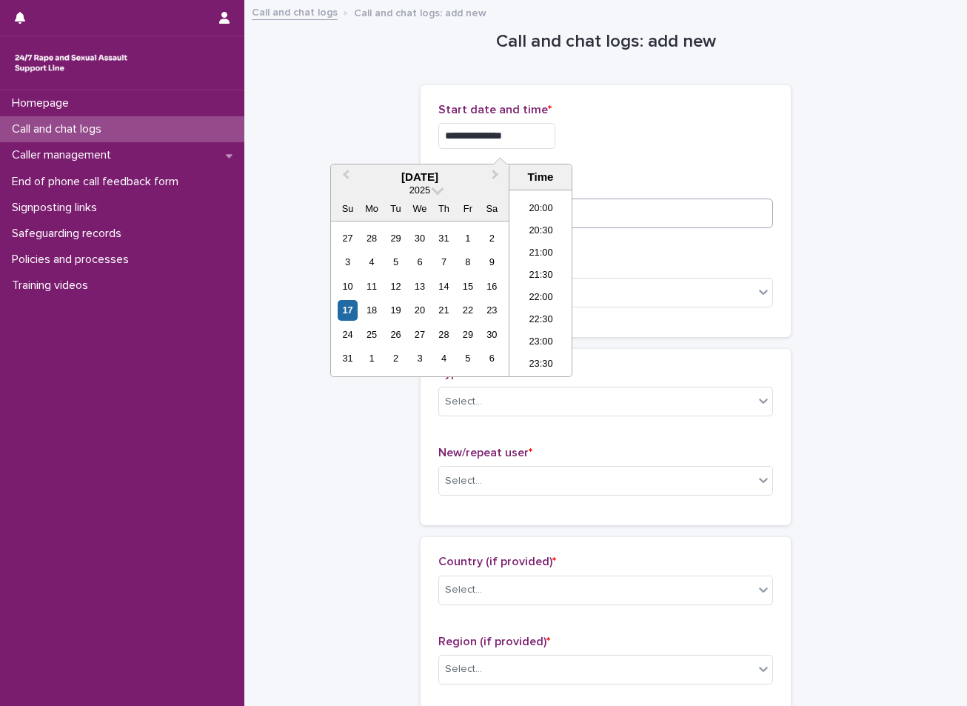
type input "**********"
click at [609, 221] on input at bounding box center [605, 213] width 335 height 30
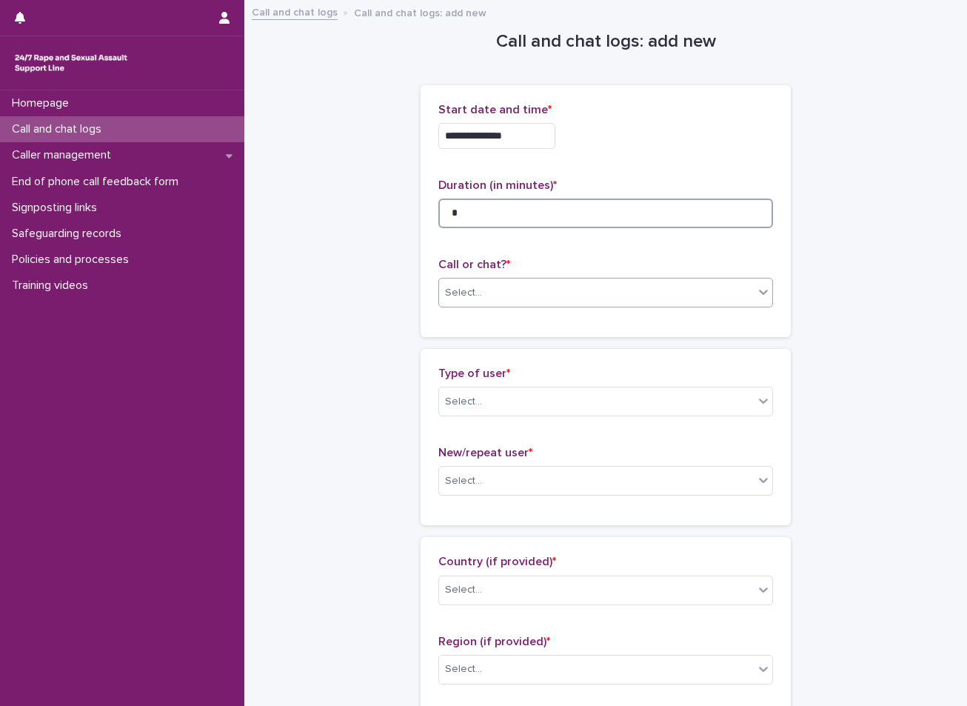
type input "*"
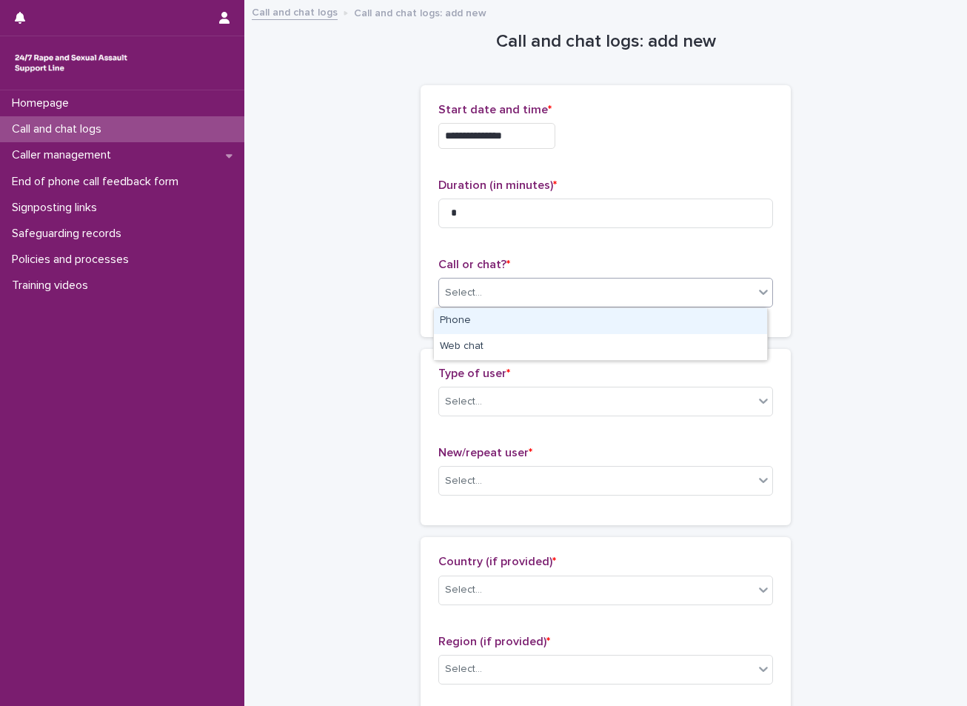
click at [564, 281] on div "Select..." at bounding box center [596, 293] width 315 height 24
click at [479, 324] on div "Phone" at bounding box center [600, 321] width 333 height 26
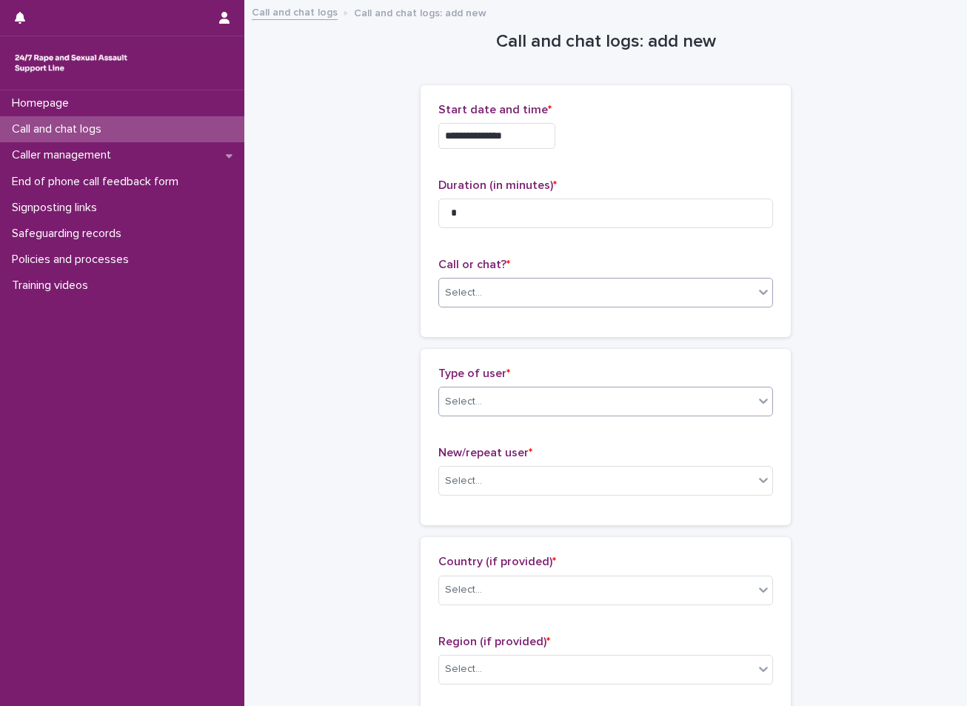
click at [475, 400] on div "Select..." at bounding box center [463, 402] width 37 height 16
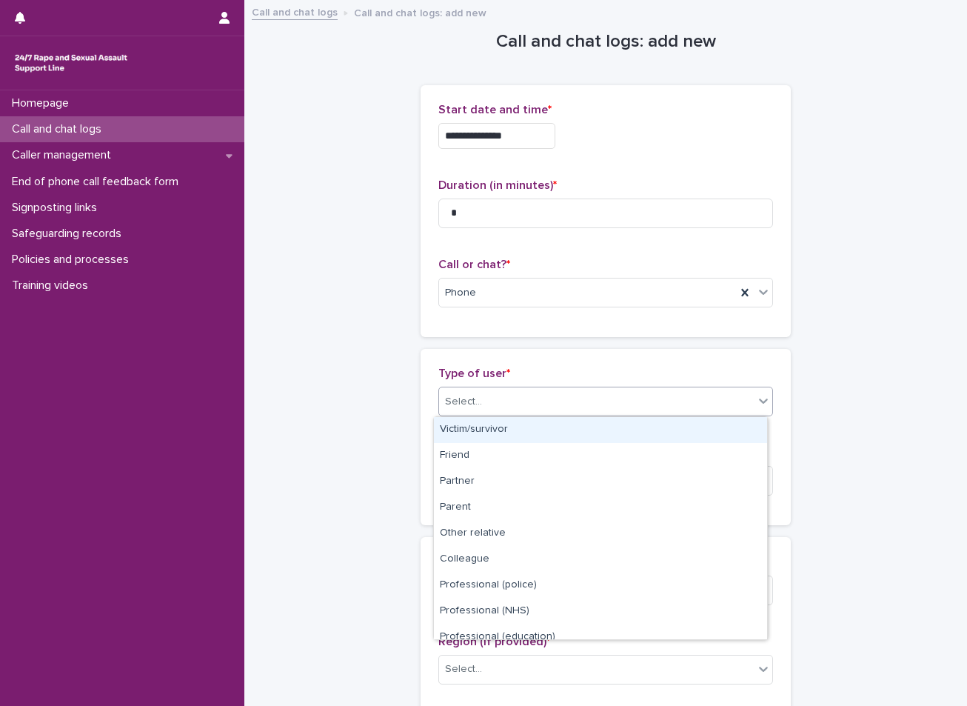
scroll to position [167, 0]
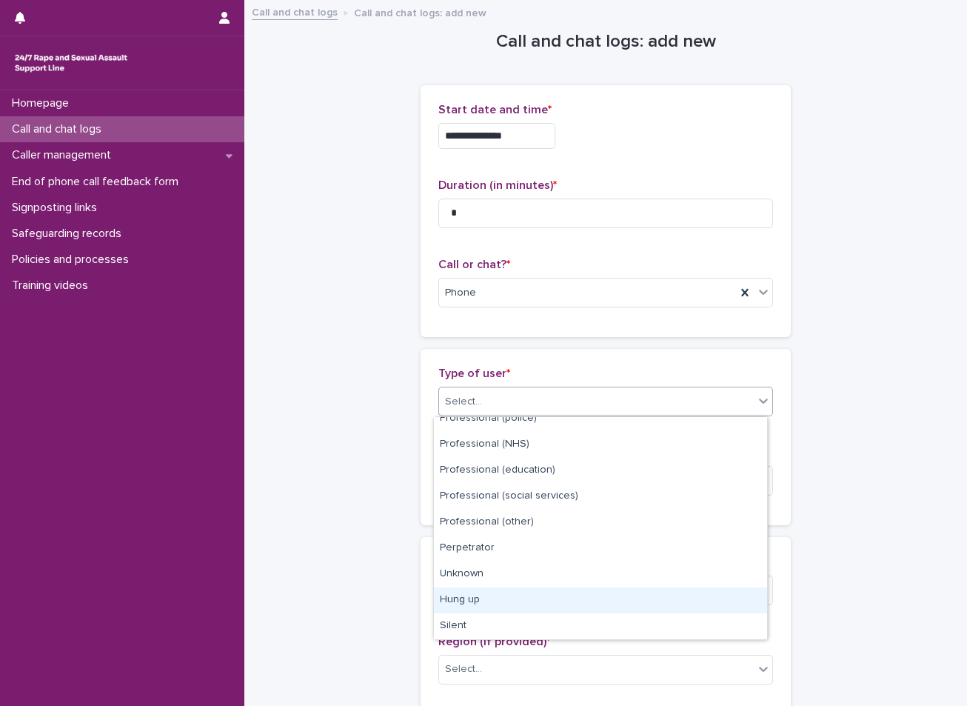
click at [512, 596] on div "Hung up" at bounding box center [600, 600] width 333 height 26
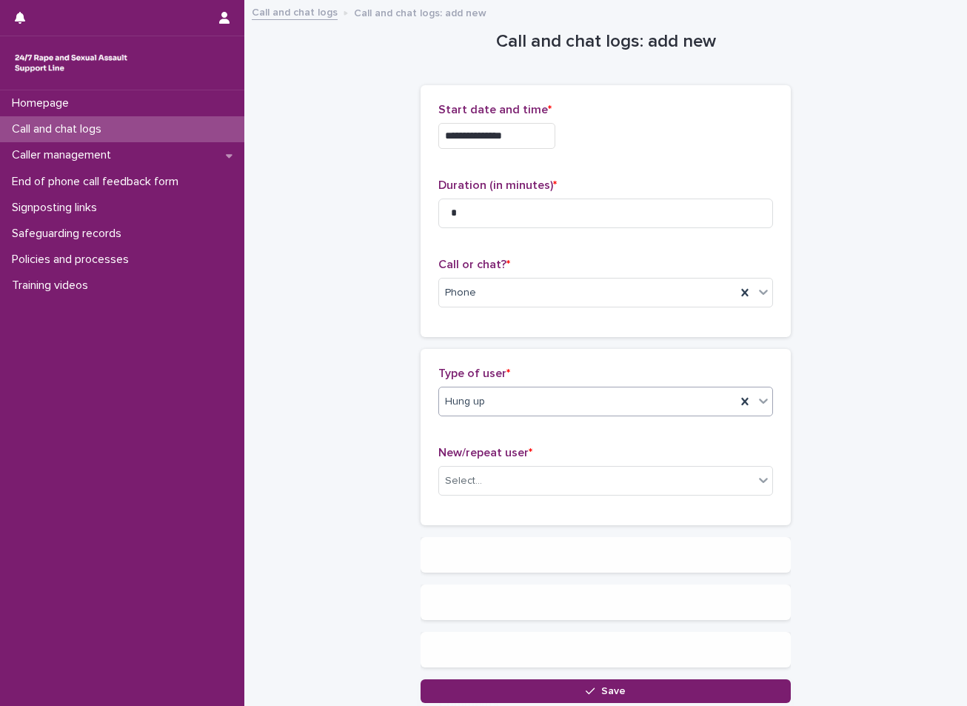
click at [498, 464] on div "New/repeat user * Select..." at bounding box center [605, 476] width 335 height 61
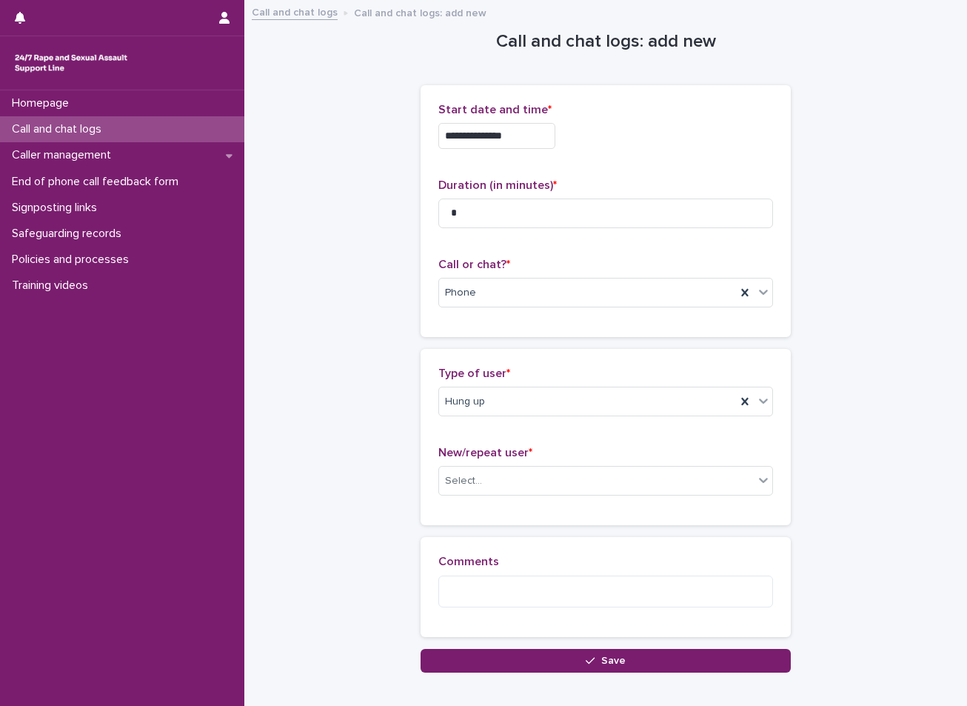
click at [498, 496] on div "New/repeat user * Select..." at bounding box center [605, 476] width 335 height 61
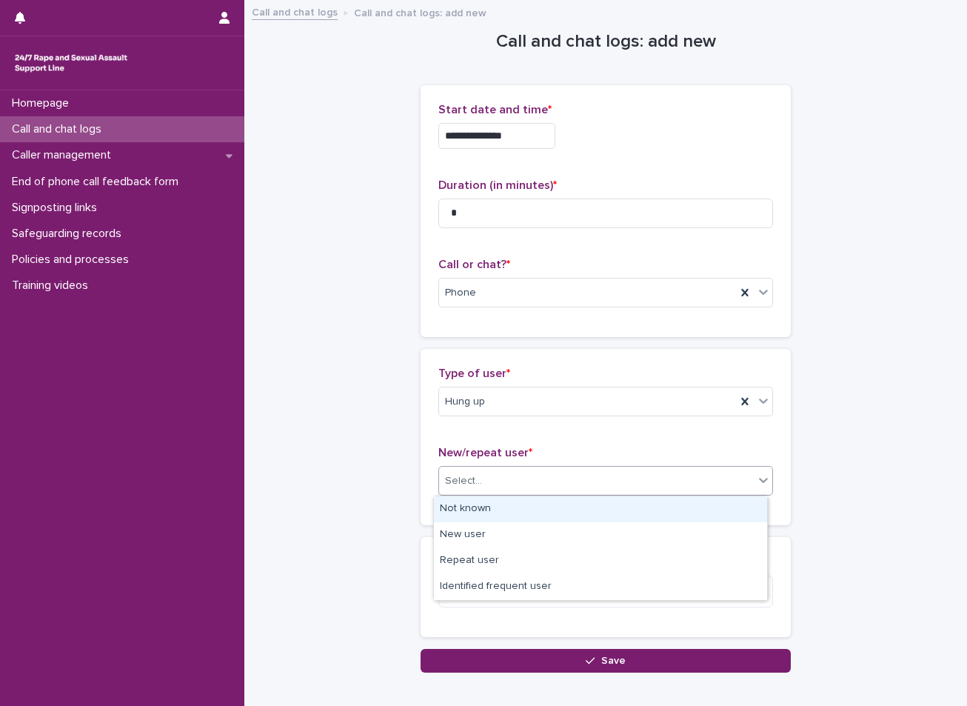
click at [481, 487] on div "Select..." at bounding box center [596, 481] width 315 height 24
click at [473, 505] on div "Not known" at bounding box center [600, 509] width 333 height 26
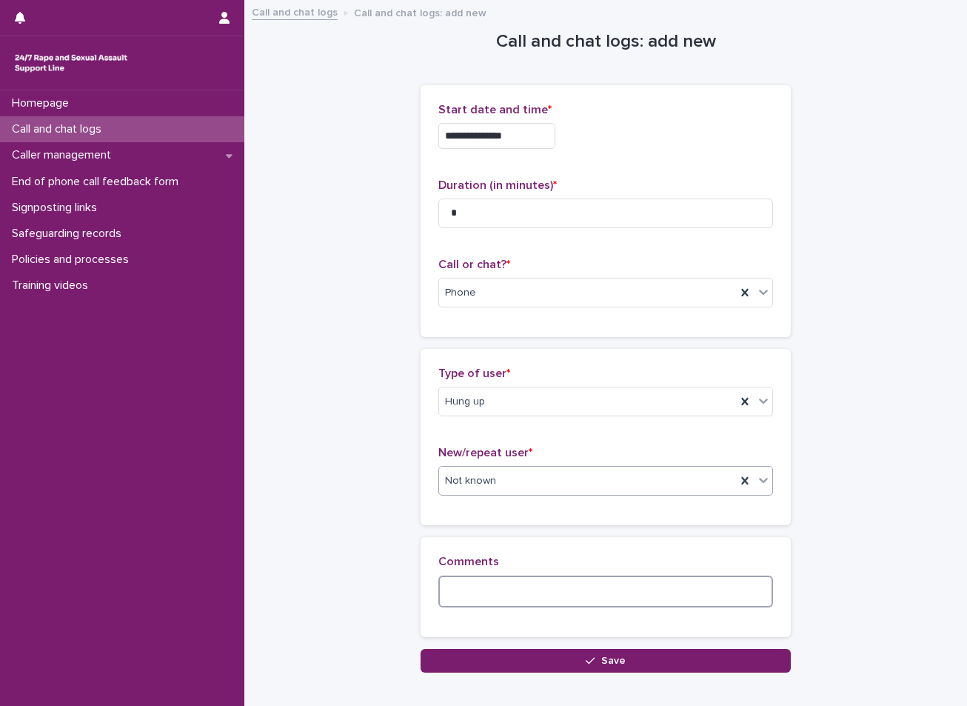
click at [507, 594] on textarea at bounding box center [605, 591] width 335 height 32
type textarea "*"
type textarea "**********"
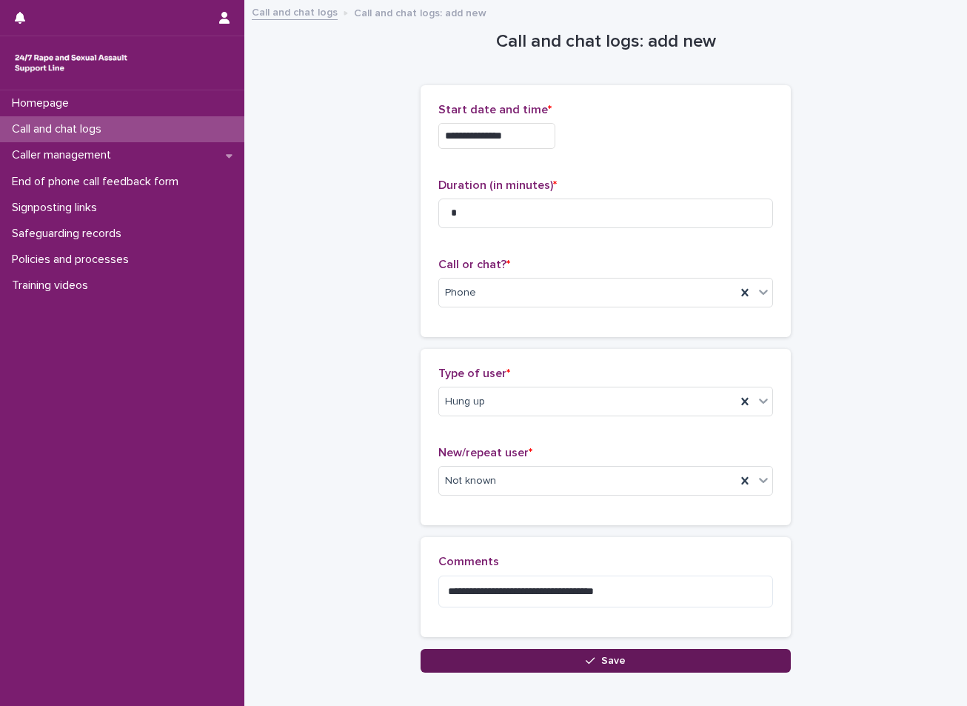
click at [521, 658] on button "Save" at bounding box center [606, 661] width 370 height 24
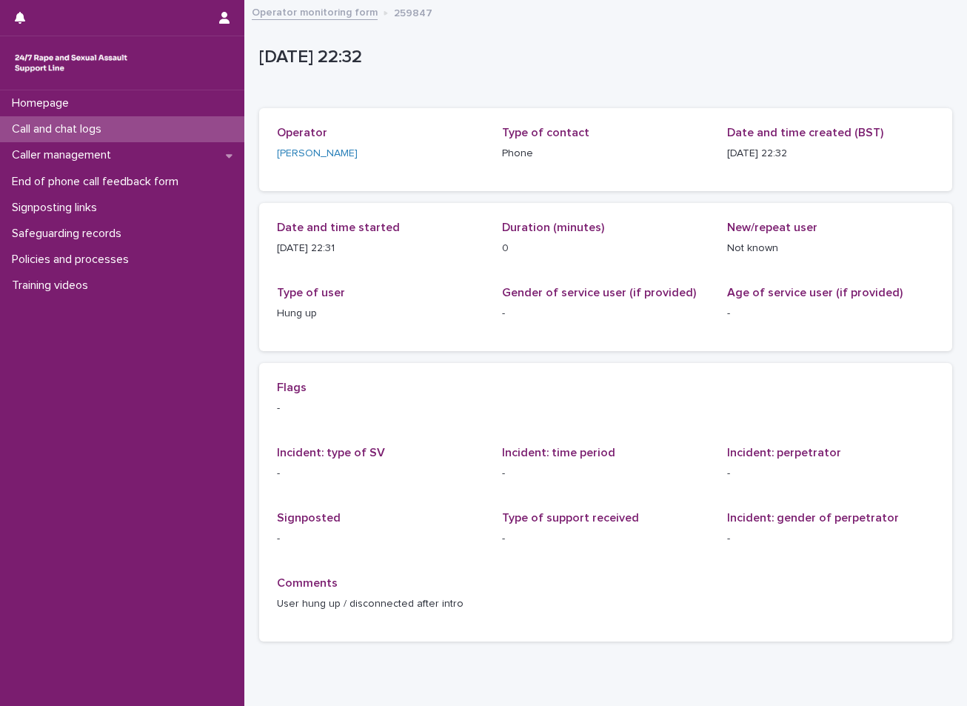
click at [106, 137] on div "Call and chat logs" at bounding box center [122, 129] width 244 height 26
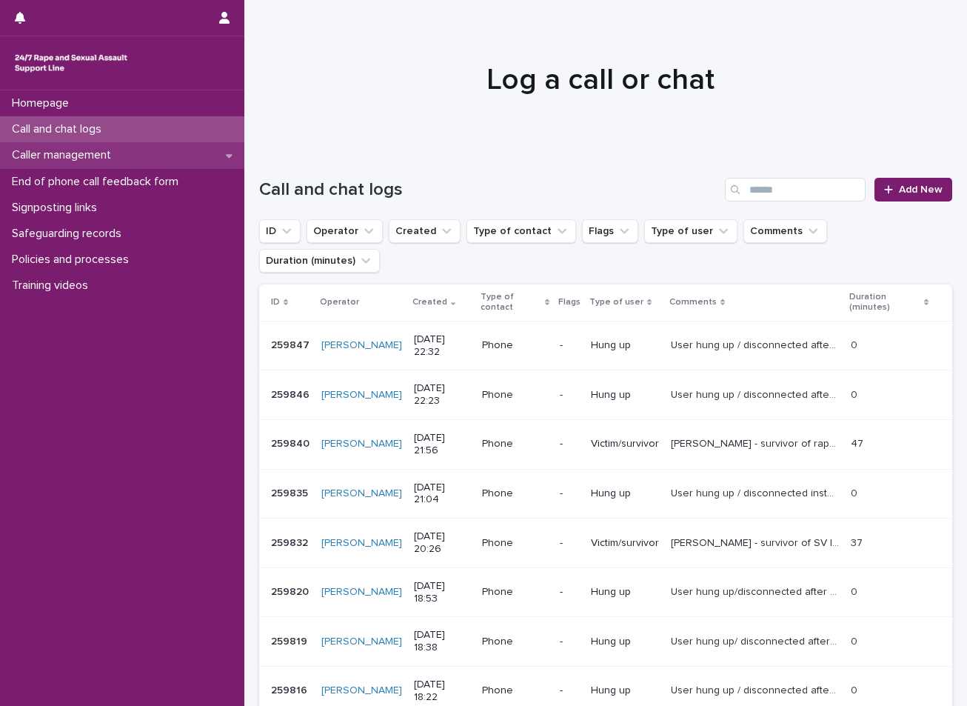
click at [98, 164] on div "Caller management" at bounding box center [122, 155] width 244 height 26
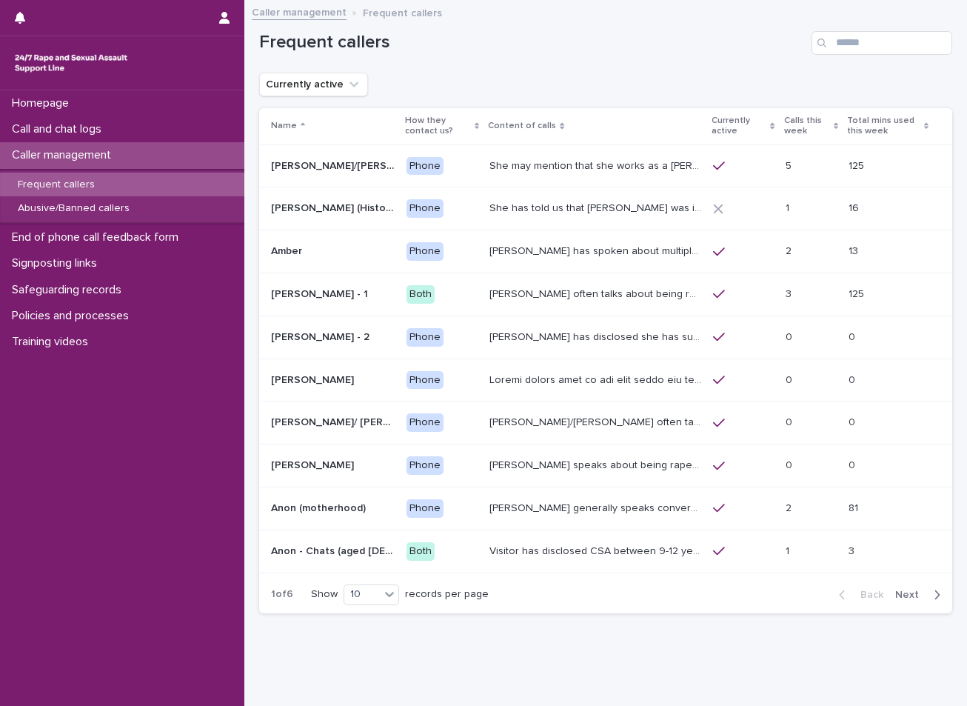
click at [100, 188] on p "Frequent callers" at bounding box center [56, 184] width 101 height 13
click at [848, 47] on input "Search" at bounding box center [882, 43] width 141 height 24
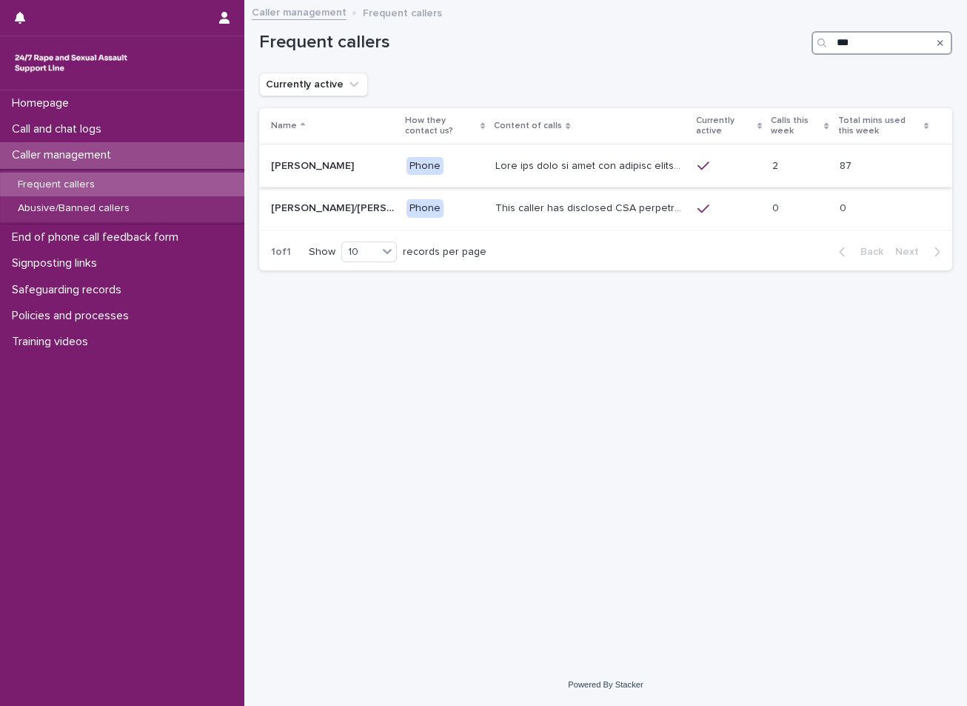
type input "***"
click at [677, 157] on p at bounding box center [591, 165] width 193 height 16
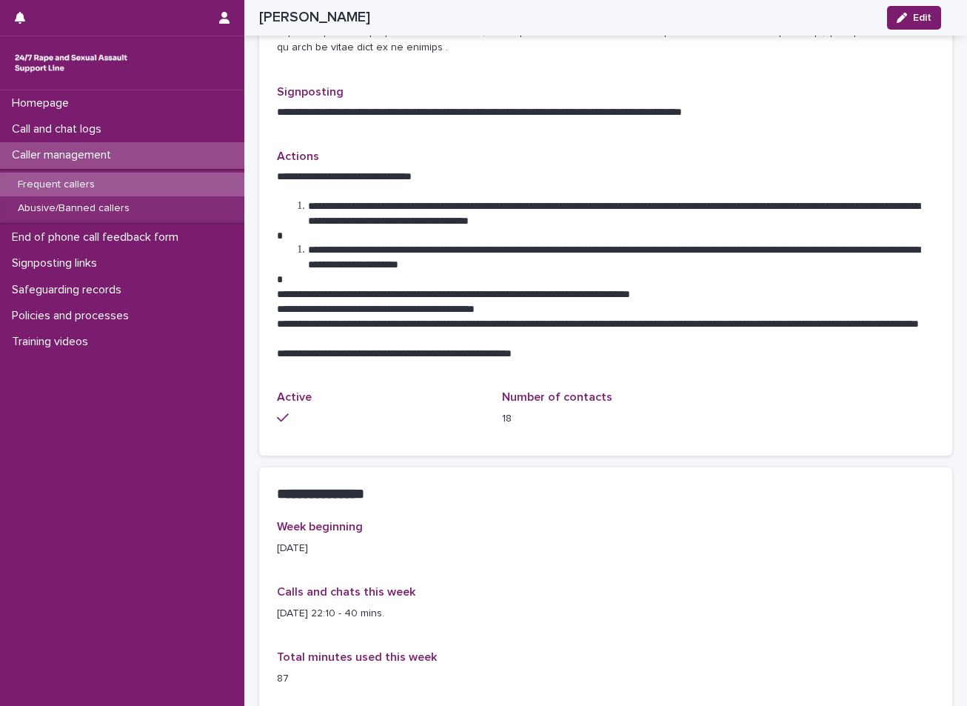
scroll to position [963, 0]
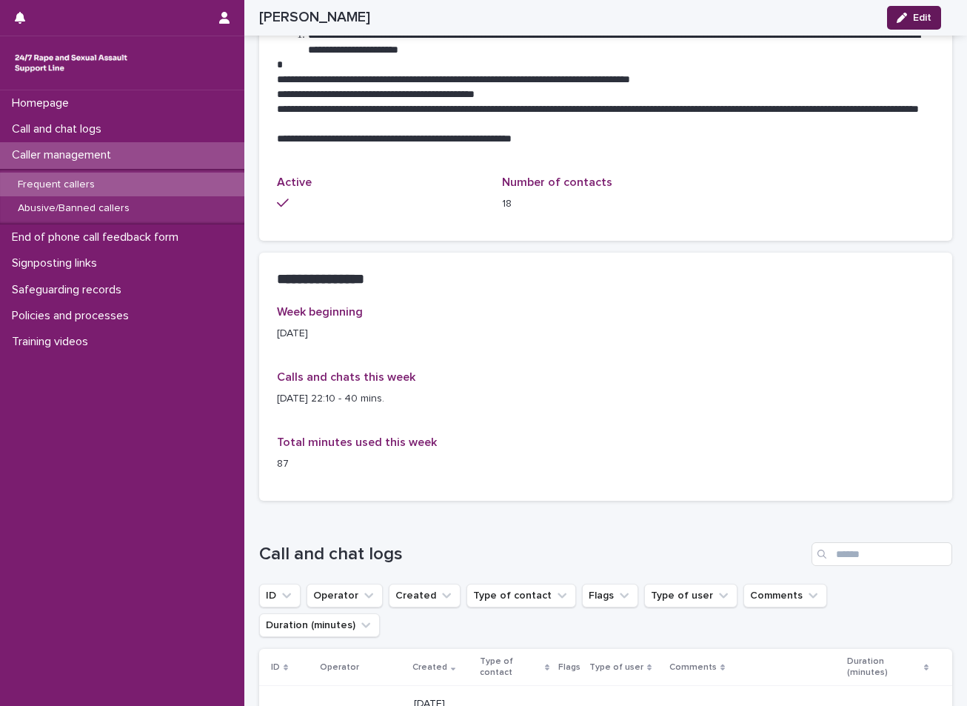
click at [901, 22] on icon "button" at bounding box center [902, 18] width 10 height 10
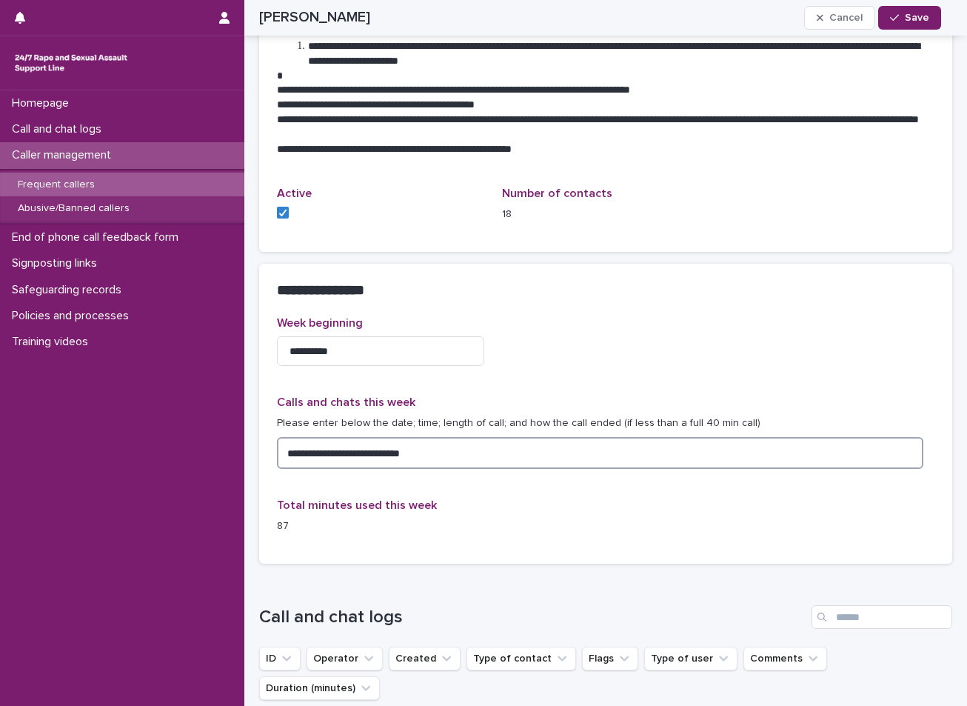
click at [465, 439] on textarea "**********" at bounding box center [600, 453] width 646 height 32
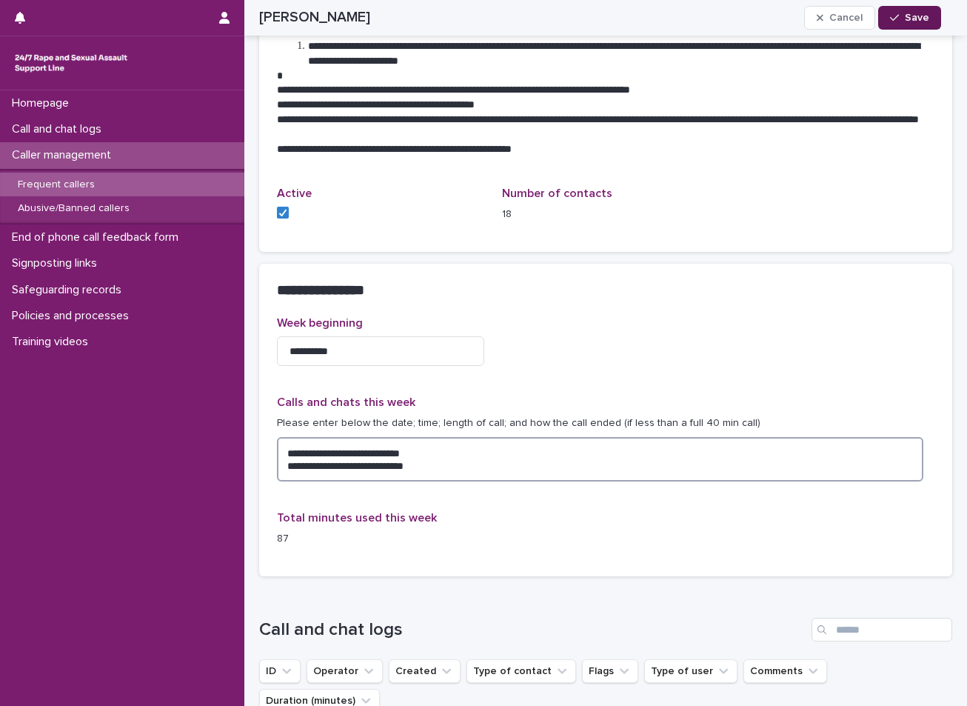
type textarea "**********"
click at [909, 20] on span "Save" at bounding box center [917, 18] width 24 height 10
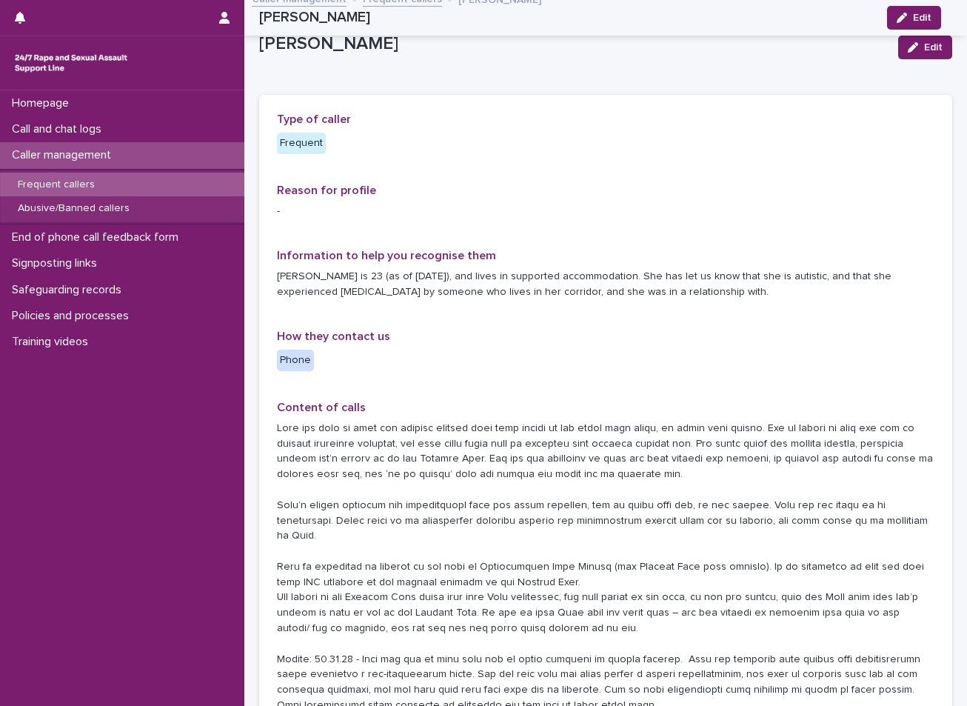
scroll to position [0, 0]
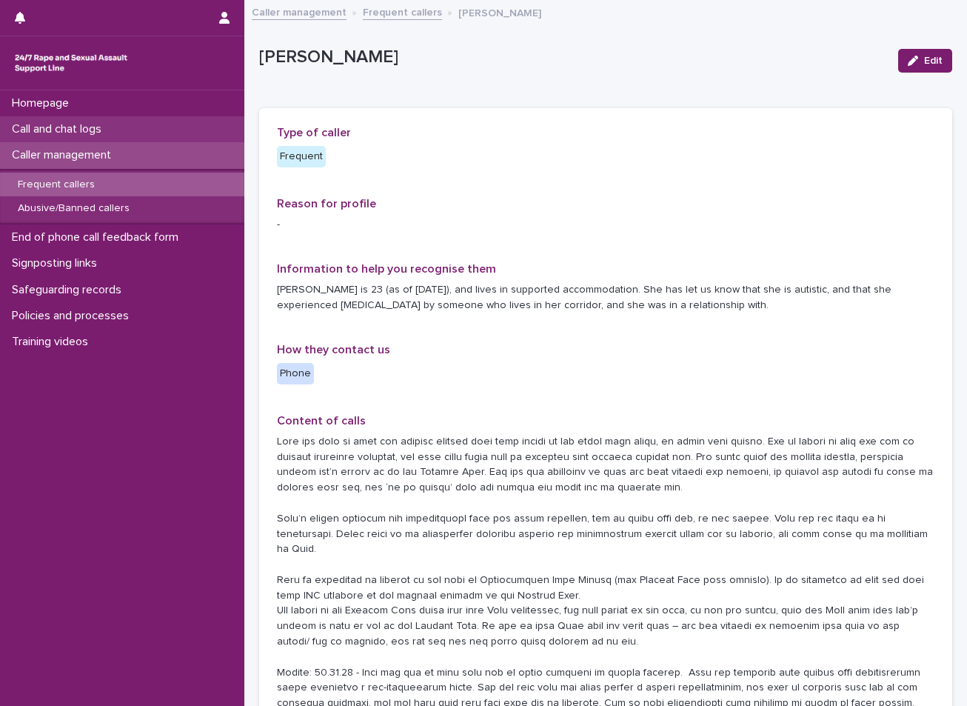
click at [149, 118] on div "Call and chat logs" at bounding box center [122, 129] width 244 height 26
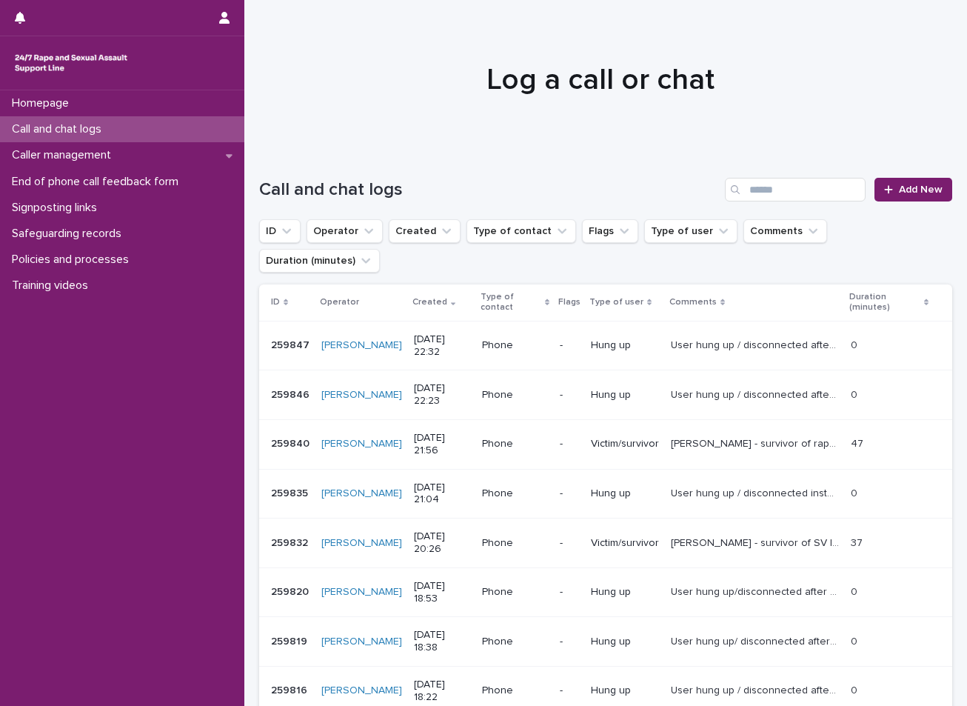
click at [539, 91] on h1 "Log a call or chat" at bounding box center [600, 80] width 682 height 36
click at [398, 91] on h1 "Log a call or chat" at bounding box center [600, 80] width 682 height 36
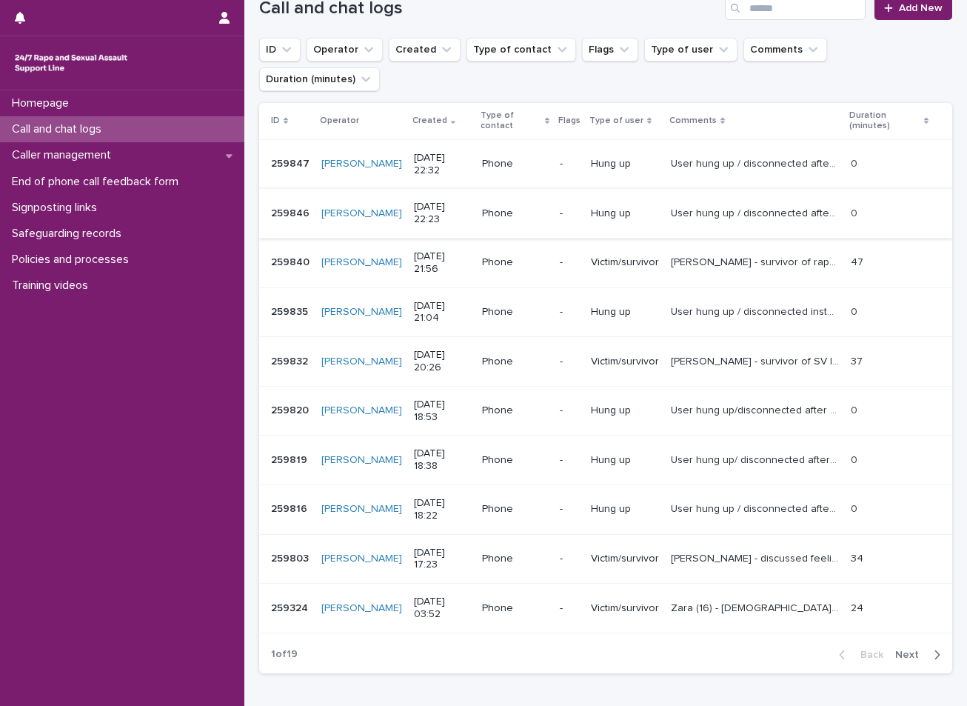
scroll to position [148, 0]
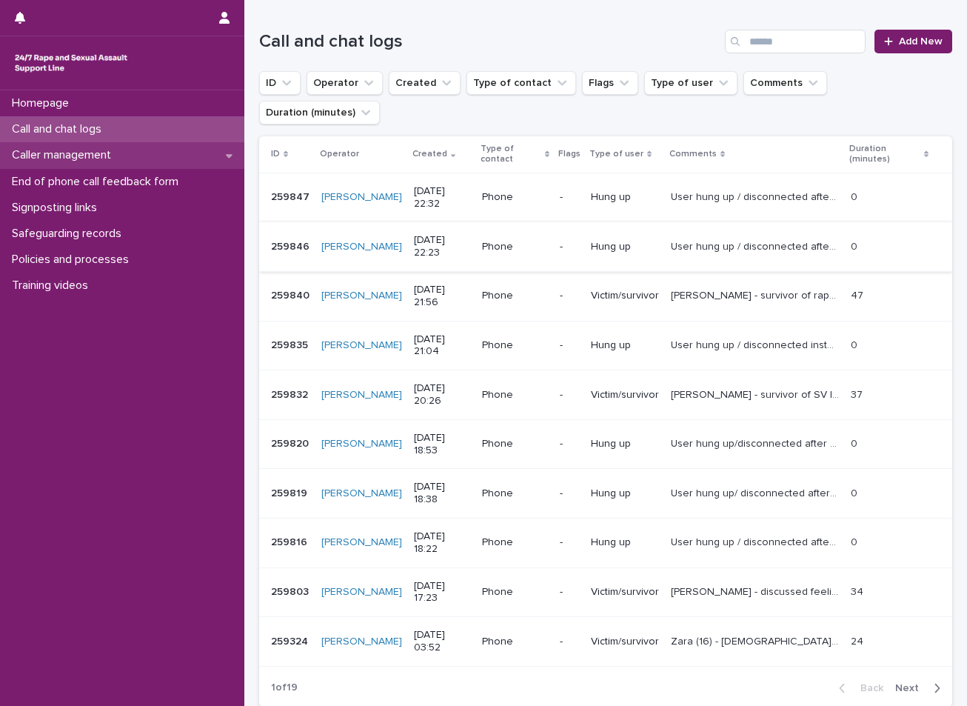
click at [73, 156] on p "Caller management" at bounding box center [64, 155] width 117 height 14
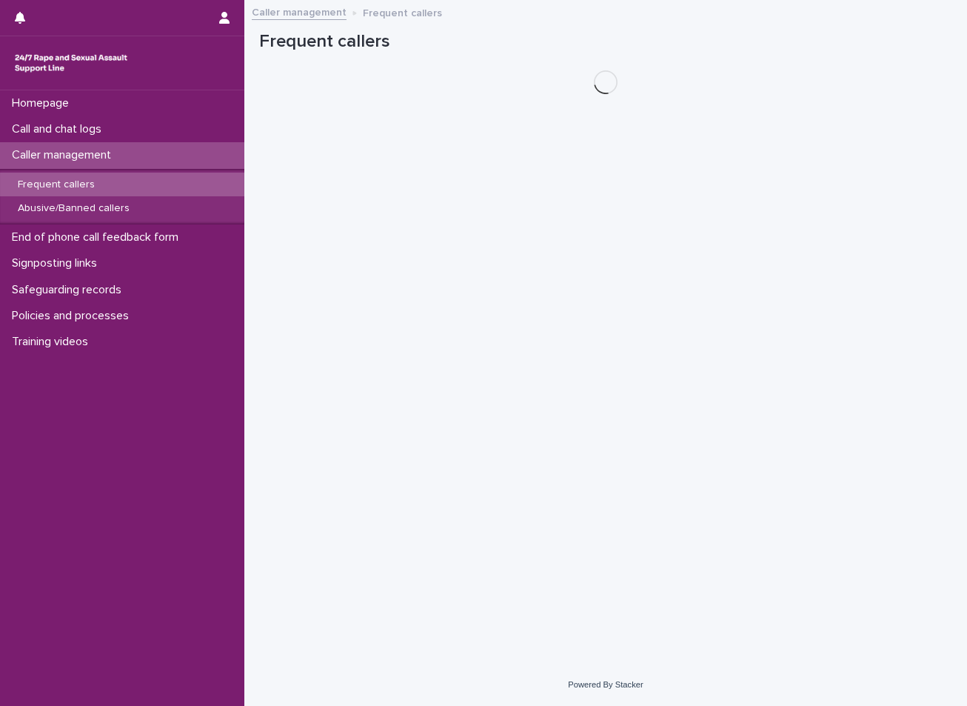
click at [62, 192] on div "Frequent callers" at bounding box center [122, 185] width 244 height 24
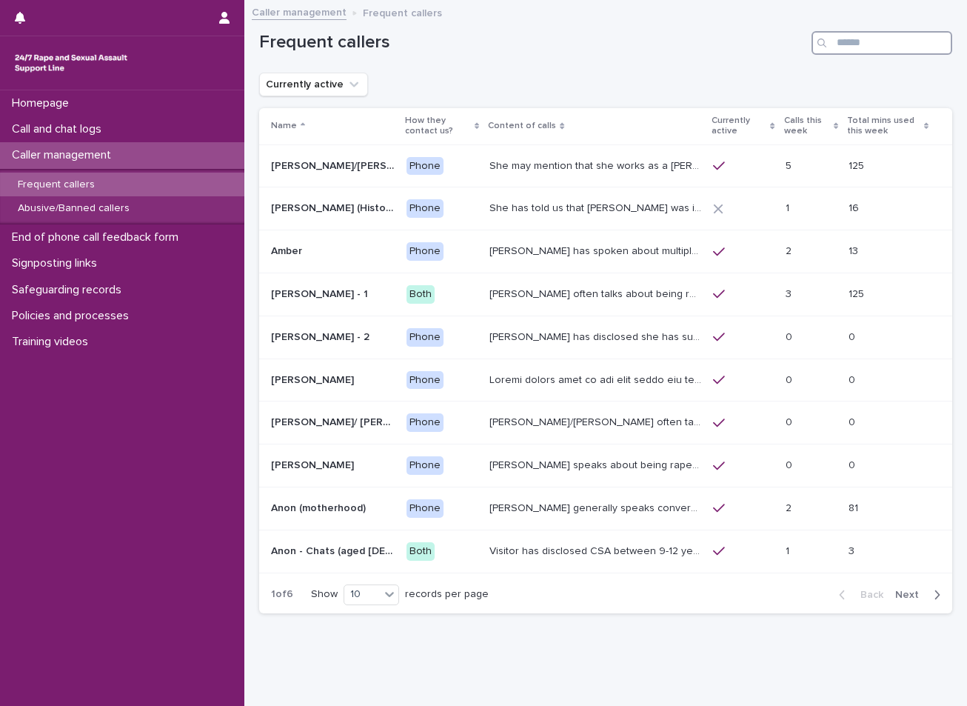
click at [847, 39] on input "Search" at bounding box center [882, 43] width 141 height 24
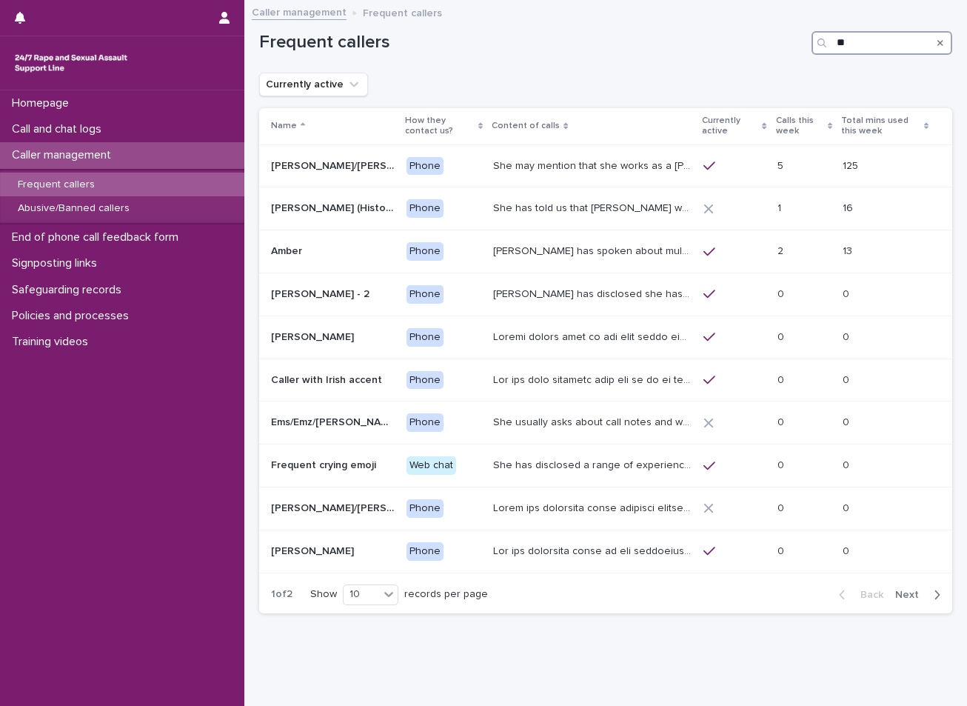
type input "*"
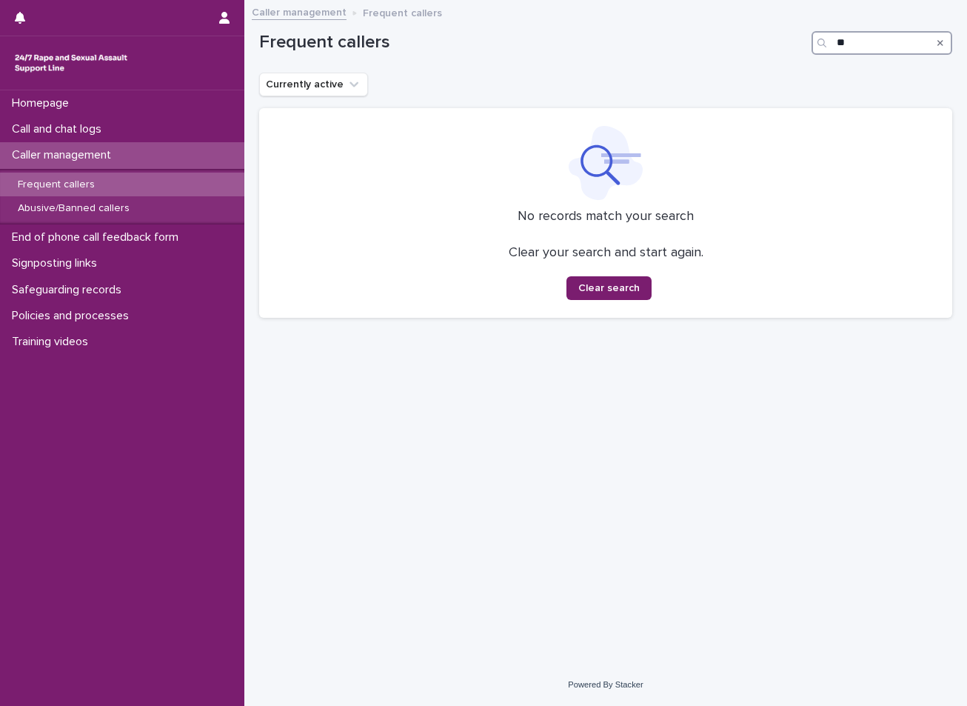
type input "*"
click at [835, 46] on input "********" at bounding box center [882, 43] width 141 height 24
drag, startPoint x: 889, startPoint y: 43, endPoint x: 807, endPoint y: 53, distance: 82.1
click at [807, 53] on div "Frequent callers *********" at bounding box center [605, 43] width 693 height 24
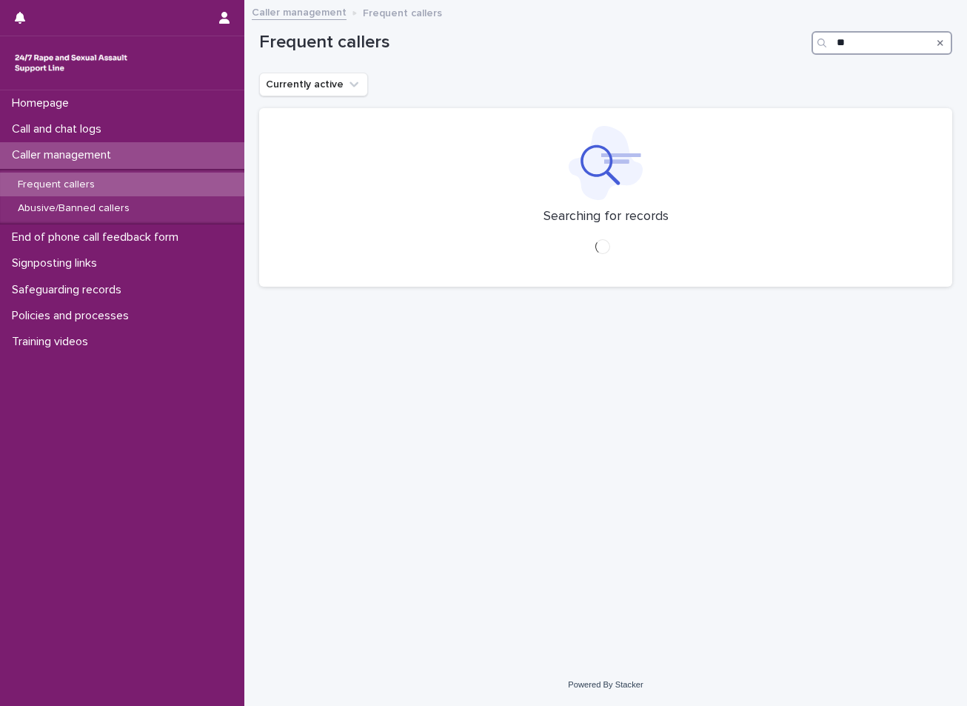
type input "*"
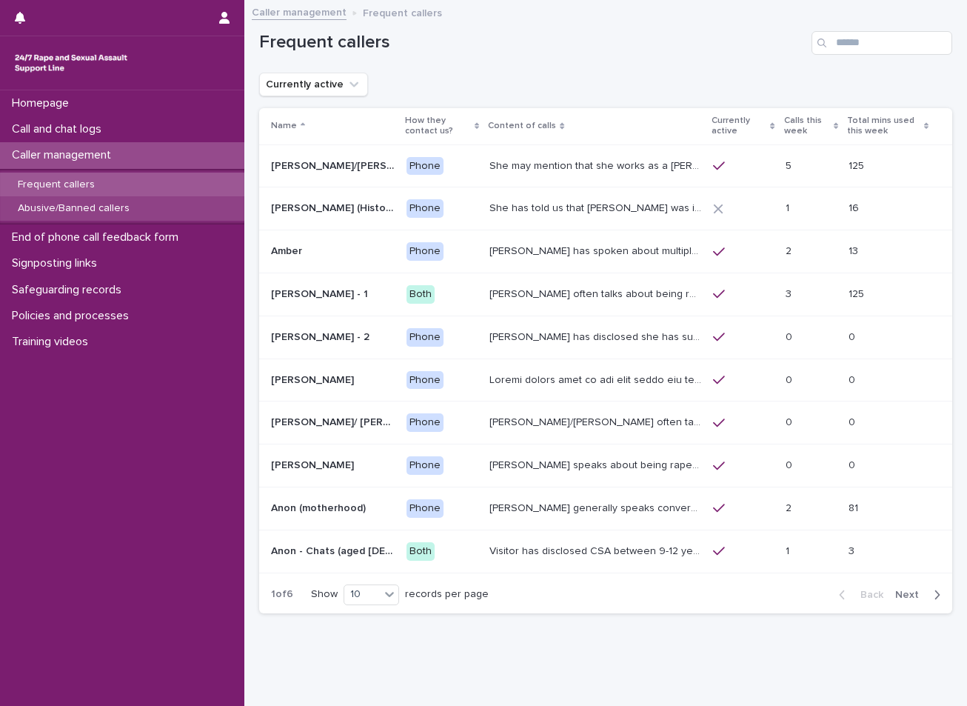
click at [152, 216] on div "Abusive/Banned callers" at bounding box center [122, 208] width 244 height 24
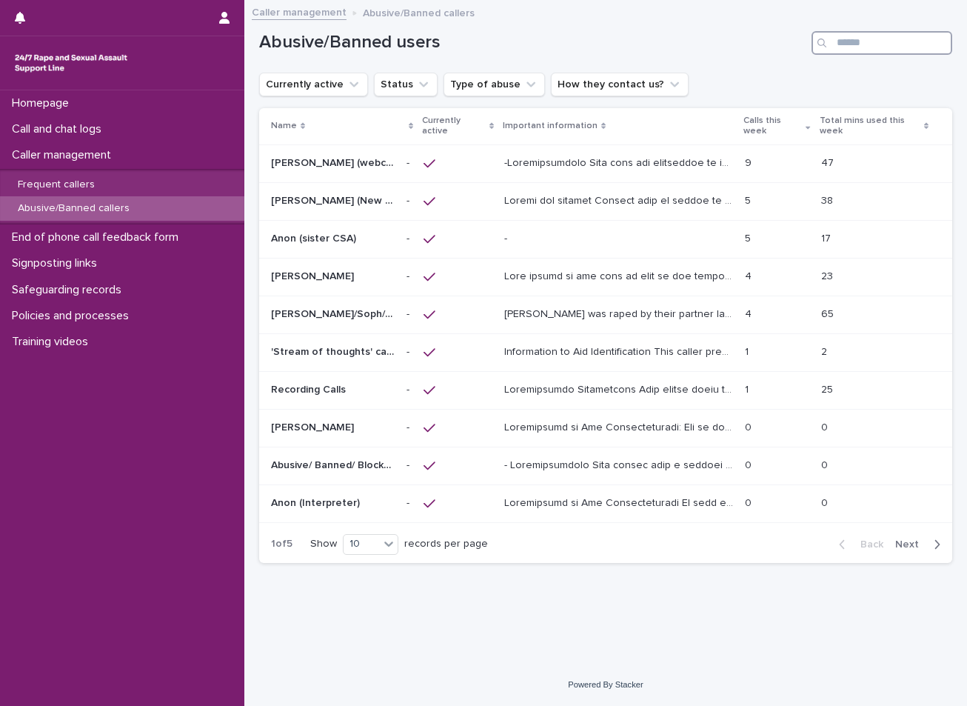
click at [861, 45] on input "Search" at bounding box center [882, 43] width 141 height 24
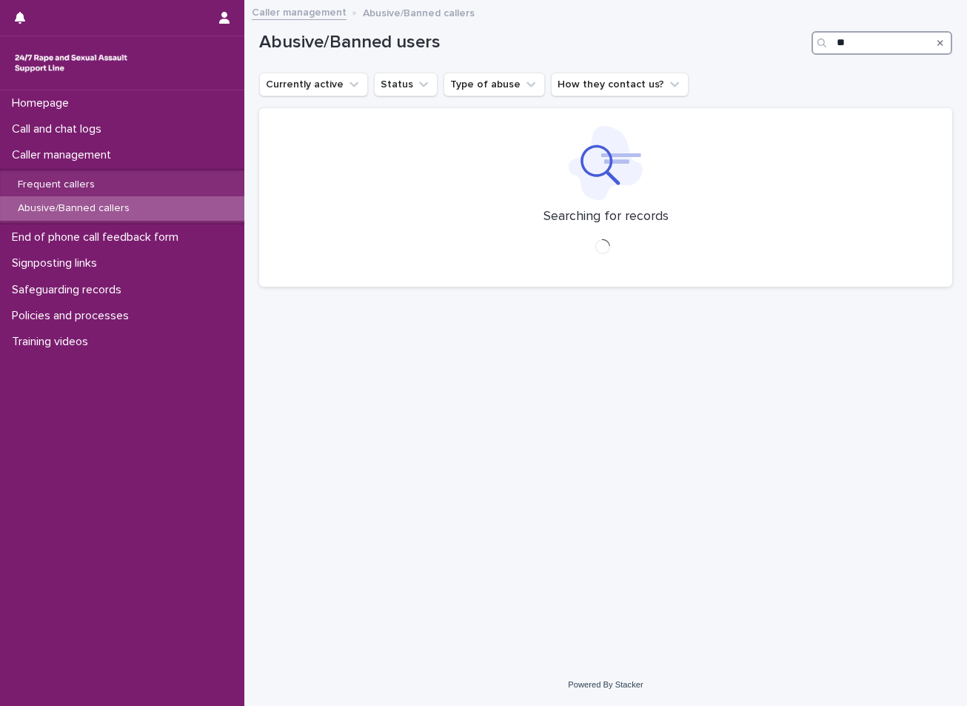
type input "*"
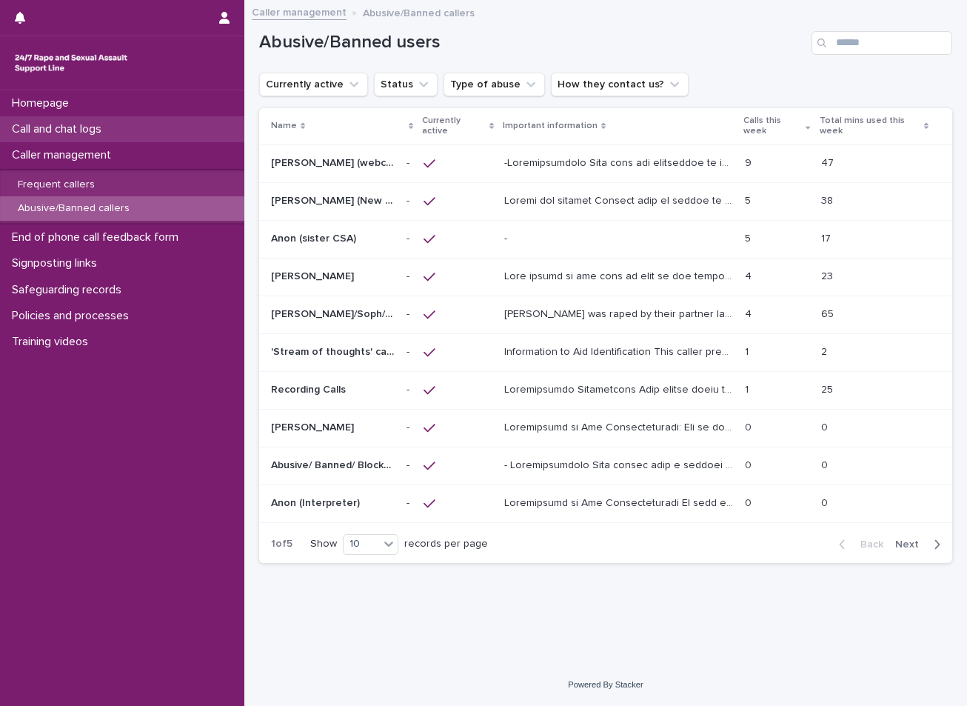
click at [188, 130] on div "Call and chat logs" at bounding box center [122, 129] width 244 height 26
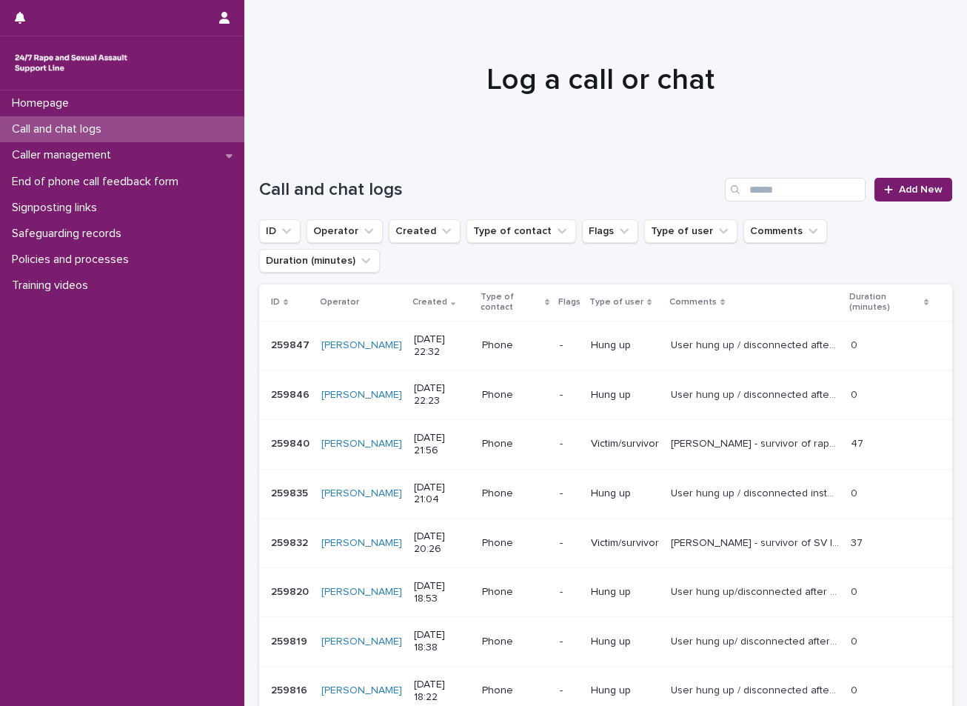
click at [133, 511] on div "Homepage Call and chat logs Caller management End of phone call feedback form S…" at bounding box center [122, 397] width 244 height 615
click at [48, 395] on div "Homepage Call and chat logs Caller management End of phone call feedback form S…" at bounding box center [122, 397] width 244 height 615
click at [53, 358] on div "Homepage Call and chat logs Caller management End of phone call feedback form S…" at bounding box center [122, 397] width 244 height 615
click at [62, 388] on div "Homepage Call and chat logs Caller management End of phone call feedback form S…" at bounding box center [122, 397] width 244 height 615
click at [186, 430] on div "Homepage Call and chat logs Caller management End of phone call feedback form S…" at bounding box center [122, 397] width 244 height 615
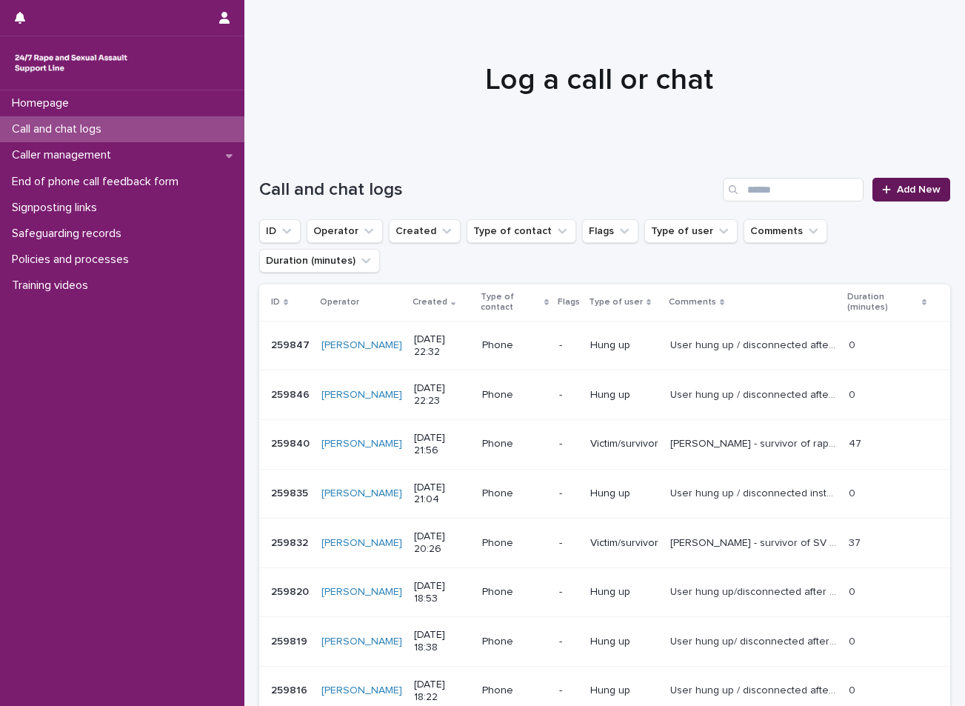
click at [897, 186] on span "Add New" at bounding box center [919, 189] width 44 height 10
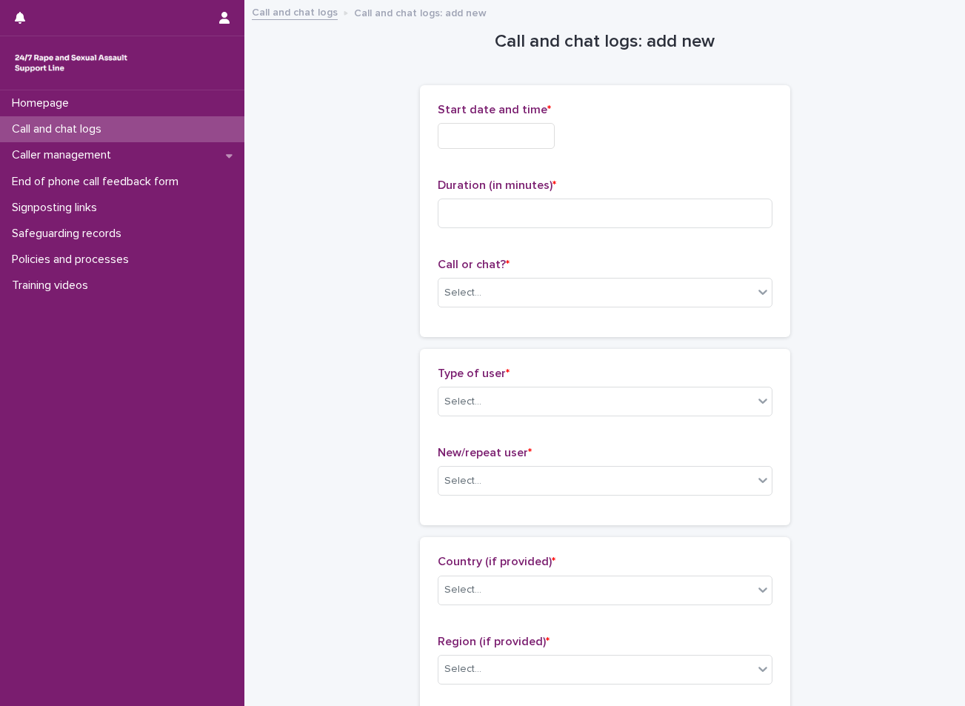
click at [536, 134] on input "text" at bounding box center [496, 136] width 117 height 26
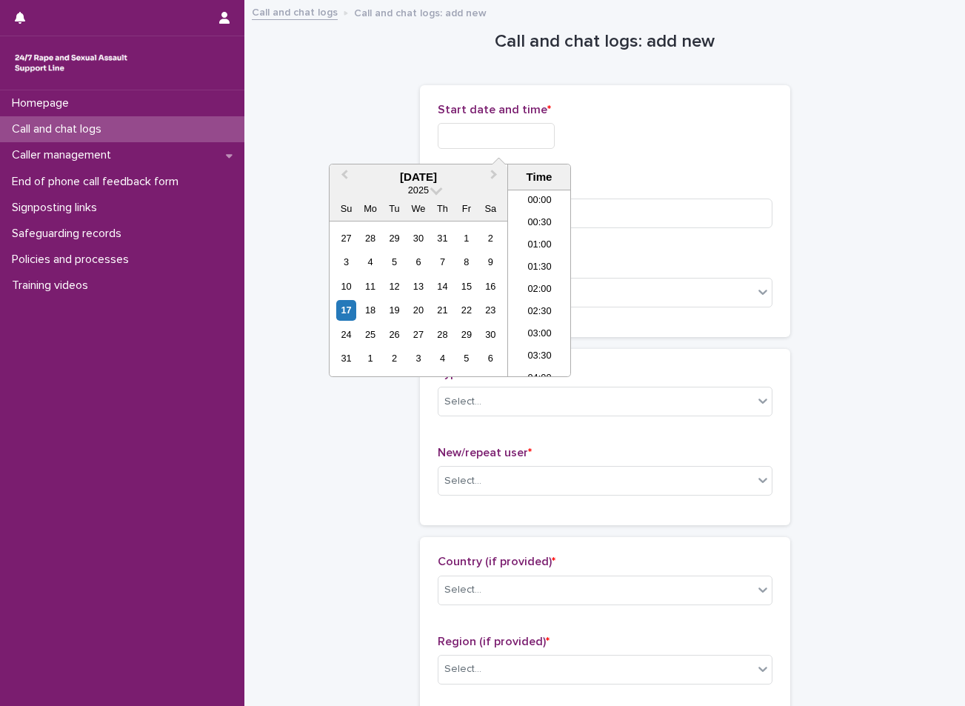
scroll to position [880, 0]
click at [546, 336] on li "23:00" at bounding box center [539, 343] width 63 height 22
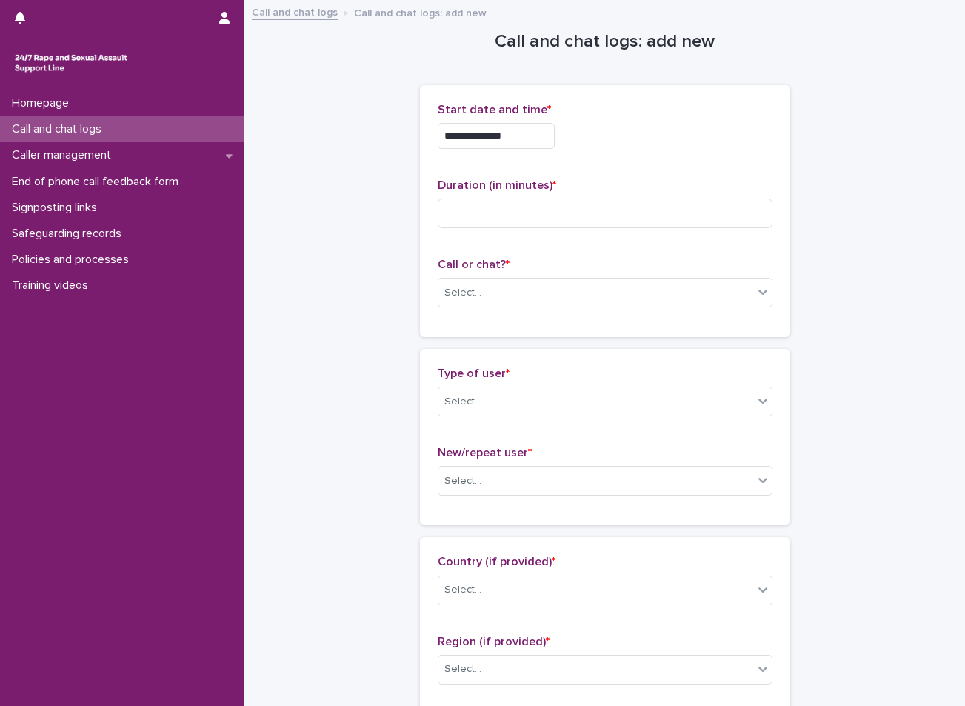
click at [529, 137] on input "**********" at bounding box center [496, 136] width 117 height 26
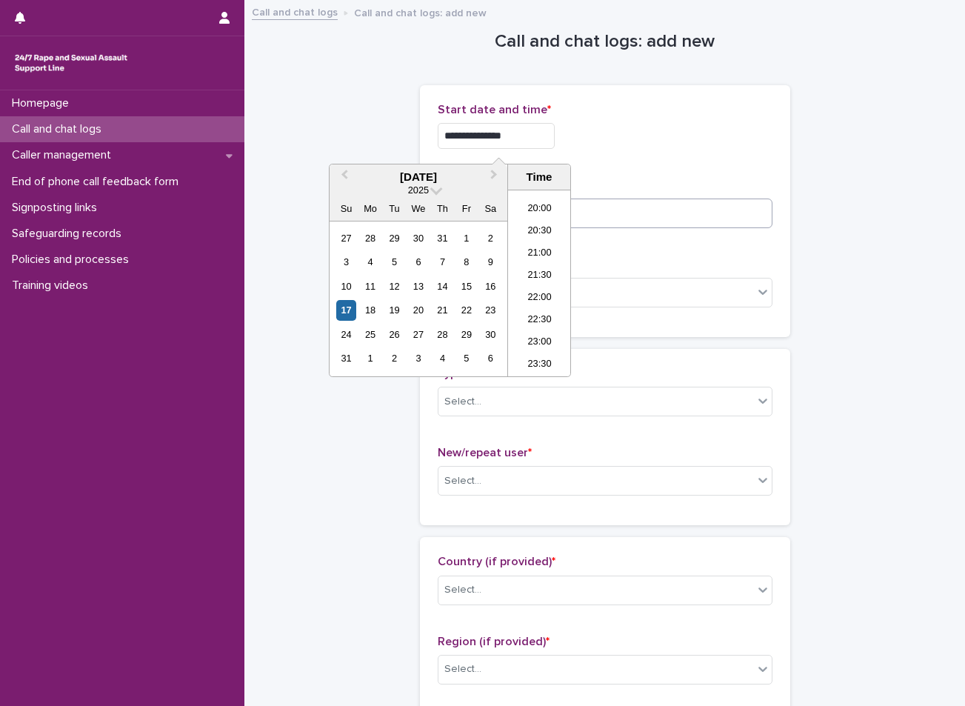
type input "**********"
click at [577, 204] on input at bounding box center [605, 213] width 335 height 30
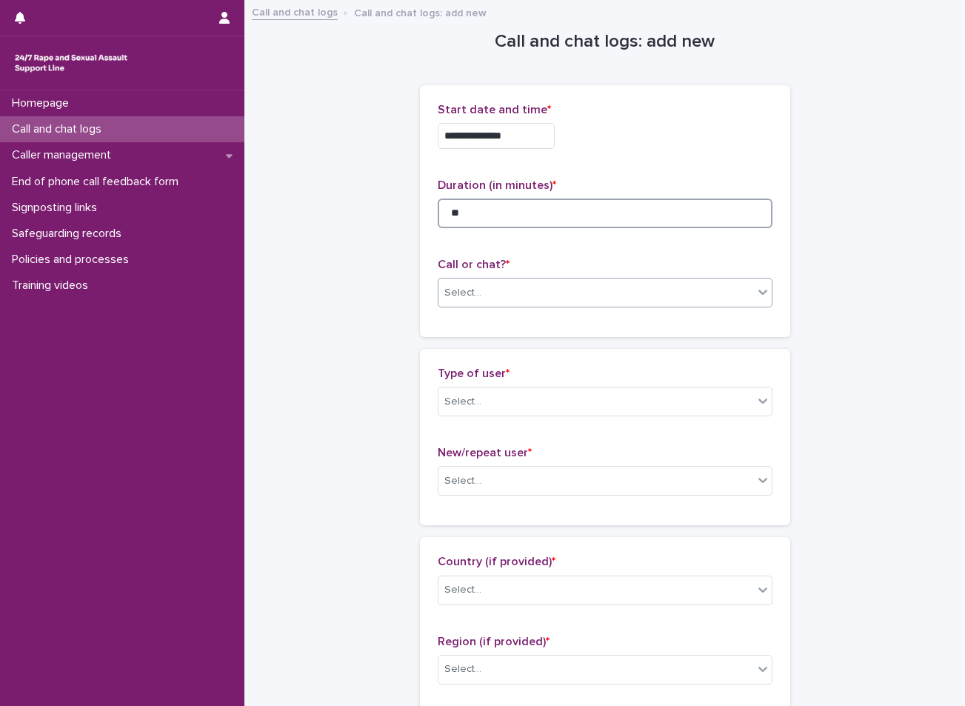
type input "**"
click at [586, 296] on div "Select..." at bounding box center [595, 293] width 315 height 24
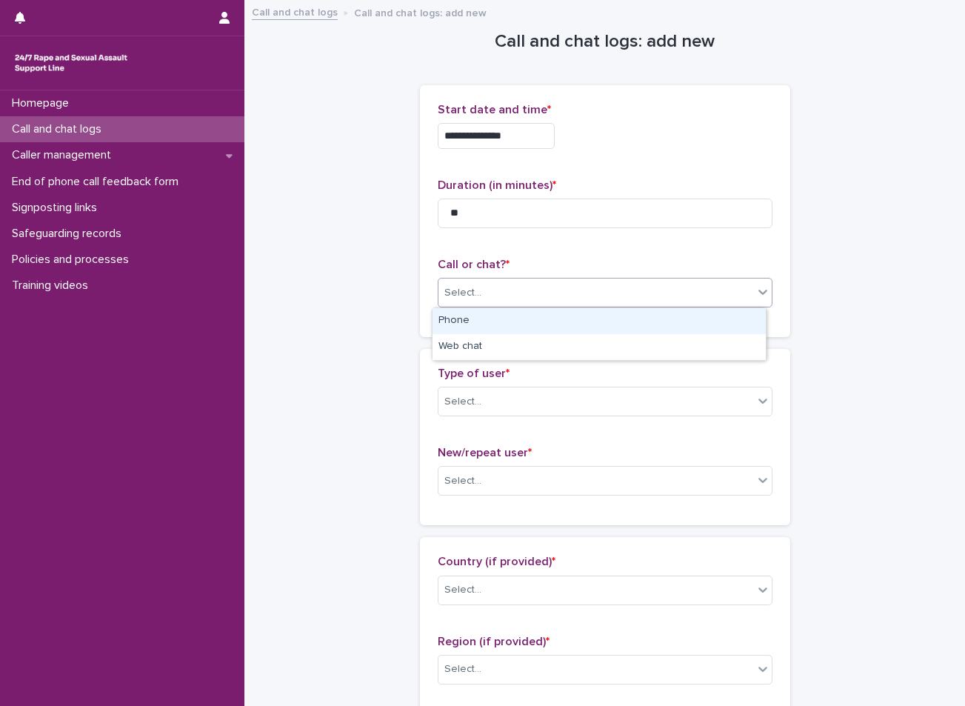
click at [475, 315] on div "Phone" at bounding box center [598, 321] width 333 height 26
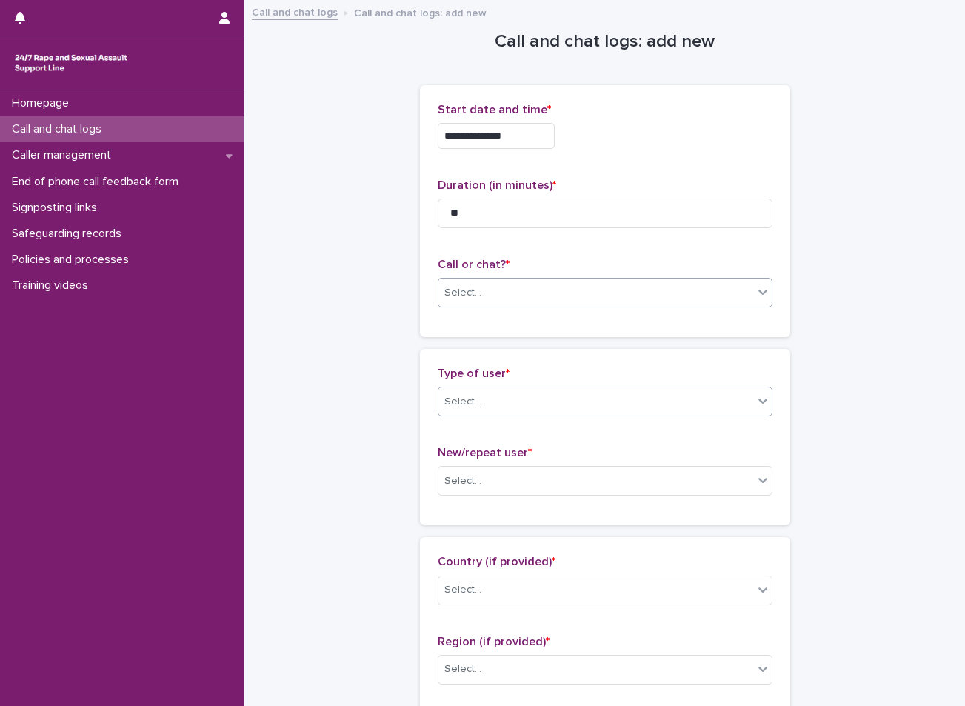
click at [515, 404] on div "Select..." at bounding box center [595, 402] width 315 height 24
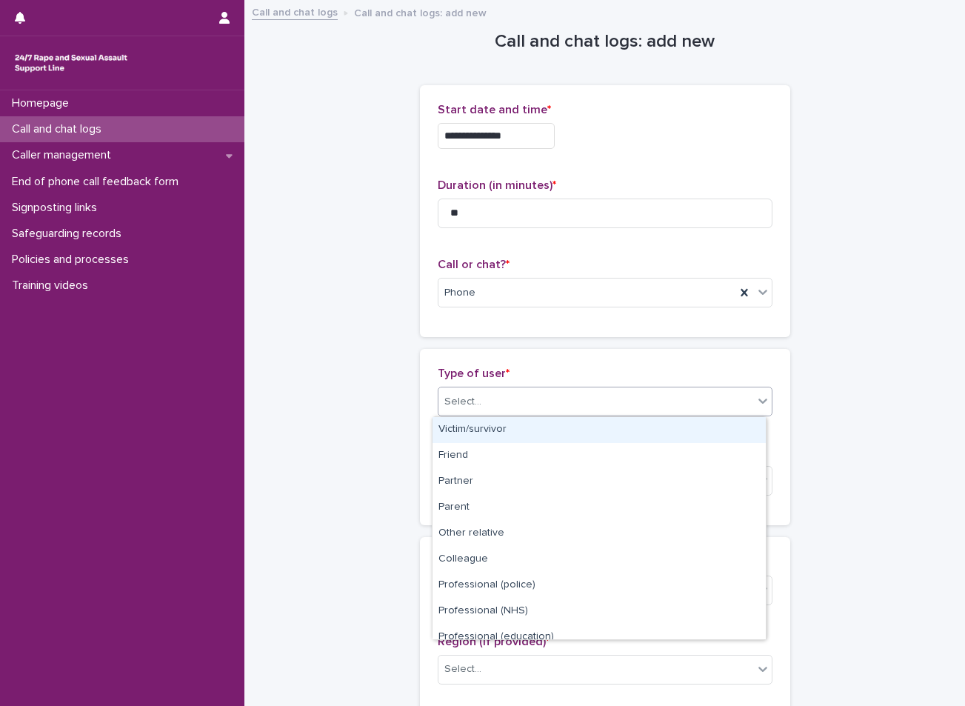
click at [504, 438] on div "Victim/survivor" at bounding box center [598, 430] width 333 height 26
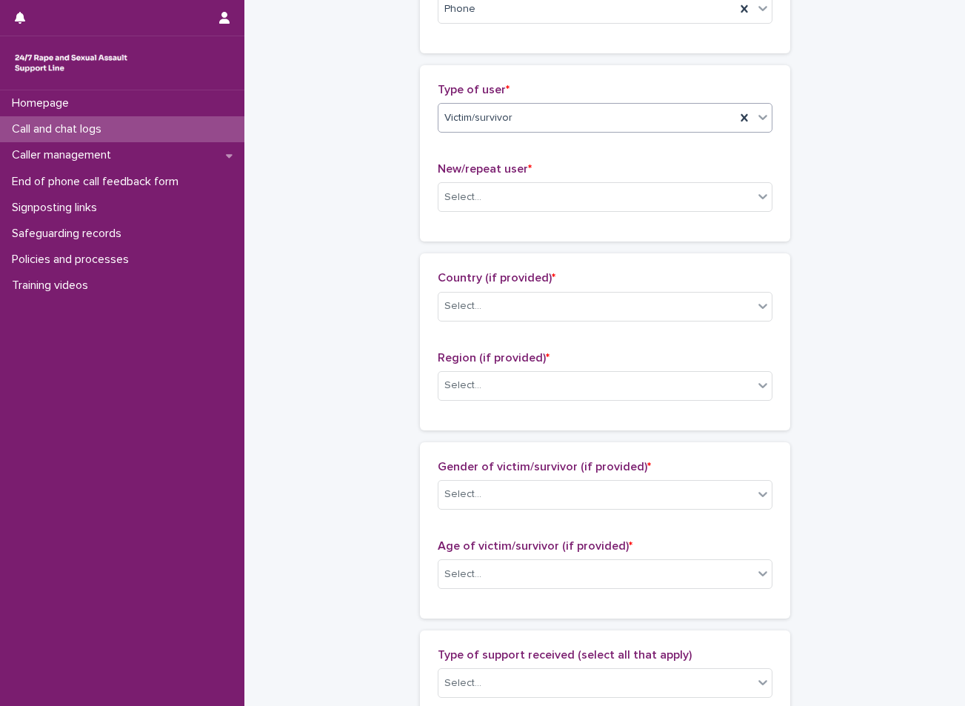
scroll to position [296, 0]
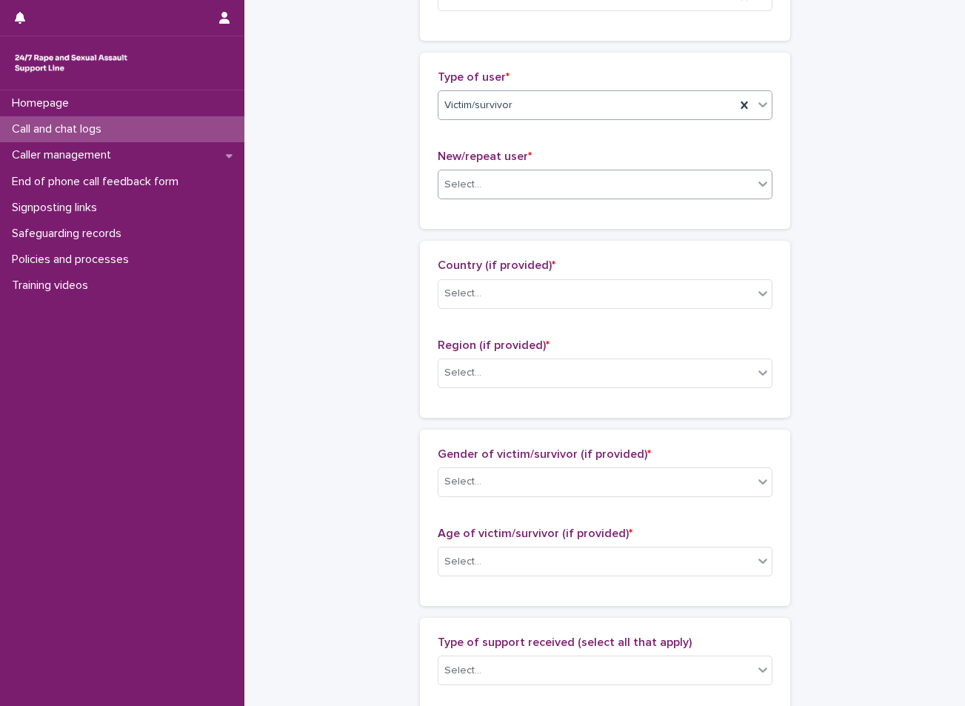
click at [523, 176] on div "Select..." at bounding box center [595, 185] width 315 height 24
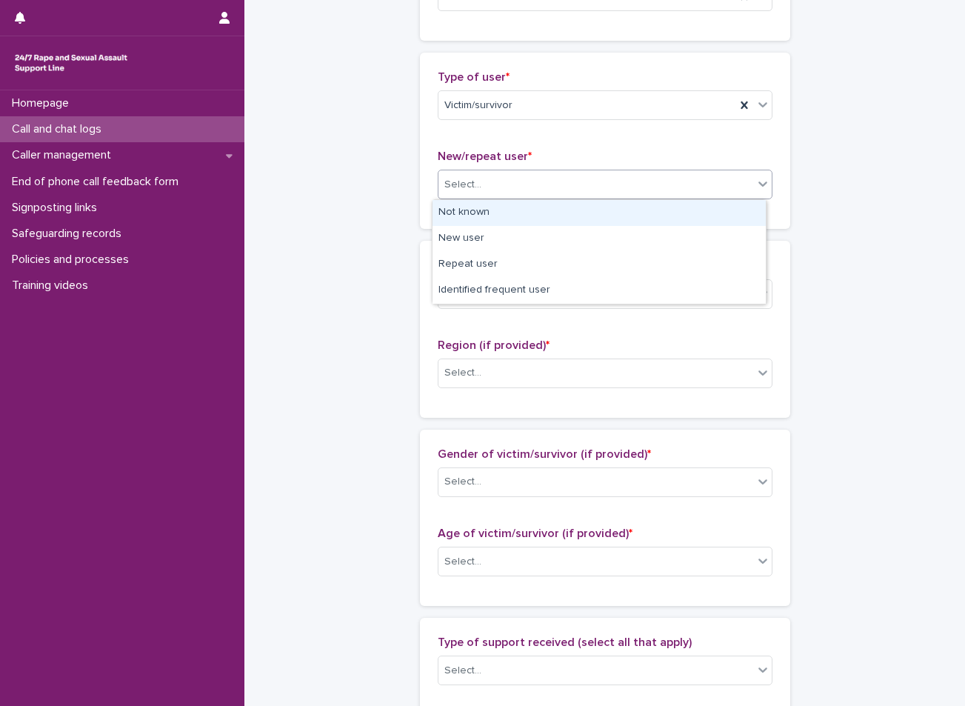
click at [491, 222] on div "Not known" at bounding box center [598, 213] width 333 height 26
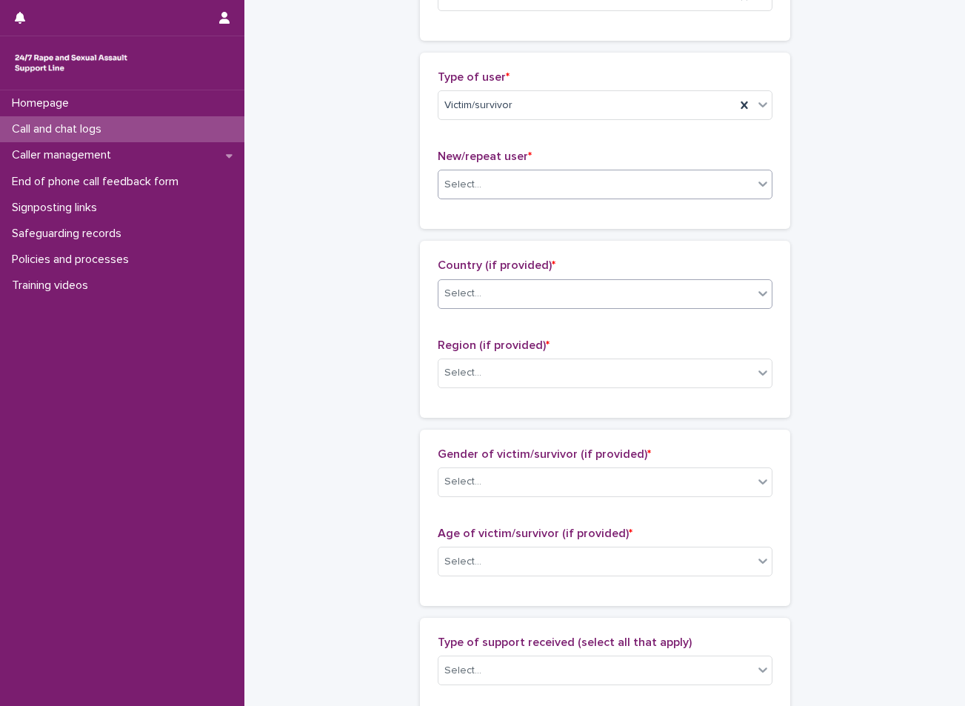
click at [494, 284] on div "Select..." at bounding box center [595, 293] width 315 height 24
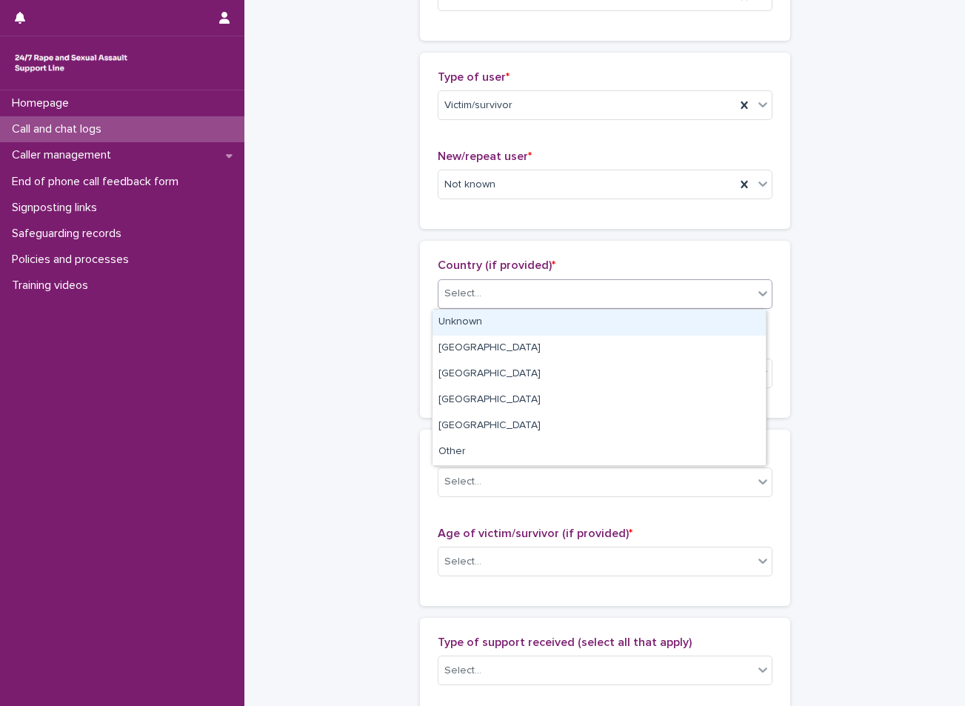
click at [499, 314] on div "Unknown" at bounding box center [598, 323] width 333 height 26
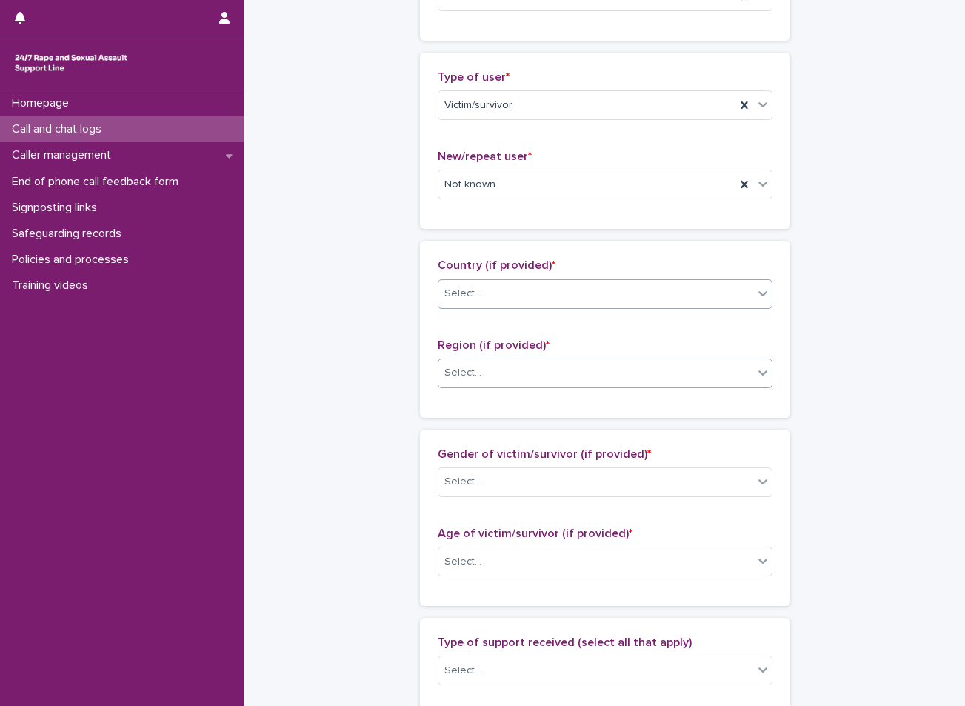
click at [504, 361] on div "Select..." at bounding box center [595, 373] width 315 height 24
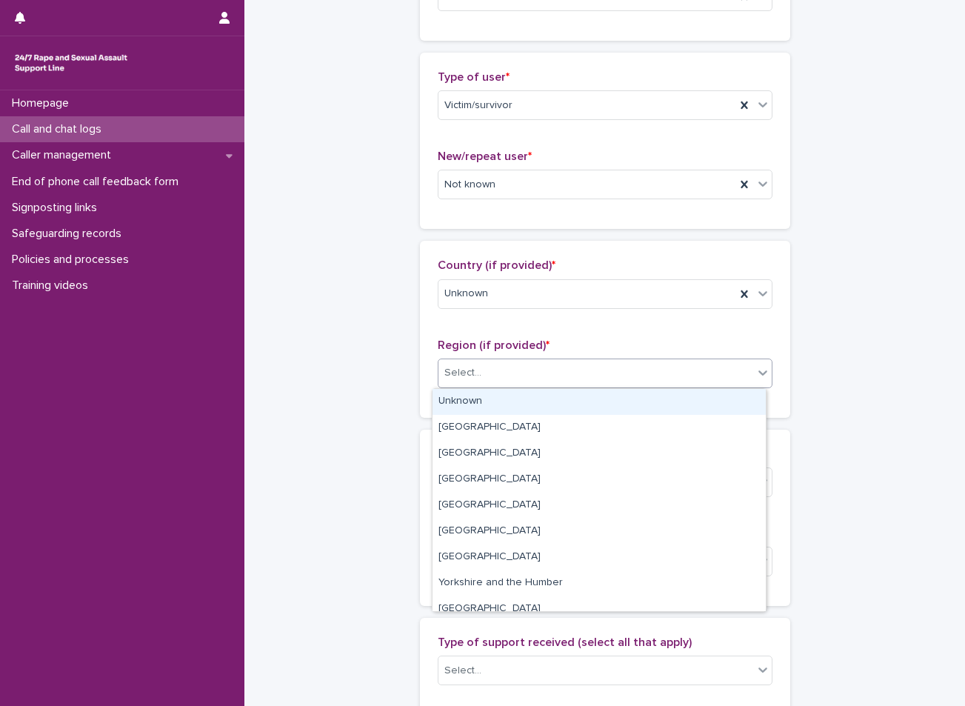
click at [497, 388] on div "Unknown Greater London South East South West West Midlands North West North Eas…" at bounding box center [599, 500] width 335 height 224
click at [523, 397] on div "Unknown" at bounding box center [598, 402] width 333 height 26
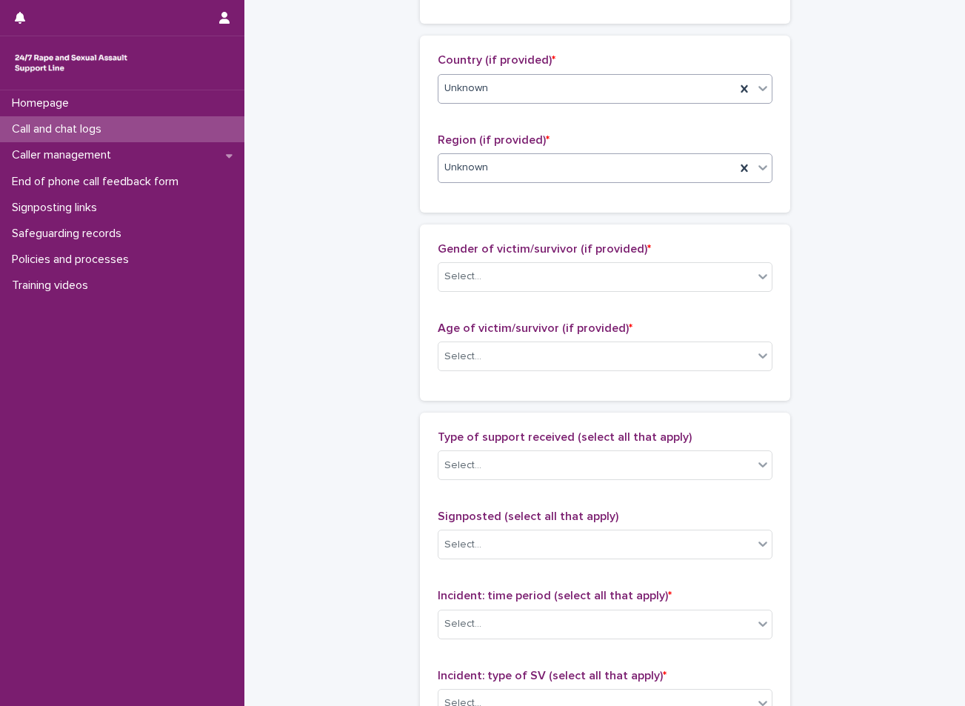
scroll to position [518, 0]
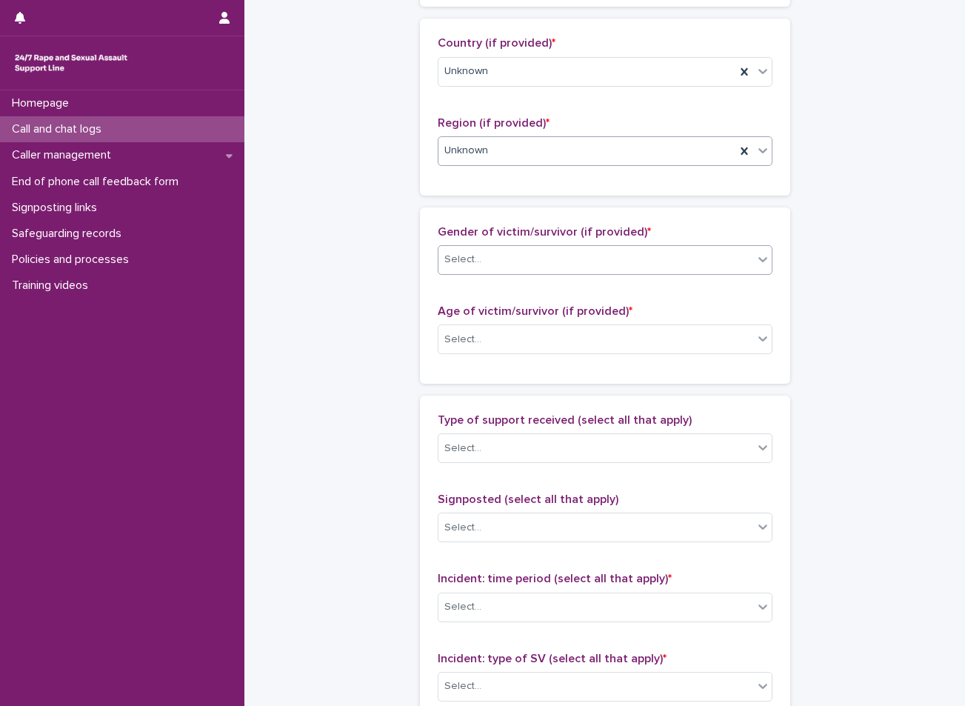
click at [518, 259] on div "Select..." at bounding box center [595, 259] width 315 height 24
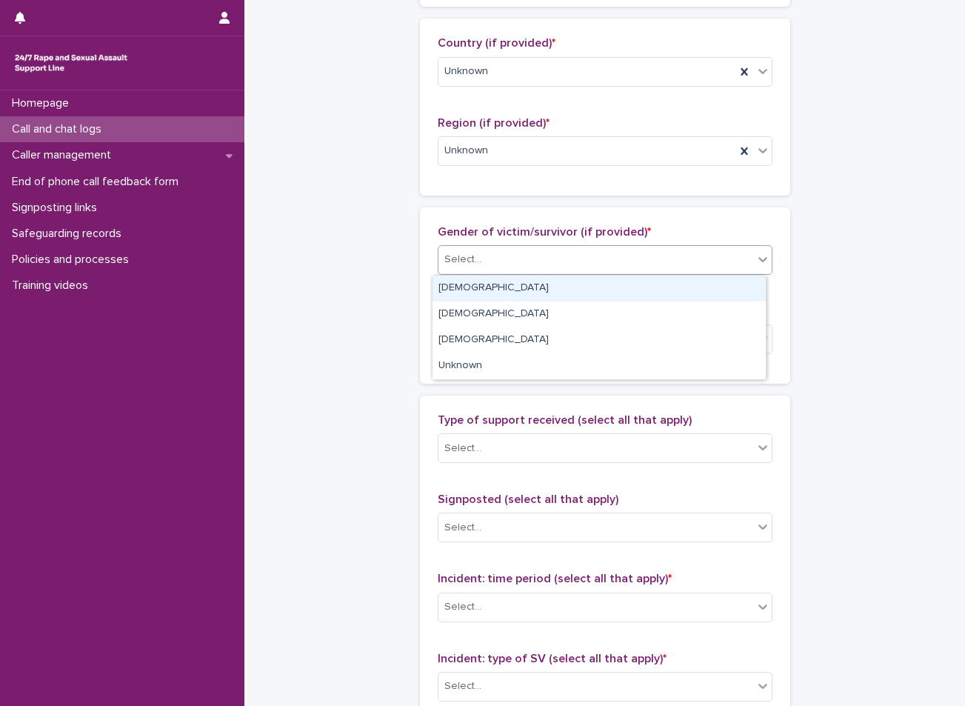
click at [492, 298] on div "[DEMOGRAPHIC_DATA]" at bounding box center [598, 288] width 333 height 26
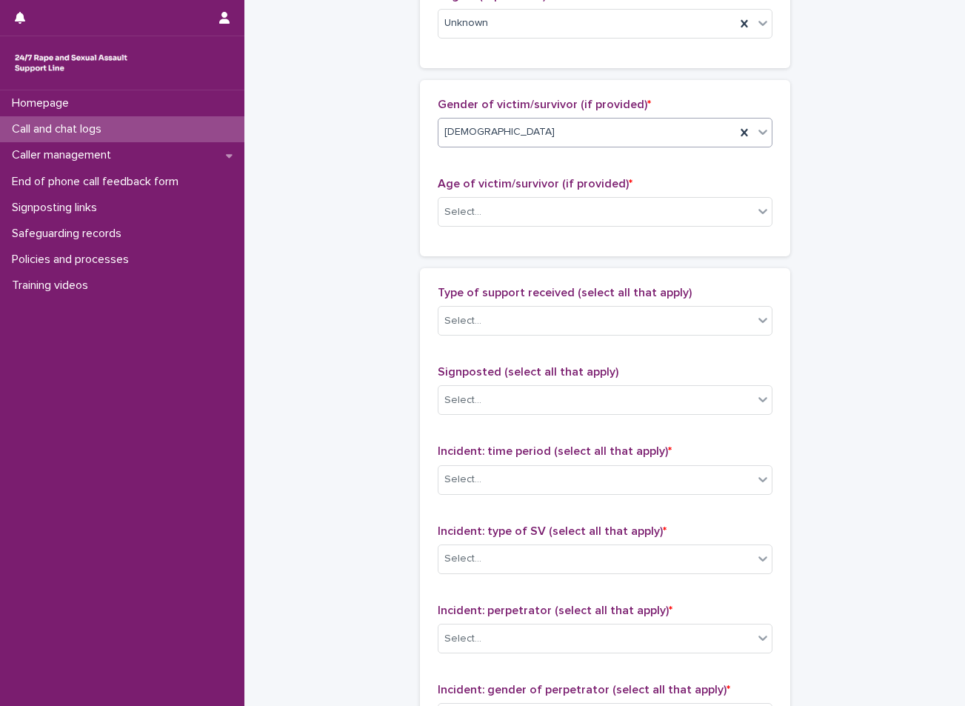
scroll to position [666, 0]
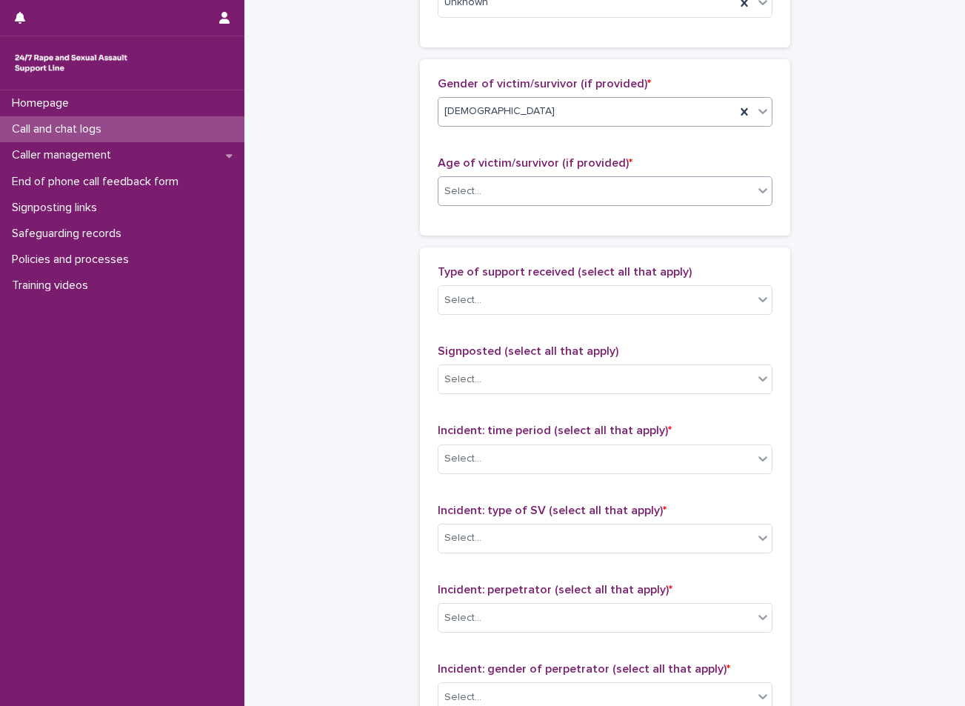
click at [508, 199] on div "Select..." at bounding box center [595, 191] width 315 height 24
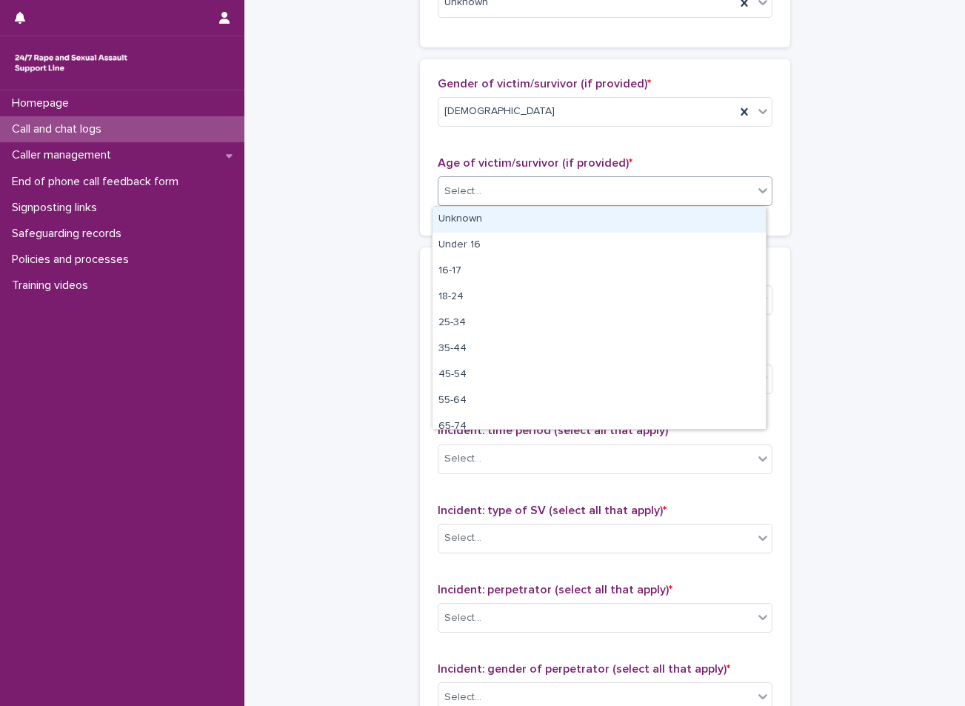
click at [483, 217] on div "Unknown" at bounding box center [598, 220] width 333 height 26
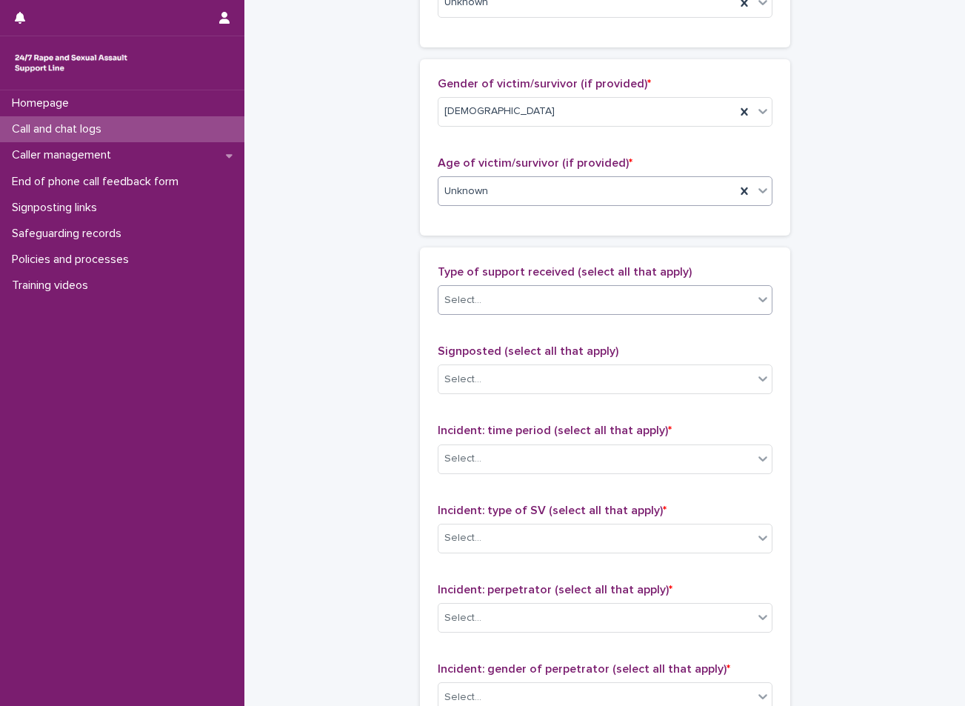
click at [491, 298] on div "Select..." at bounding box center [595, 300] width 315 height 24
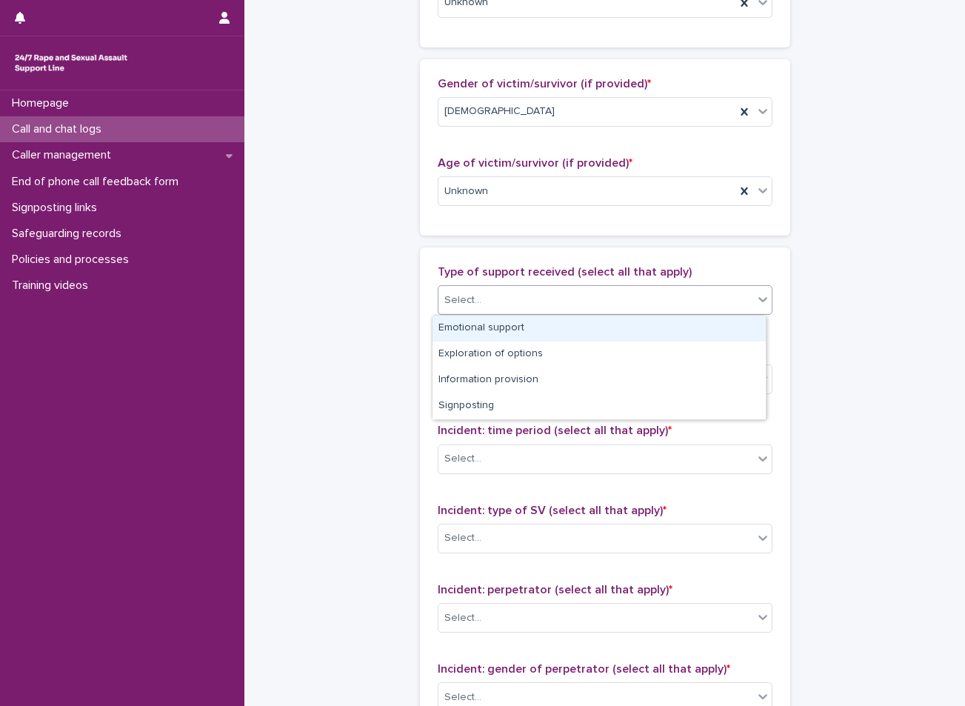
click at [495, 327] on div "Emotional support" at bounding box center [598, 328] width 333 height 26
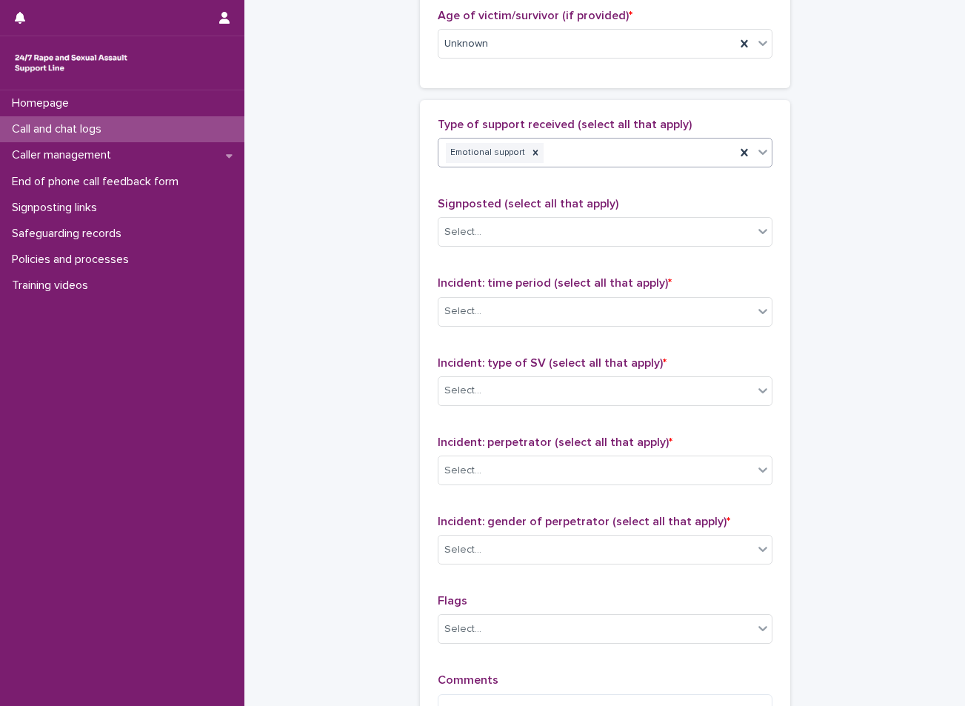
scroll to position [815, 0]
click at [491, 324] on div "Select..." at bounding box center [605, 311] width 335 height 30
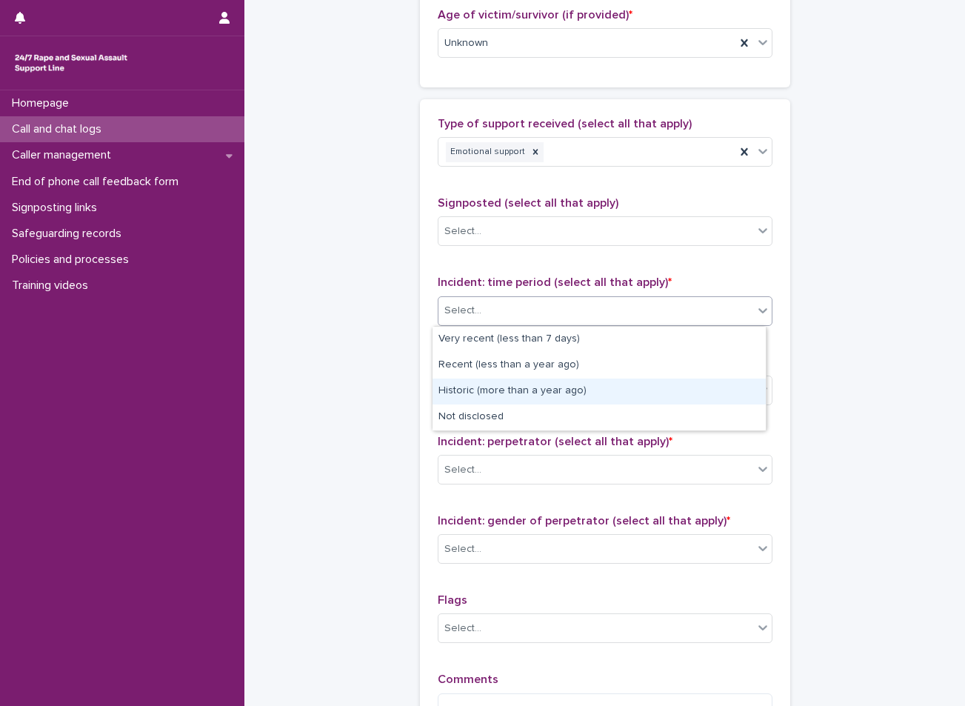
click at [487, 391] on div "Historic (more than a year ago)" at bounding box center [598, 391] width 333 height 26
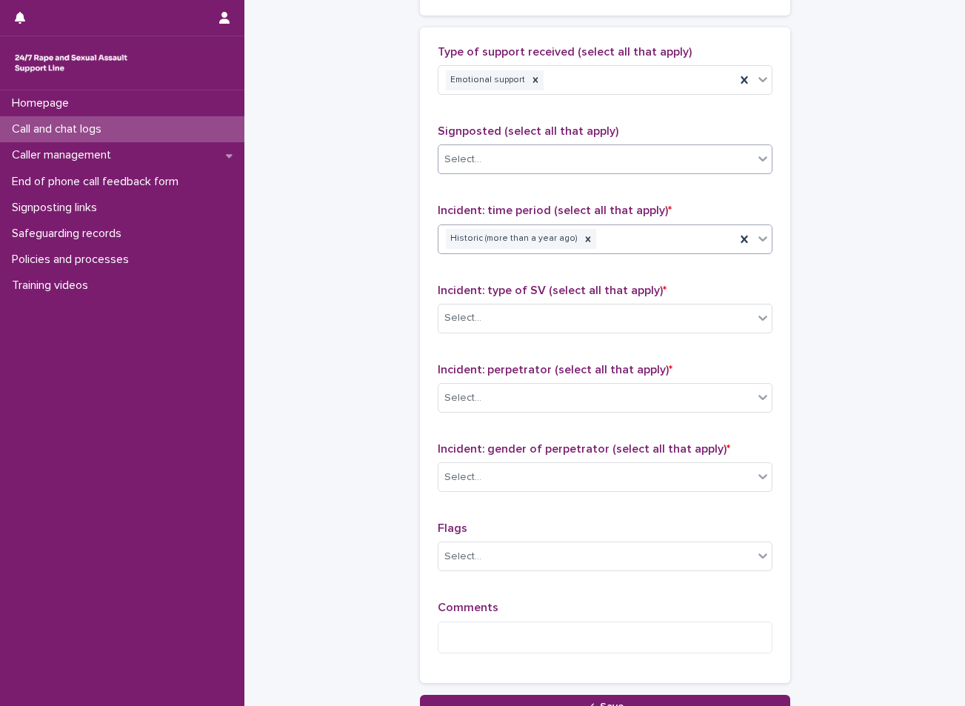
scroll to position [1014, 0]
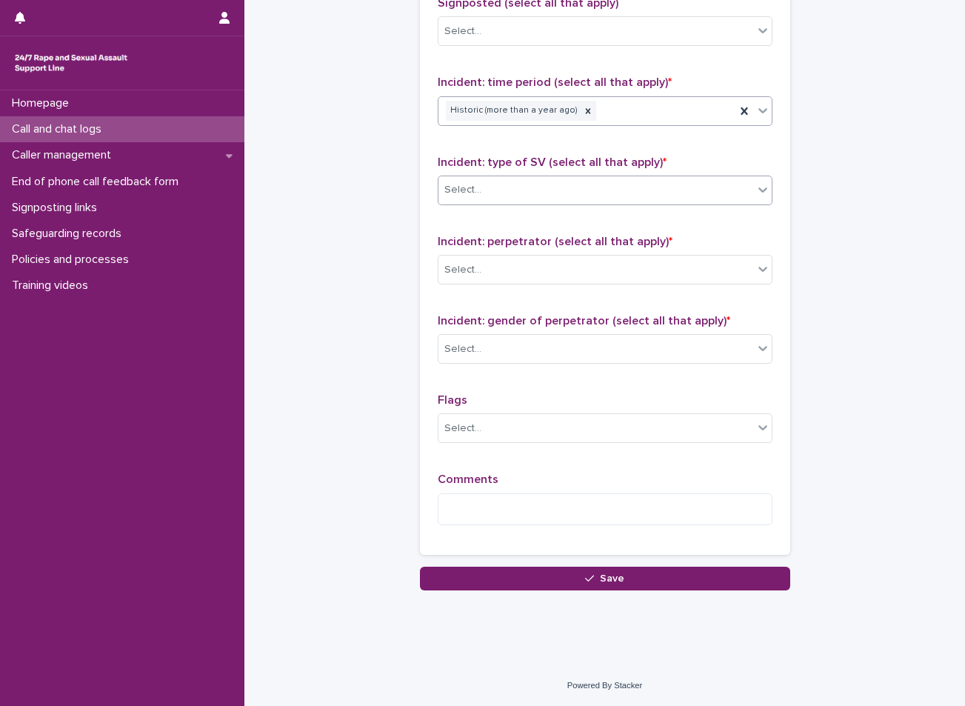
click at [511, 199] on div "Select..." at bounding box center [595, 190] width 315 height 24
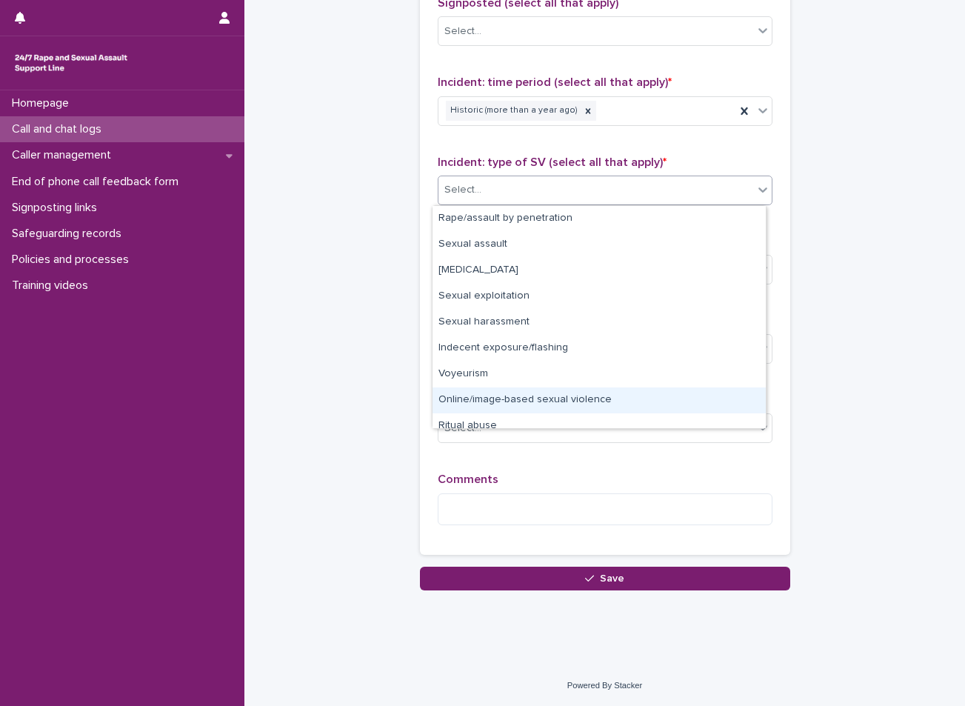
scroll to position [37, 0]
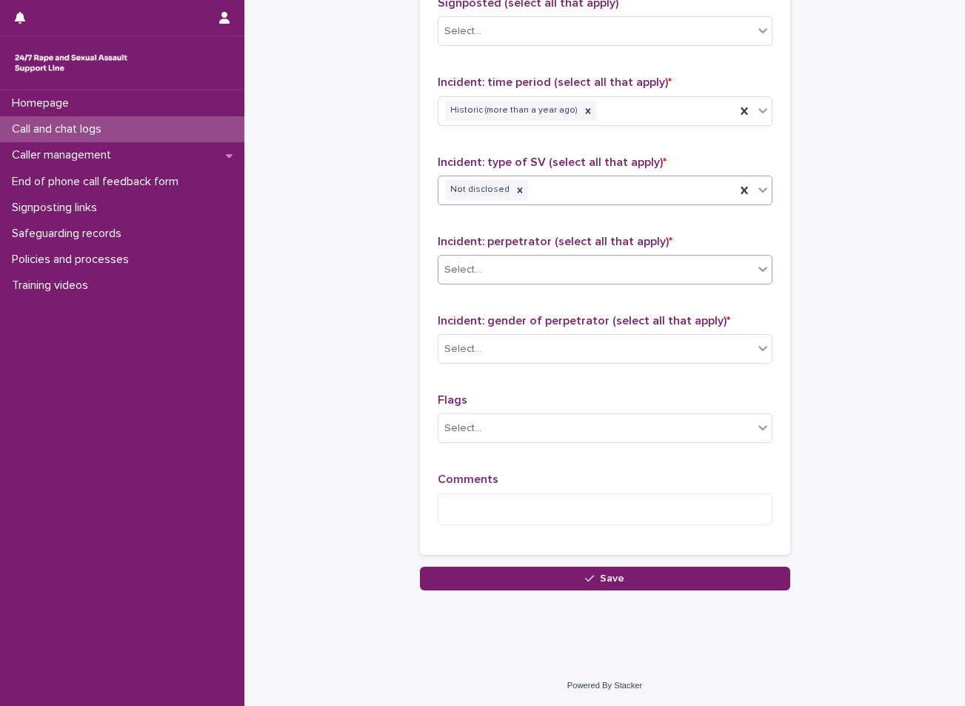
click at [523, 273] on div "Select..." at bounding box center [595, 270] width 315 height 24
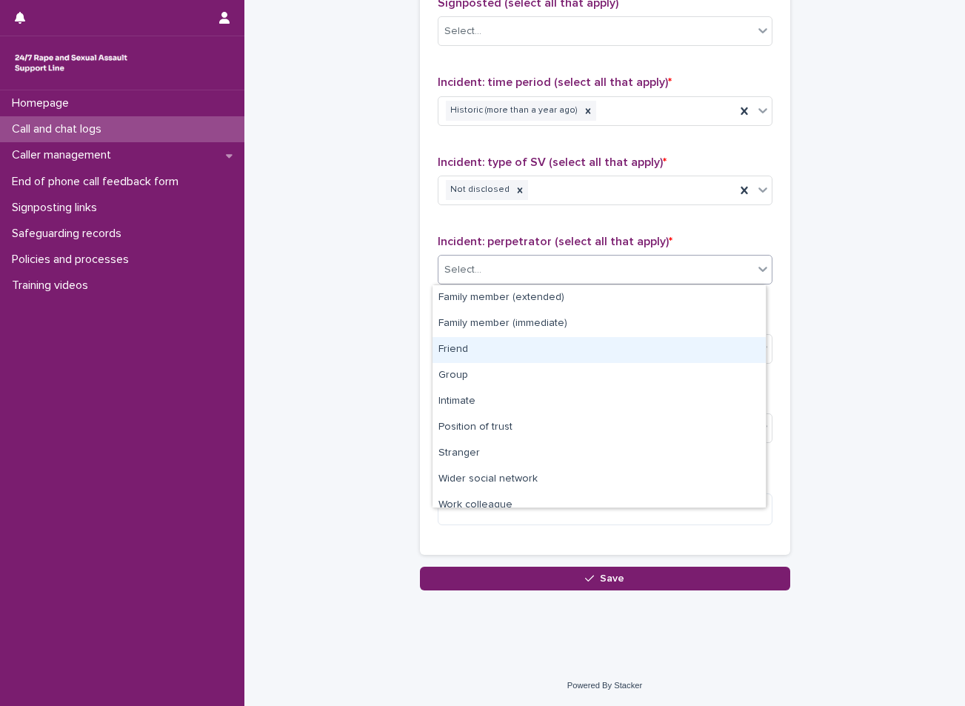
scroll to position [63, 0]
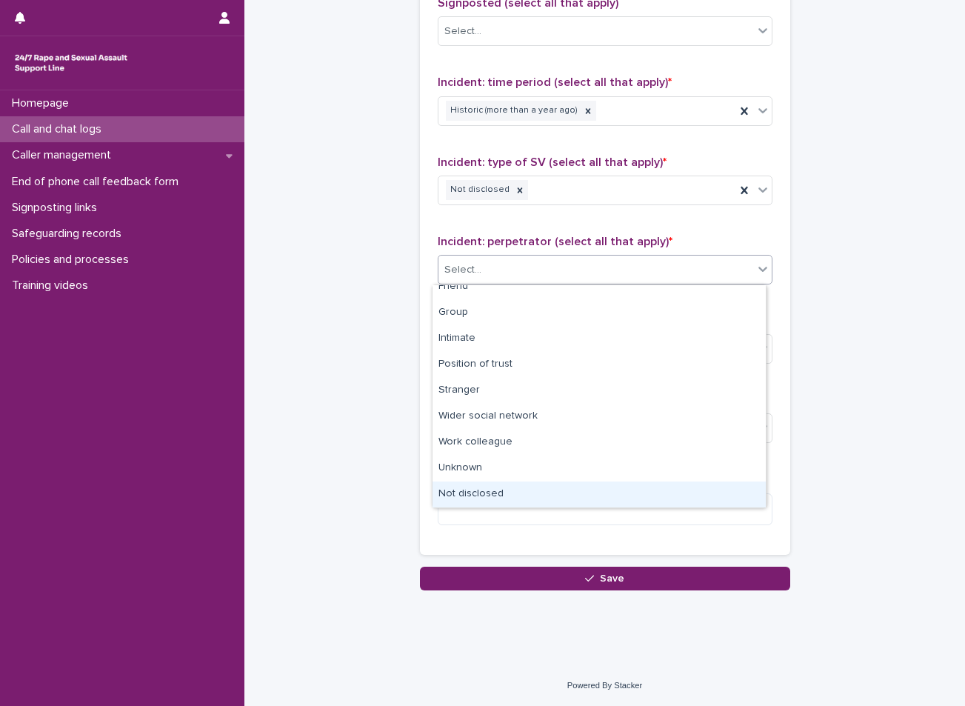
click at [509, 487] on div "Not disclosed" at bounding box center [598, 494] width 333 height 26
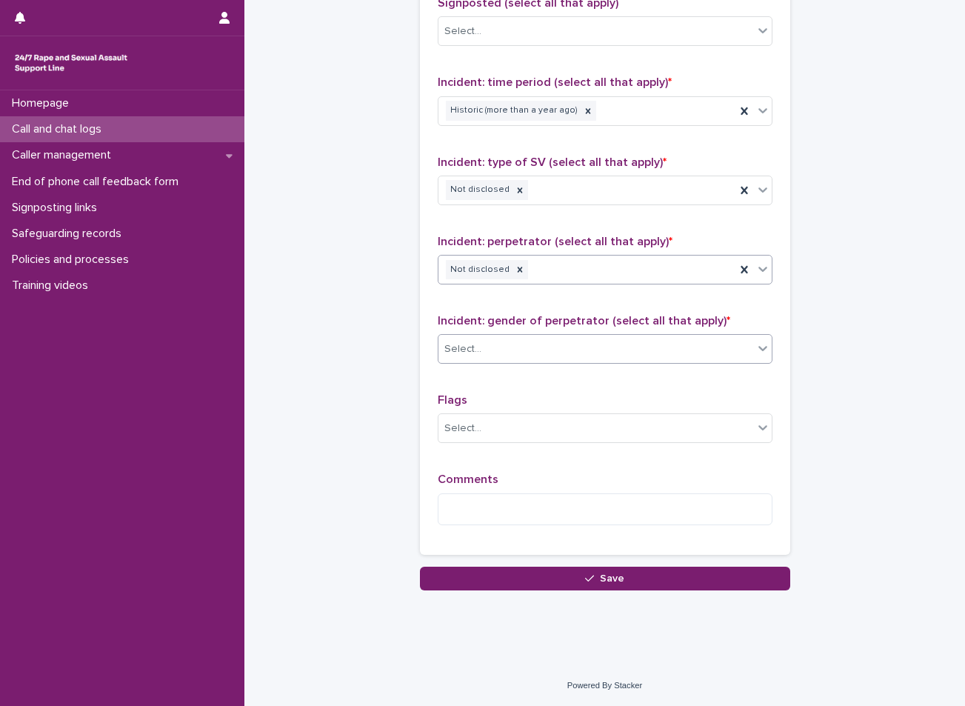
click at [518, 345] on div "Select..." at bounding box center [595, 349] width 315 height 24
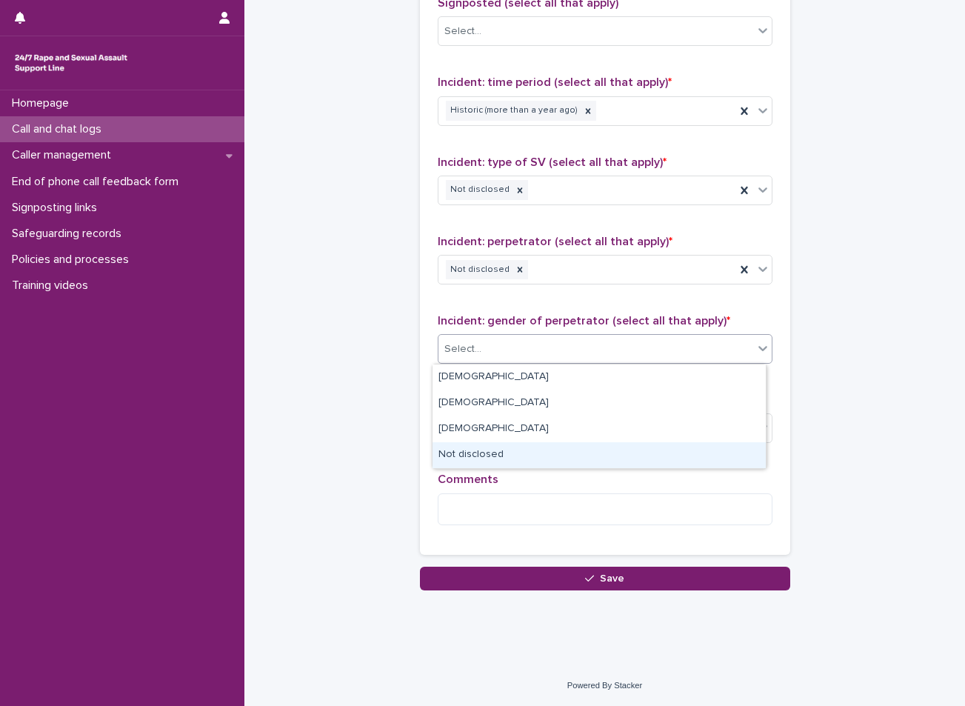
click at [484, 452] on div "Not disclosed" at bounding box center [598, 455] width 333 height 26
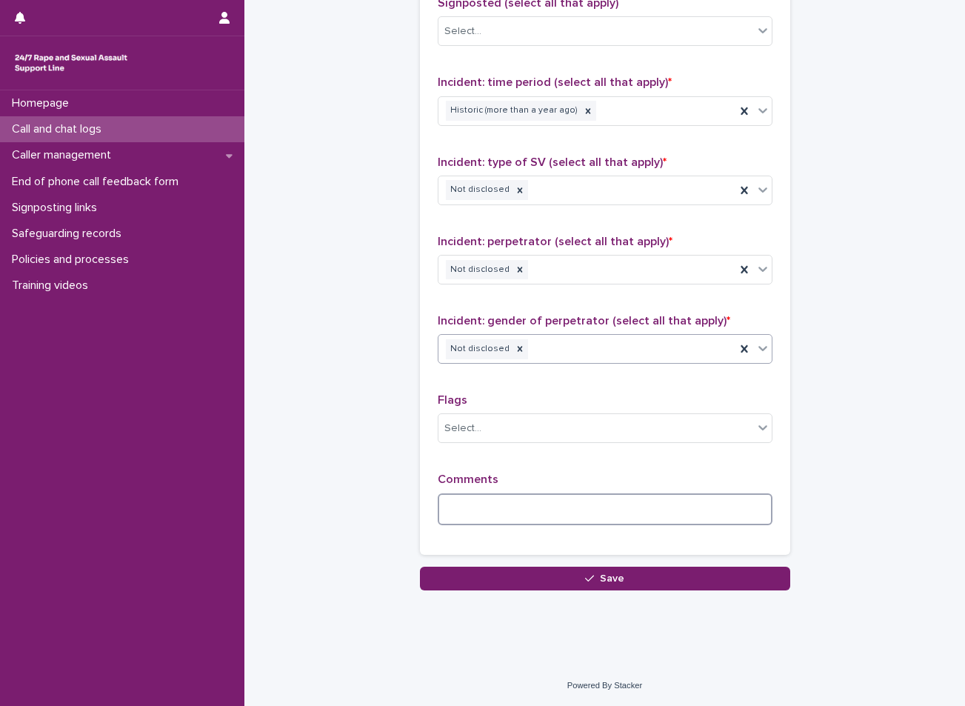
click at [492, 512] on textarea at bounding box center [605, 509] width 335 height 32
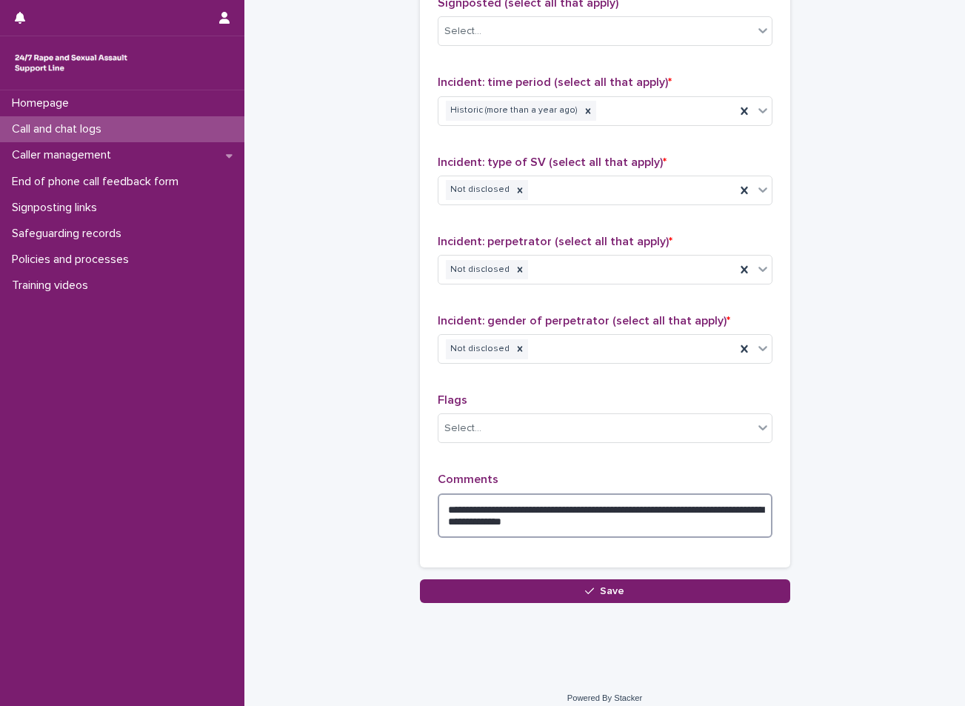
click at [516, 521] on textarea "**********" at bounding box center [605, 515] width 335 height 44
click at [663, 516] on textarea "**********" at bounding box center [605, 515] width 335 height 44
type textarea "**********"
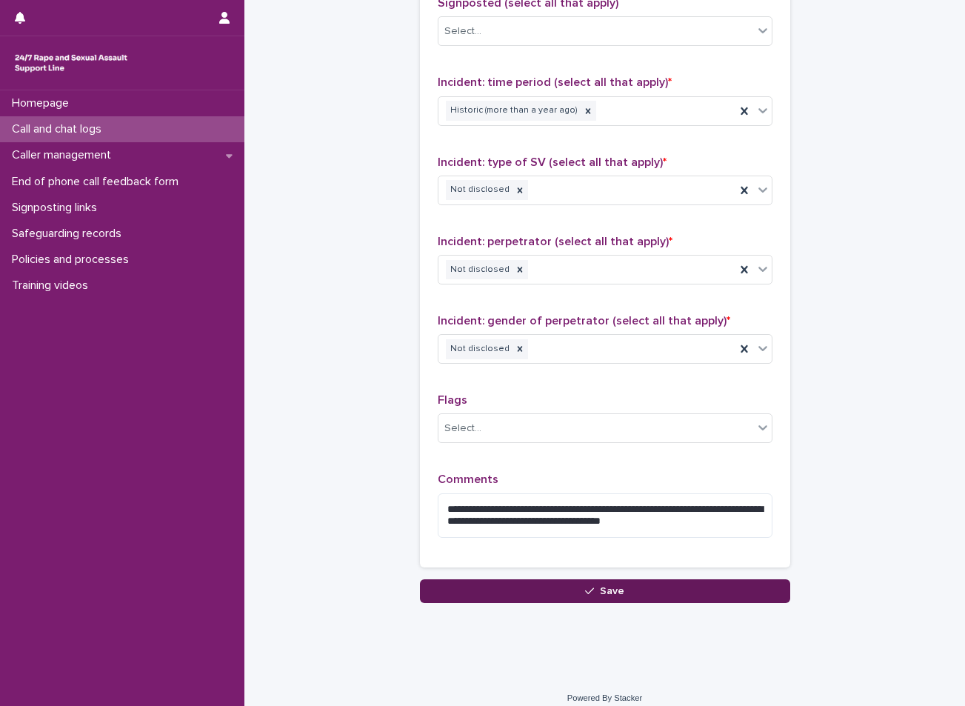
click at [601, 592] on span "Save" at bounding box center [612, 591] width 24 height 10
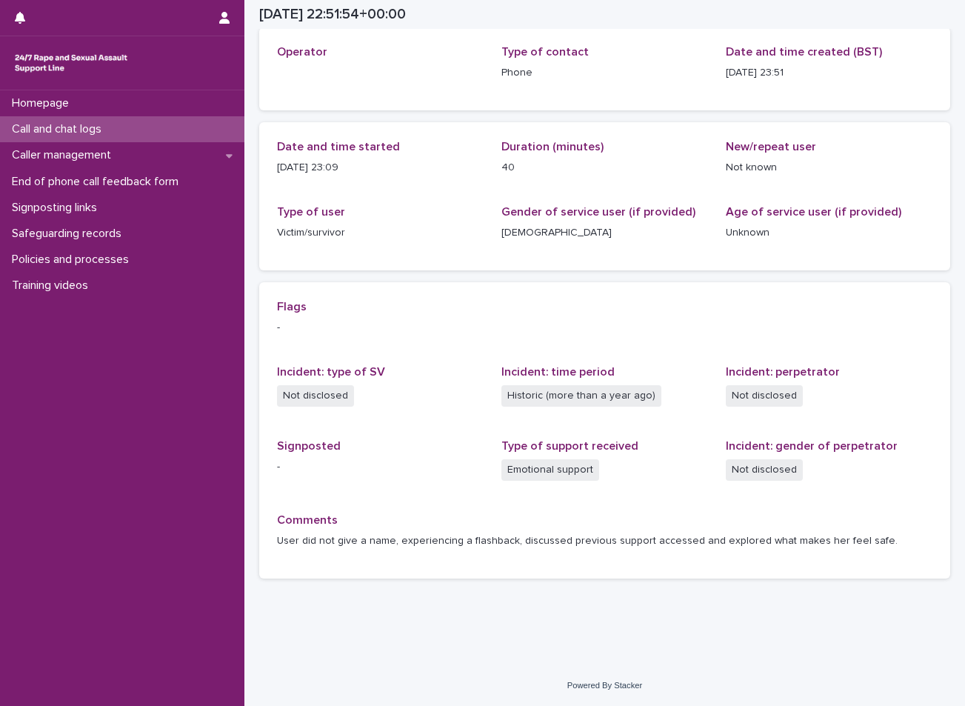
scroll to position [81, 0]
click at [106, 131] on p "Call and chat logs" at bounding box center [59, 129] width 107 height 14
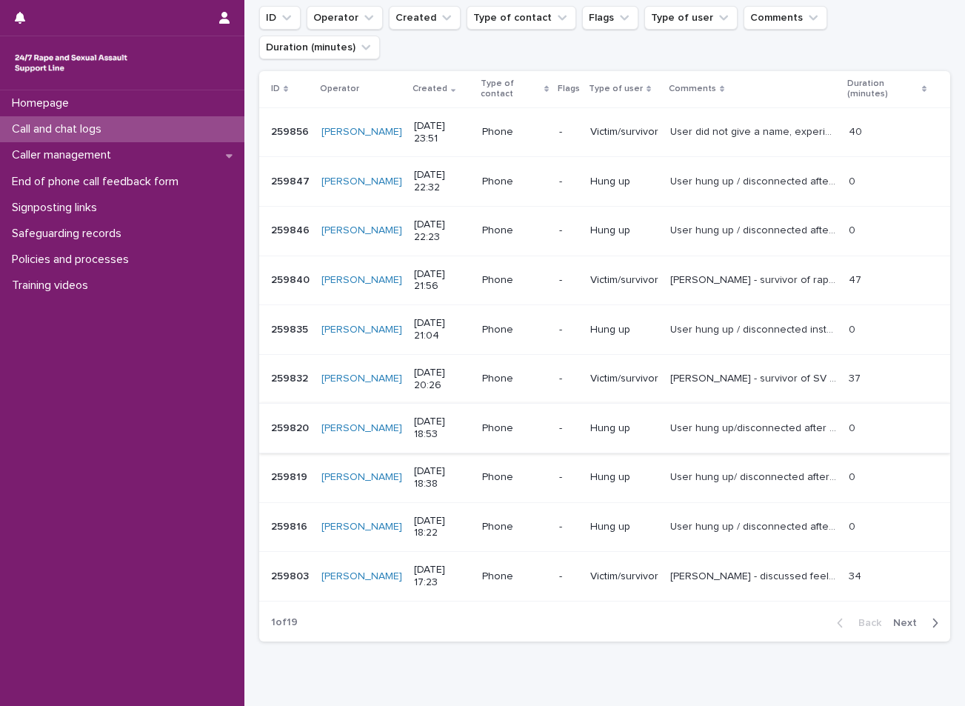
scroll to position [222, 0]
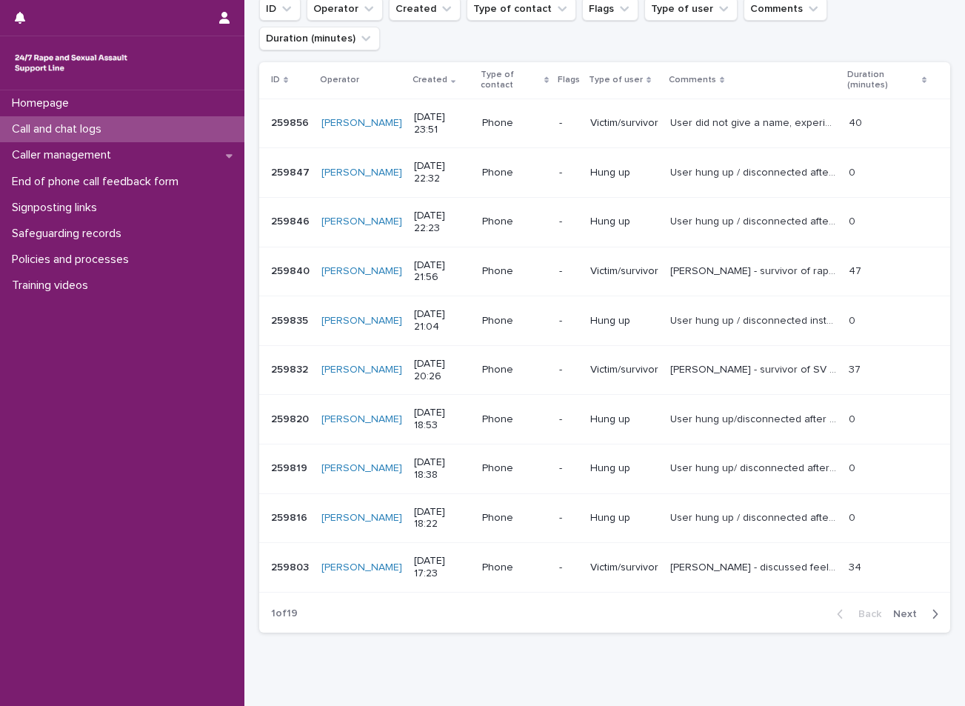
click at [912, 609] on span "Next" at bounding box center [909, 614] width 33 height 10
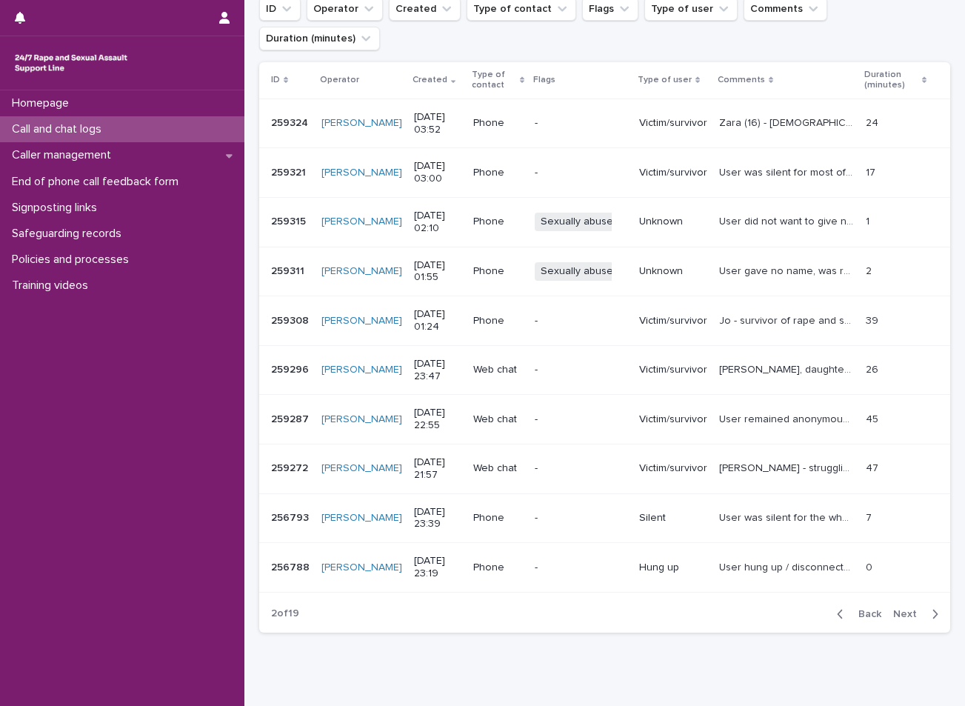
click at [849, 609] on span "Back" at bounding box center [865, 614] width 32 height 10
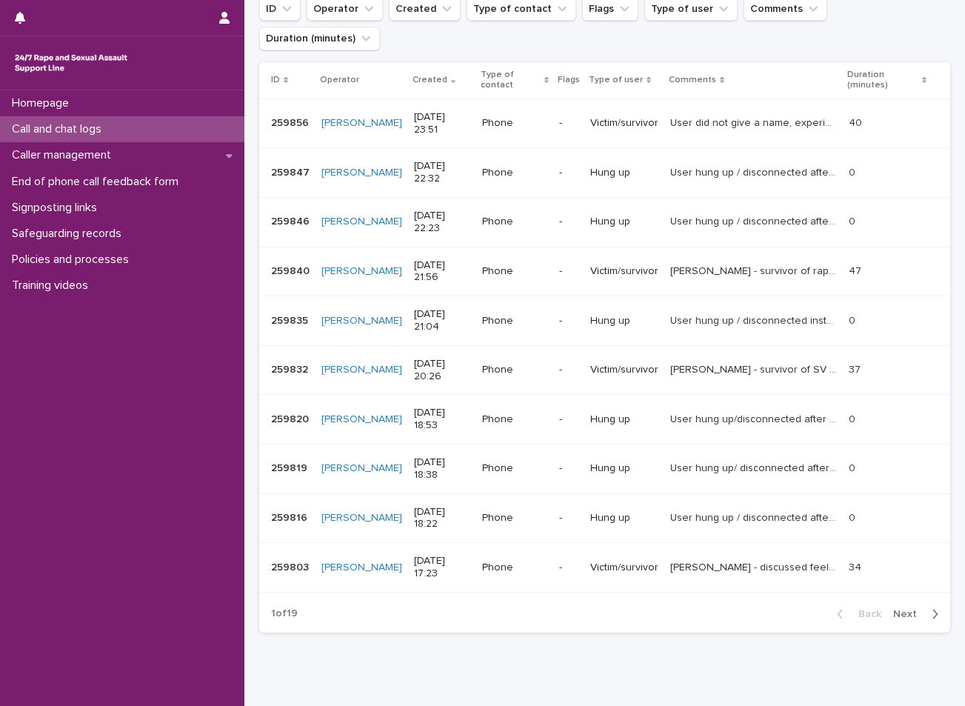
click at [78, 140] on div "Call and chat logs" at bounding box center [122, 129] width 244 height 26
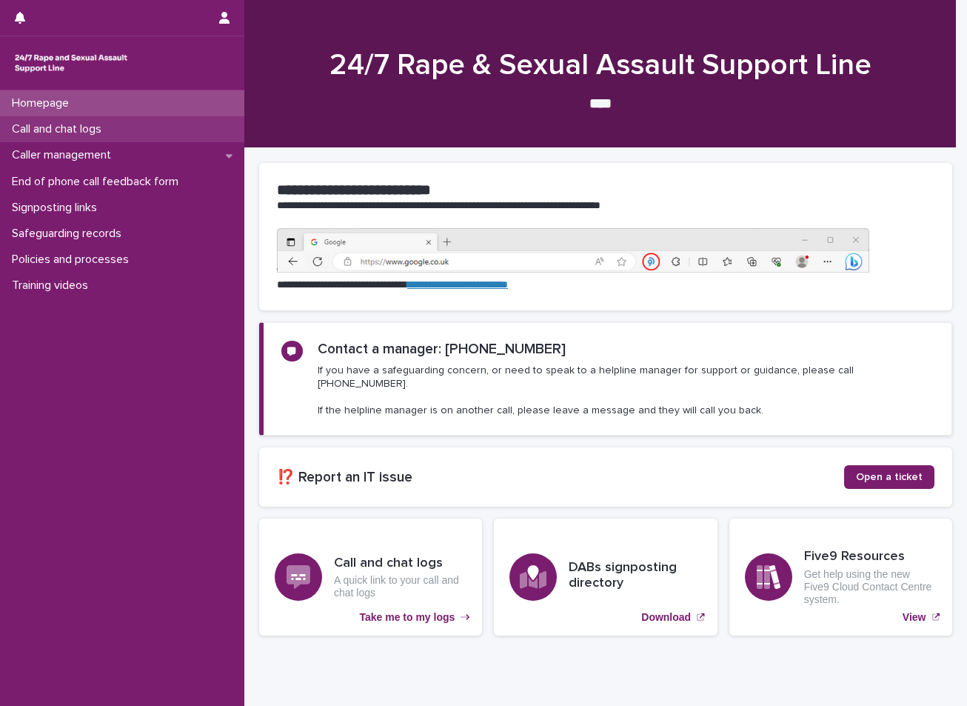
click at [86, 137] on div "Call and chat logs" at bounding box center [122, 129] width 244 height 26
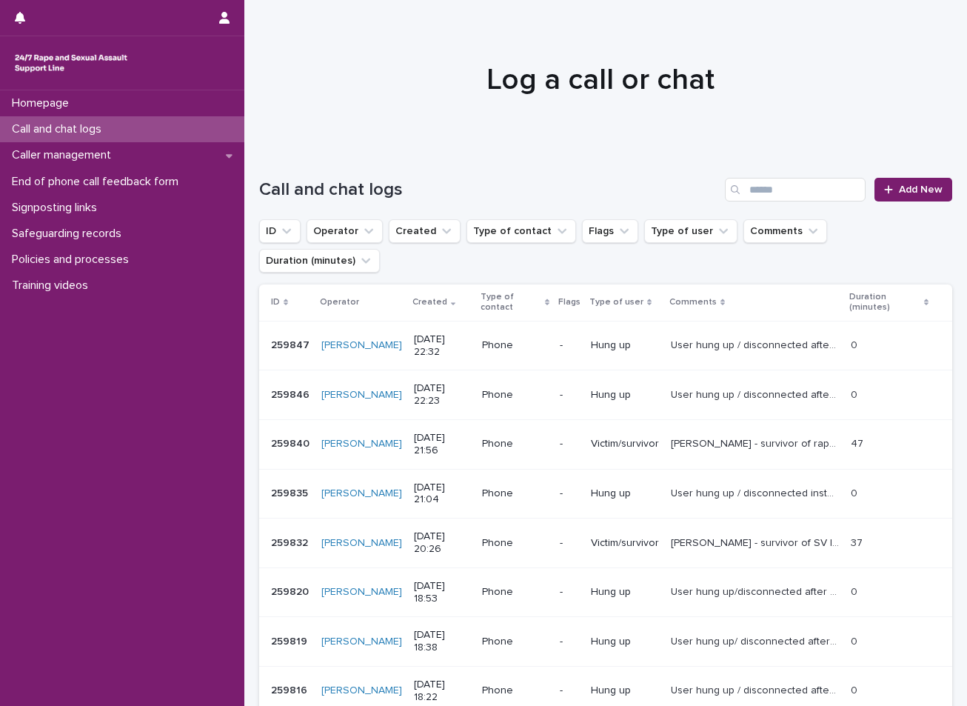
click at [652, 419] on td "Victim/survivor" at bounding box center [625, 444] width 80 height 50
